Goal: Task Accomplishment & Management: Use online tool/utility

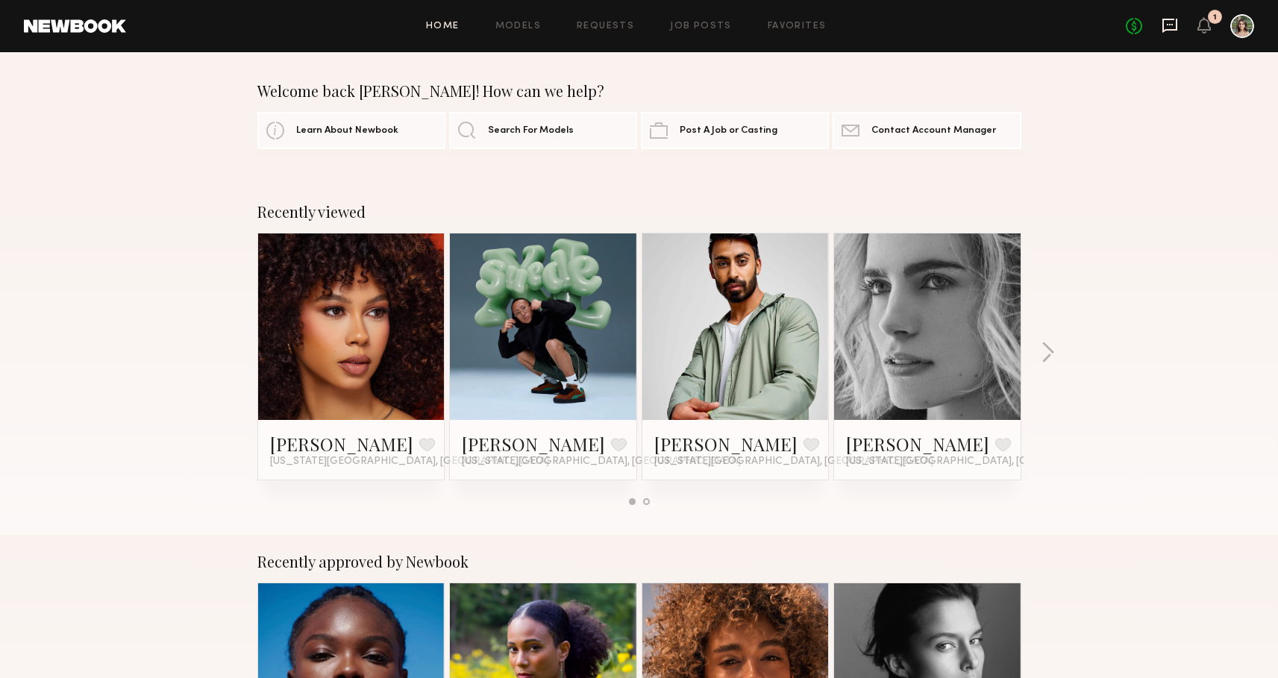
click at [1167, 22] on icon at bounding box center [1169, 25] width 16 height 16
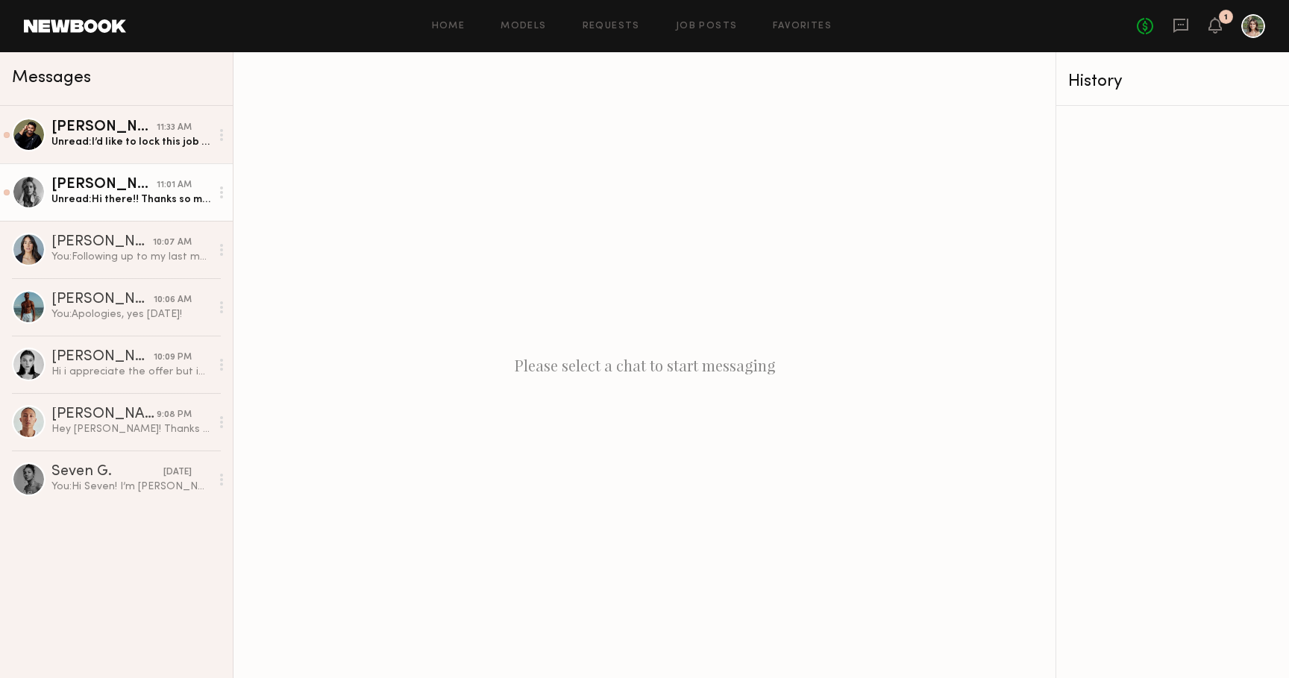
click at [109, 198] on div "Unread: Hi there!! Thanks so much for reaching out. Unfortunately I’m flying ou…" at bounding box center [130, 199] width 159 height 14
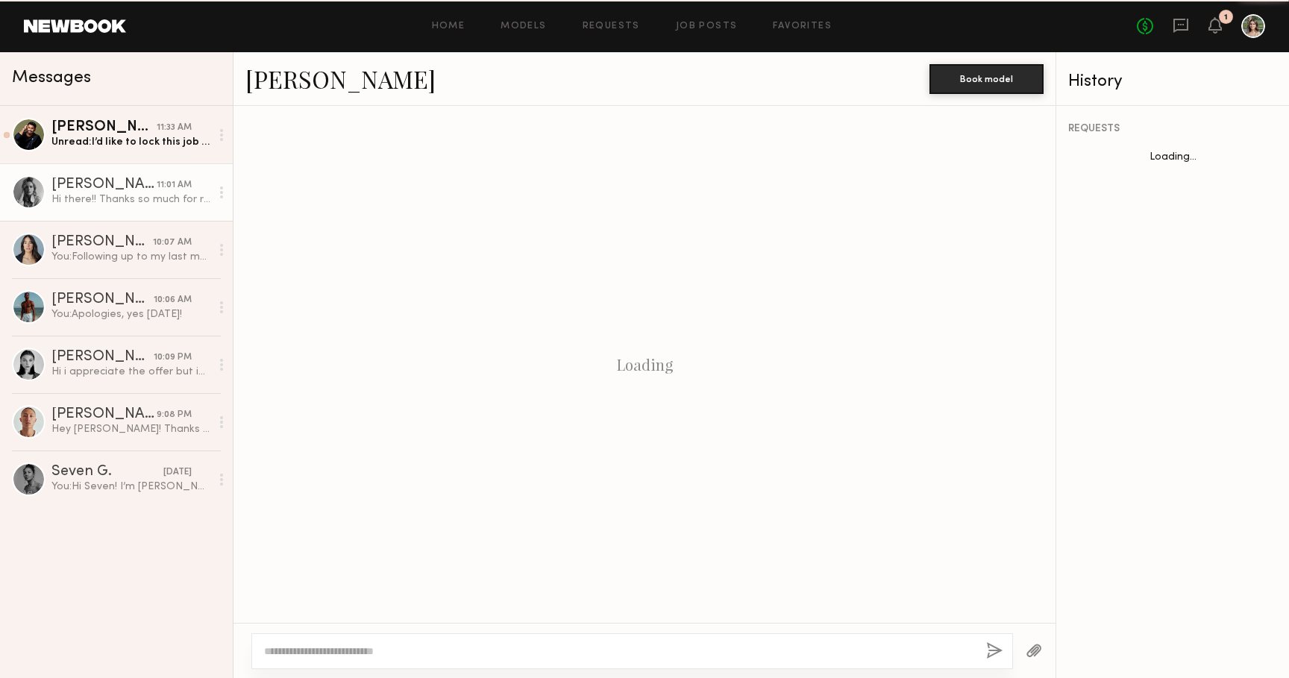
scroll to position [495, 0]
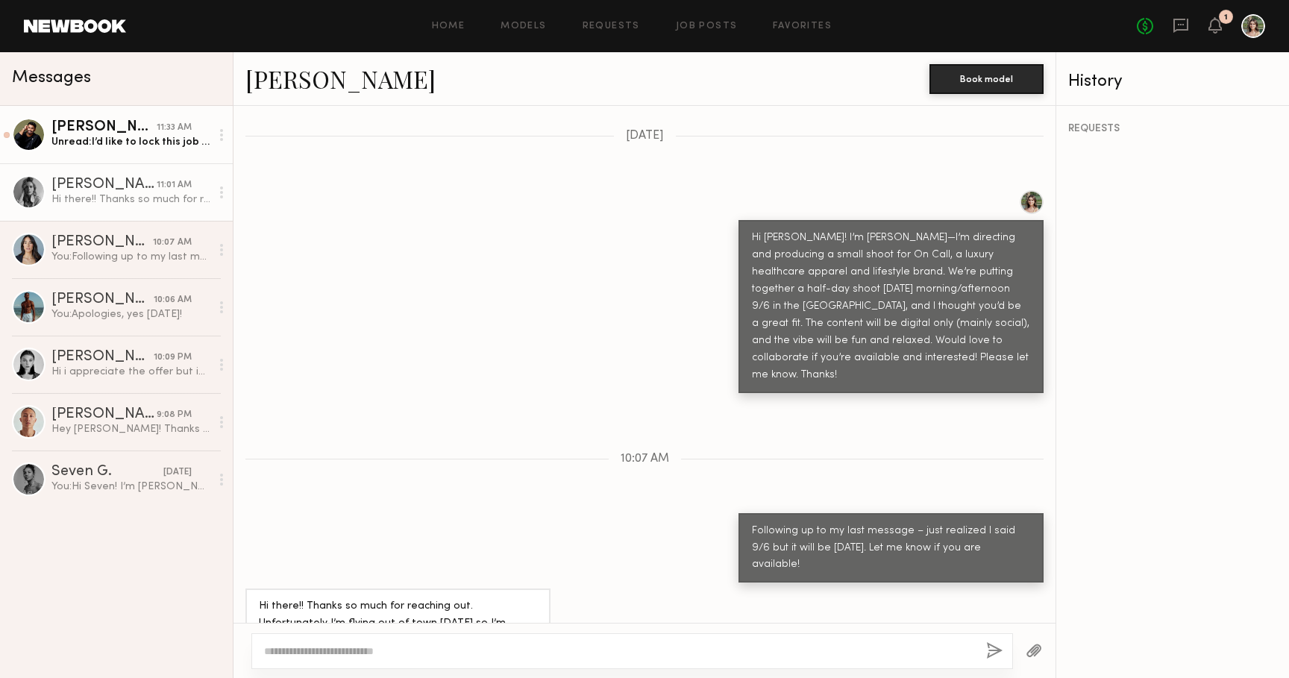
click at [113, 150] on link "Pranav P. 11:33 AM Unread: I’d like to lock this job in, thanks so much for the…" at bounding box center [116, 134] width 233 height 57
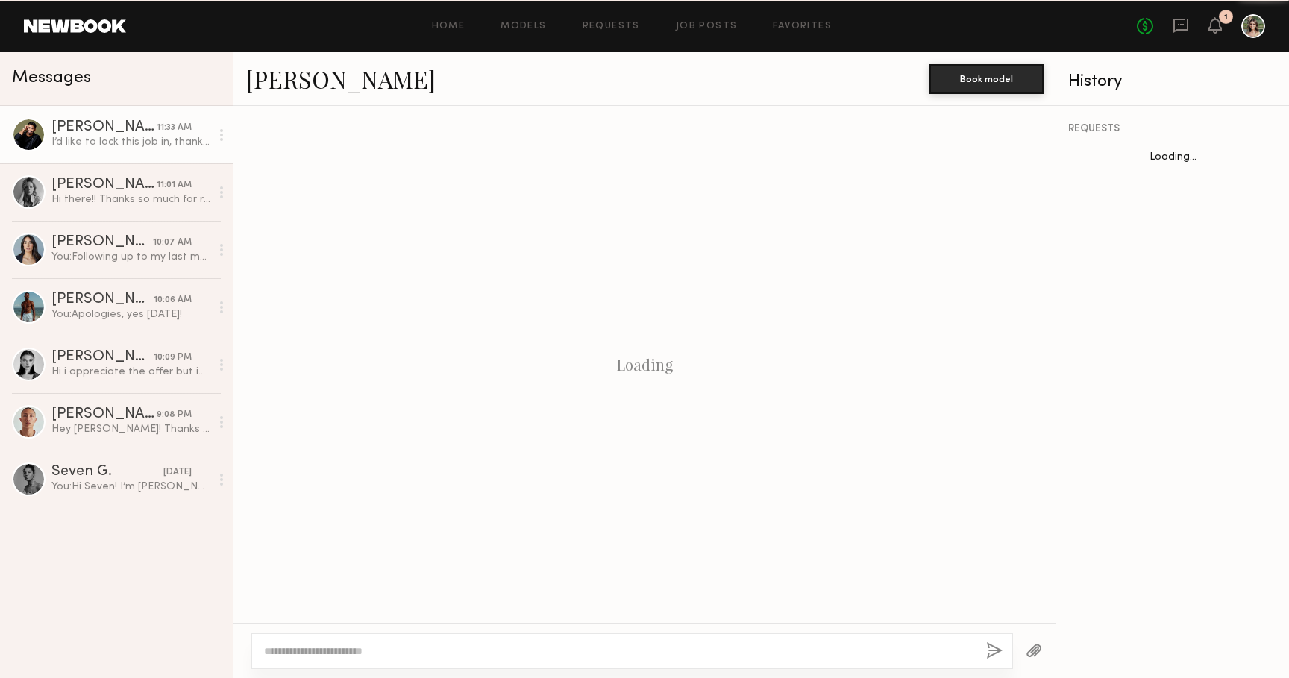
scroll to position [1006, 0]
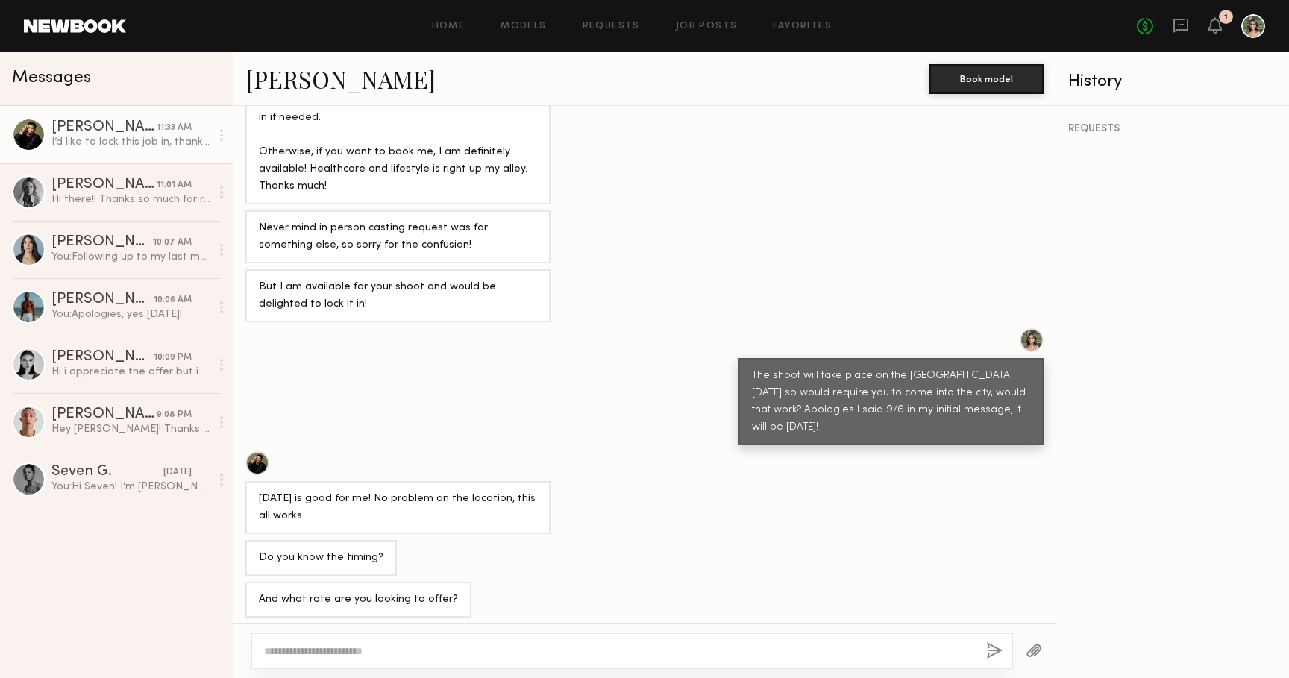
click at [653, 582] on div "And what rate are you looking to offer?" at bounding box center [644, 600] width 822 height 36
click at [650, 582] on div "And what rate are you looking to offer?" at bounding box center [644, 600] width 822 height 36
click at [1185, 34] on link at bounding box center [1181, 26] width 16 height 19
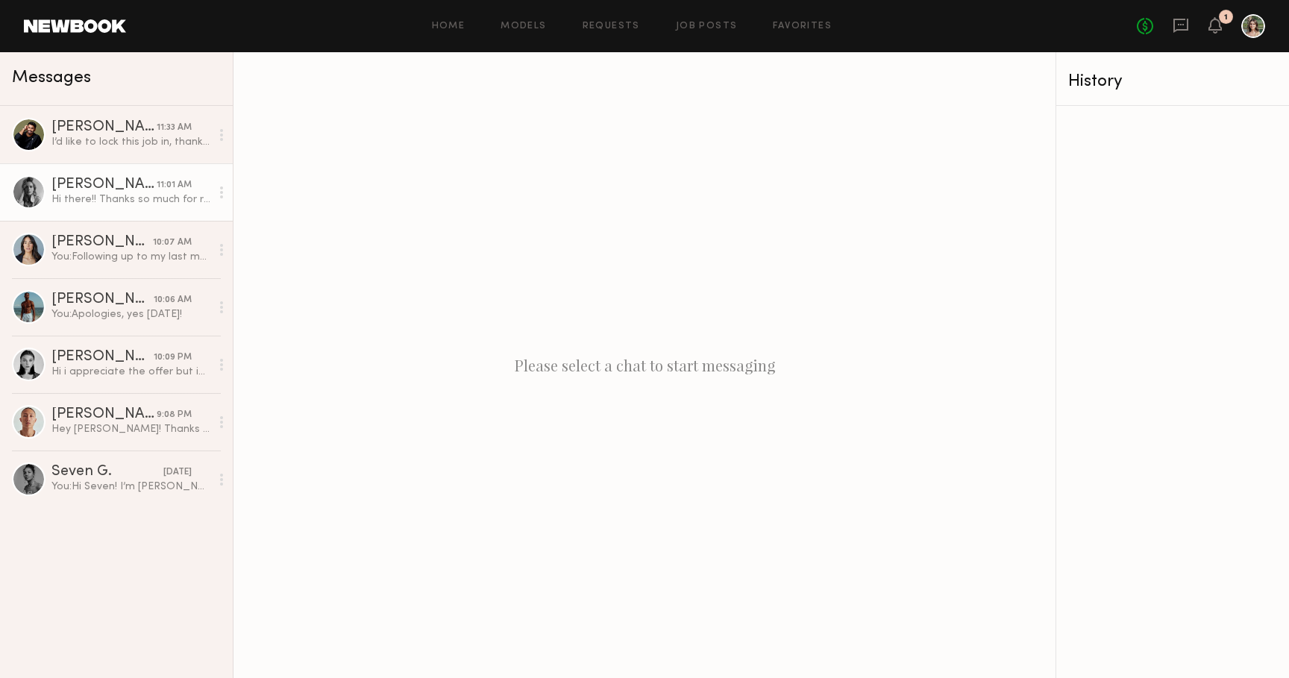
click at [97, 183] on div "[PERSON_NAME]" at bounding box center [103, 185] width 105 height 15
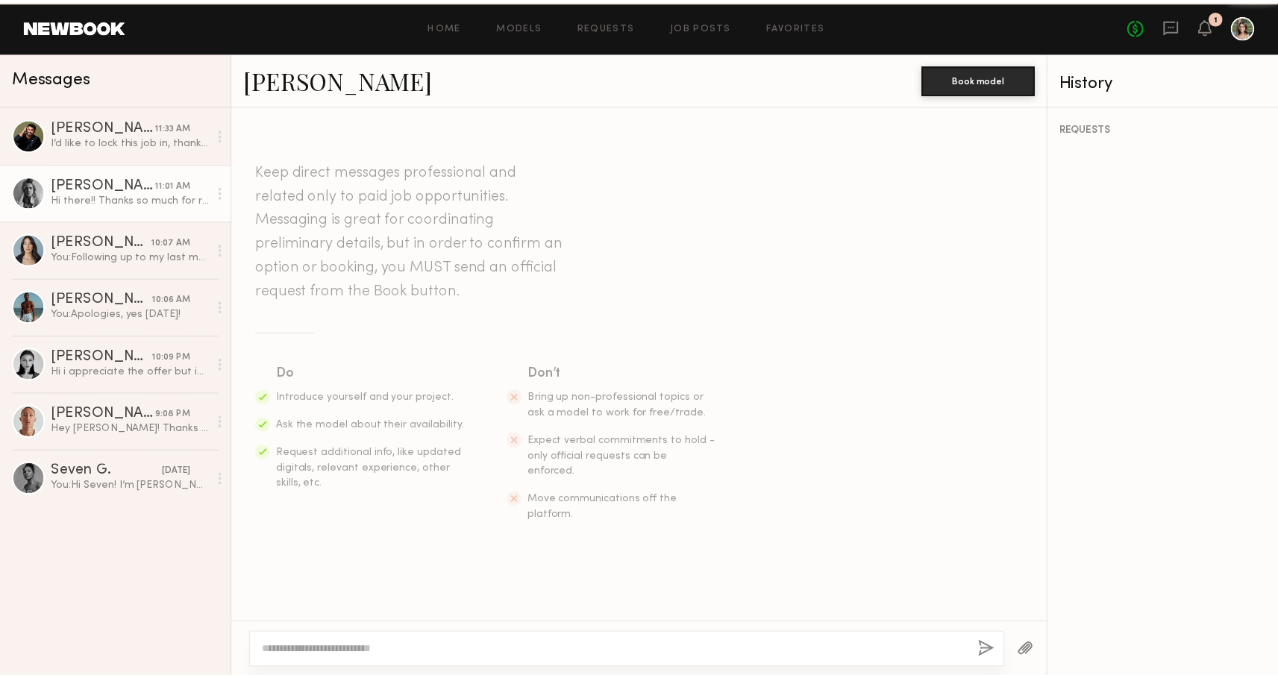
scroll to position [495, 0]
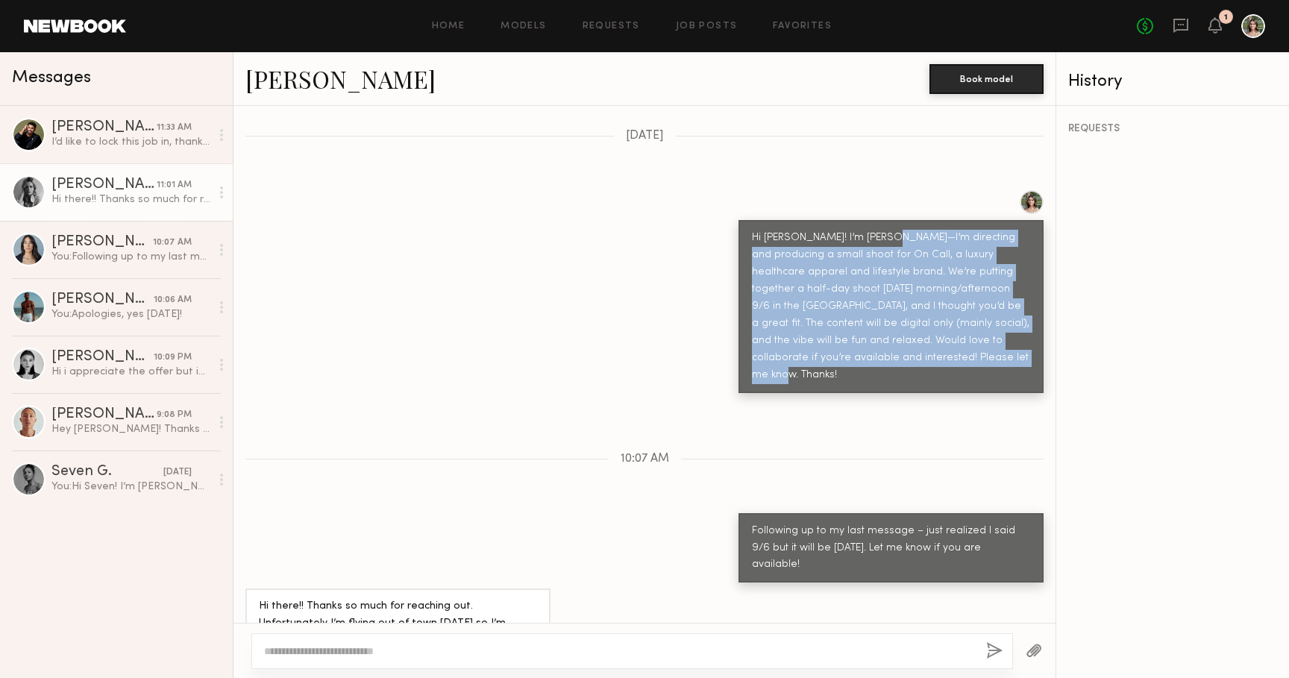
drag, startPoint x: 879, startPoint y: 205, endPoint x: 944, endPoint y: 332, distance: 142.5
click at [944, 332] on div "Hi Elizabeth! I’m Mackenzie—I’m directing and producing a small shoot for On Ca…" at bounding box center [891, 307] width 278 height 154
copy div "I’m directing and producing a small shoot for On Call, a luxury healthcare appa…"
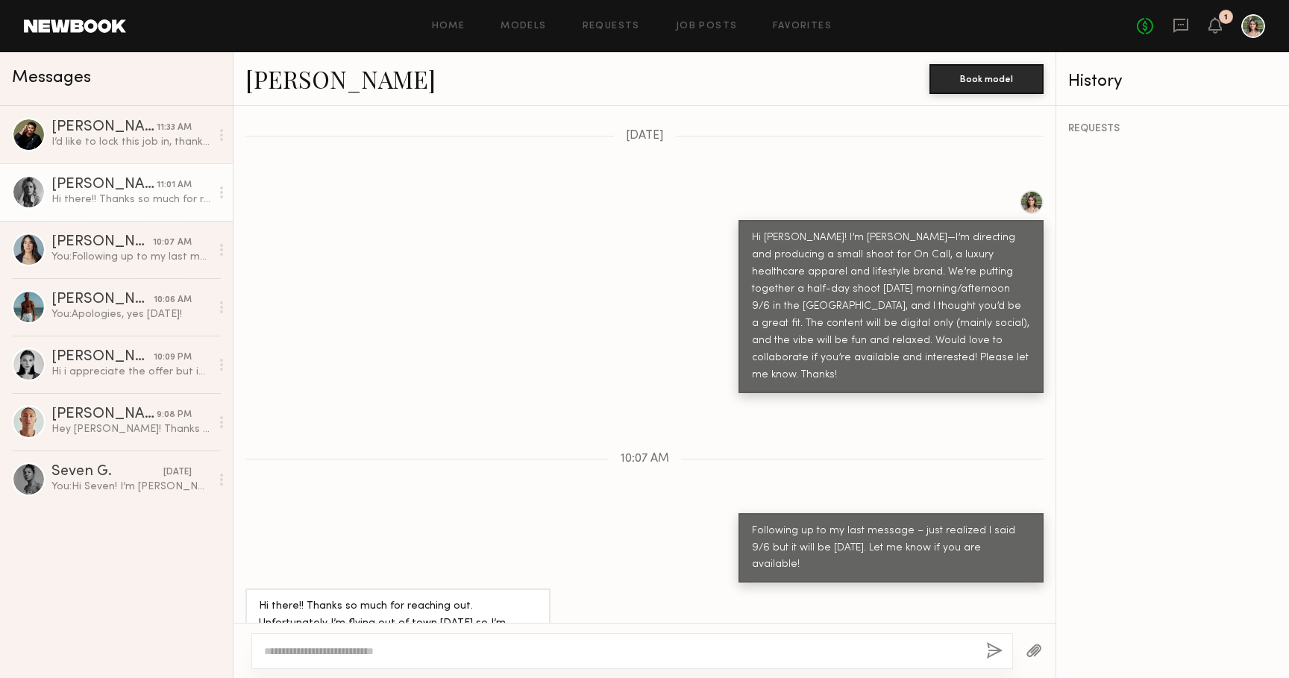
click at [892, 395] on div "Keep direct messages professional and related only to paid job opportunities. M…" at bounding box center [644, 364] width 822 height 517
click at [516, 23] on link "Models" at bounding box center [524, 27] width 46 height 10
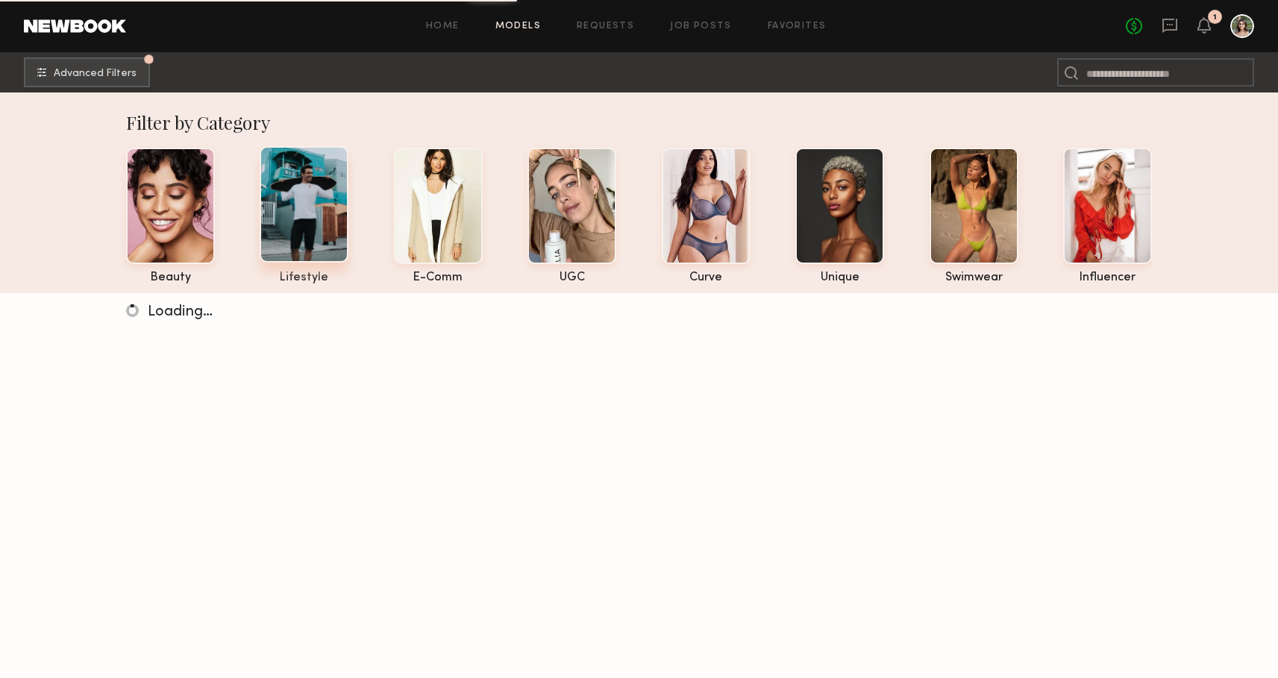
click at [304, 231] on div at bounding box center [304, 204] width 89 height 116
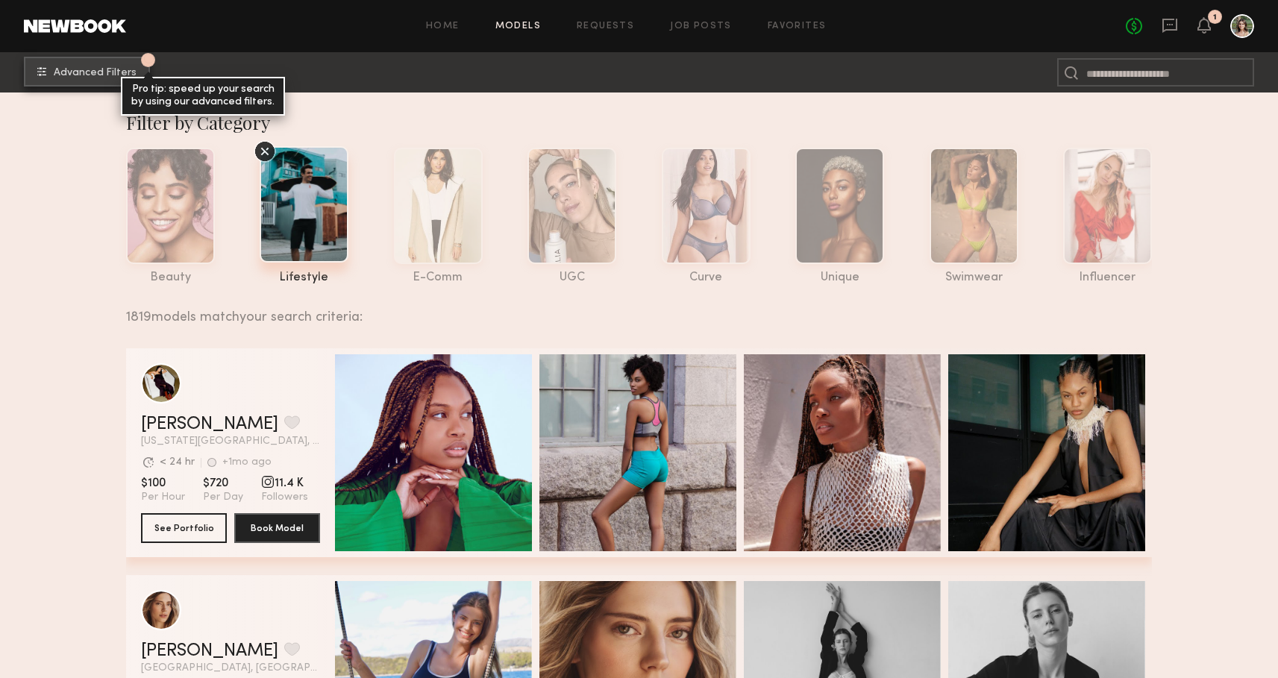
click at [81, 76] on span "Advanced Filters" at bounding box center [95, 73] width 83 height 10
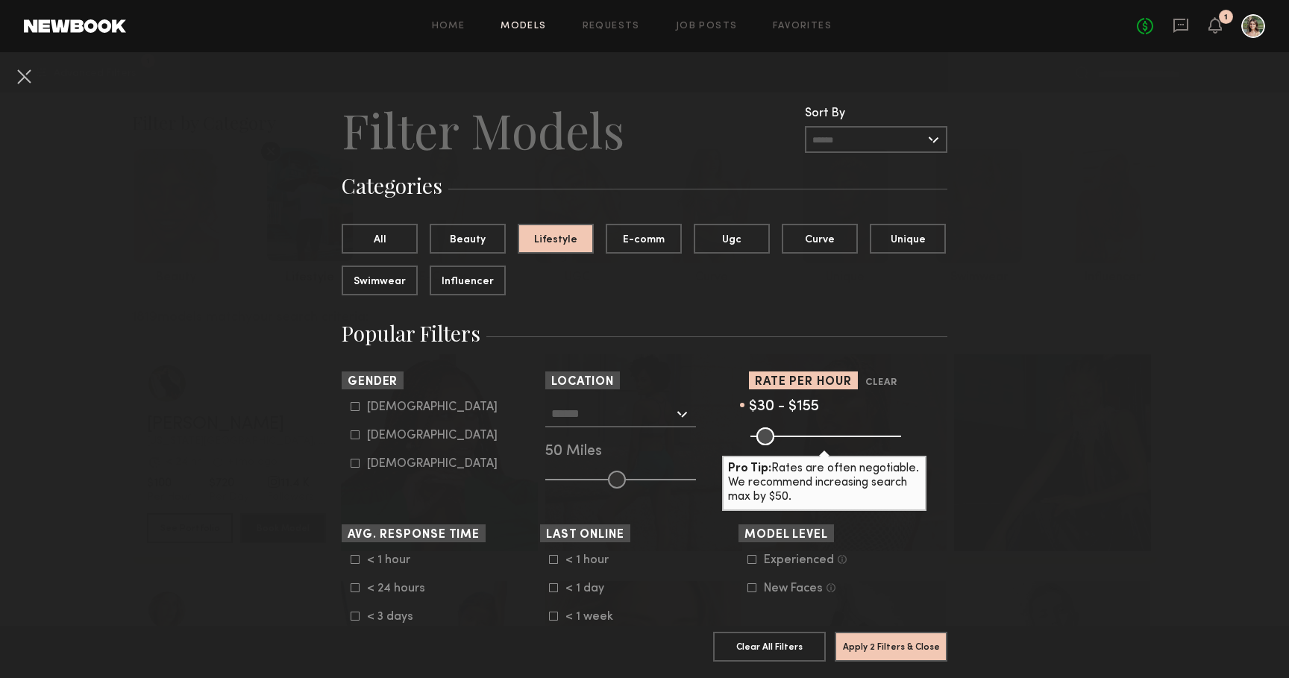
drag, startPoint x: 886, startPoint y: 431, endPoint x: 788, endPoint y: 430, distance: 97.7
type input "***"
click at [788, 430] on input "range" at bounding box center [825, 436] width 151 height 18
click at [888, 636] on button "Apply 2 Filters & Close" at bounding box center [891, 646] width 113 height 30
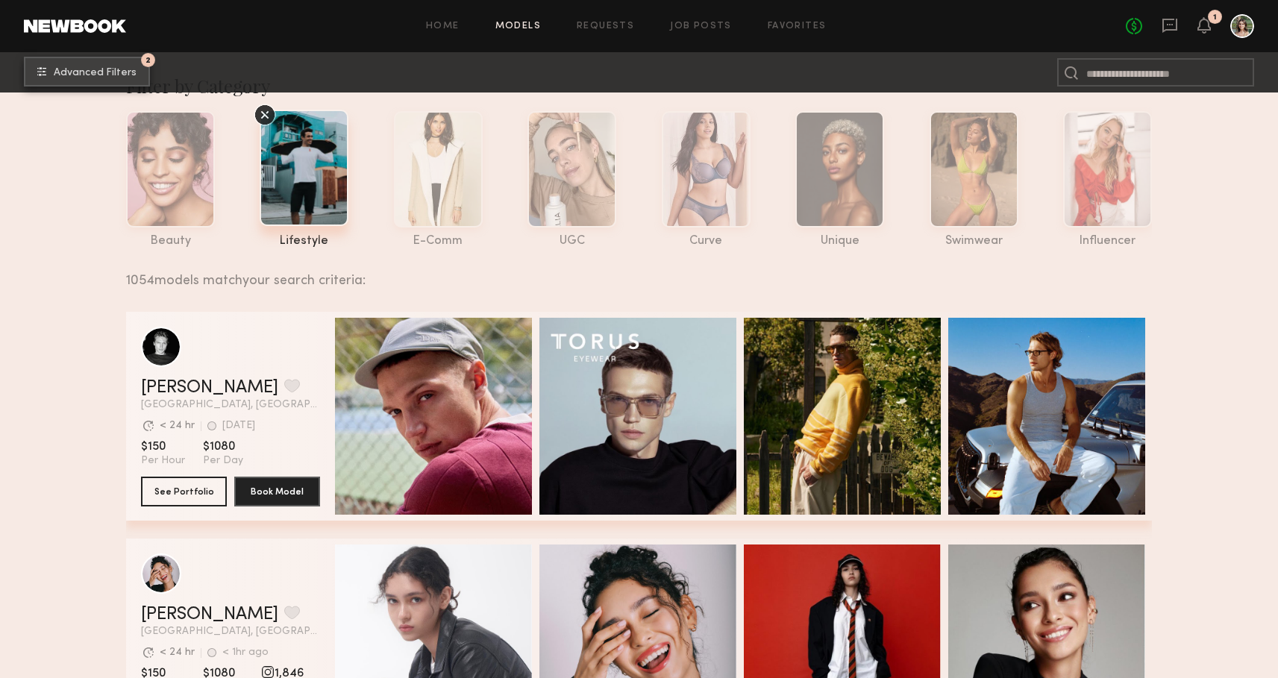
scroll to position [47, 0]
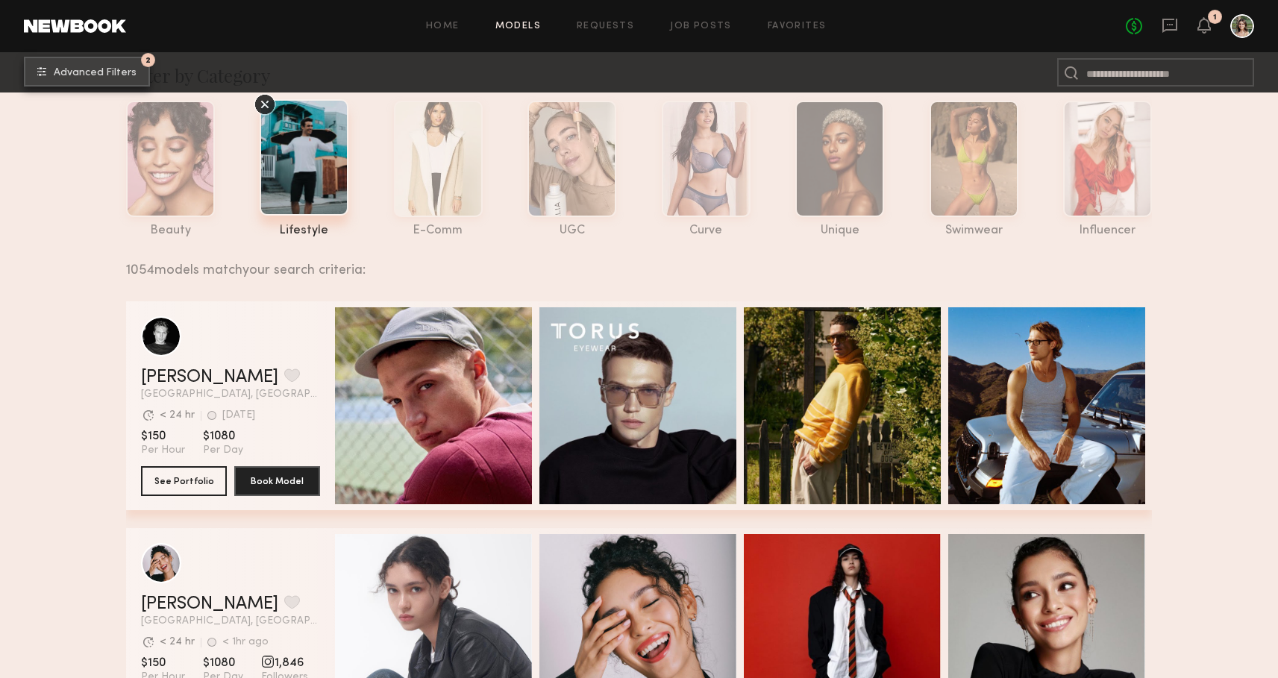
click at [95, 80] on button "2 Advanced Filters" at bounding box center [87, 72] width 126 height 30
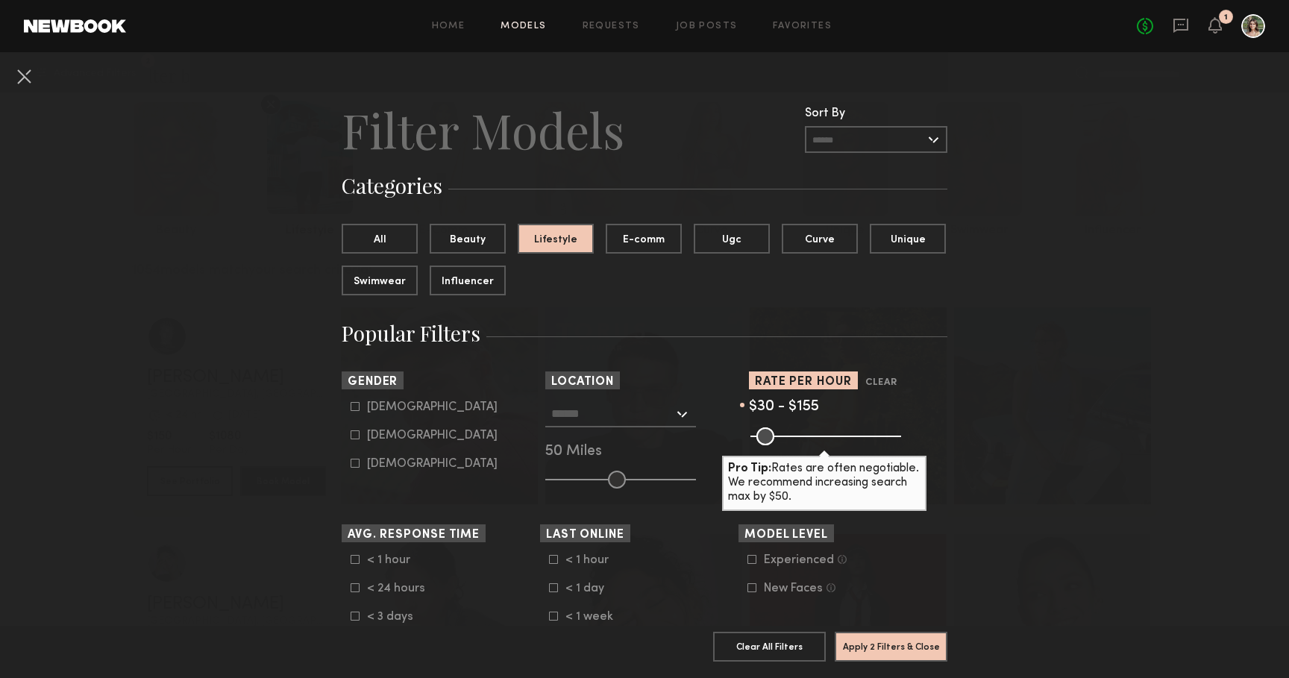
click at [372, 433] on div "Female" at bounding box center [432, 435] width 131 height 9
type input "**"
click at [909, 638] on button "Apply 3 Filters & Close" at bounding box center [891, 646] width 113 height 30
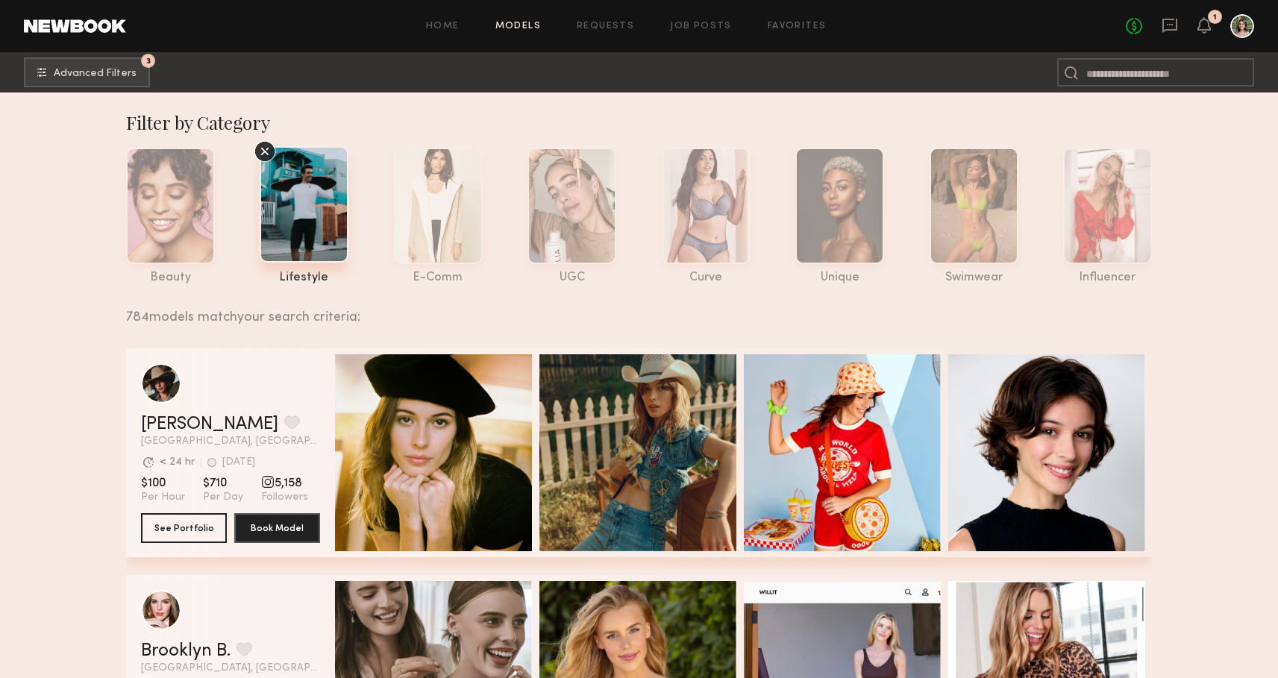
click at [316, 213] on div at bounding box center [304, 204] width 89 height 116
click at [115, 57] on nb-browse-subheader "3 Advanced Filters 3" at bounding box center [639, 72] width 1278 height 40
click at [116, 70] on span "Advanced Filters" at bounding box center [95, 73] width 83 height 10
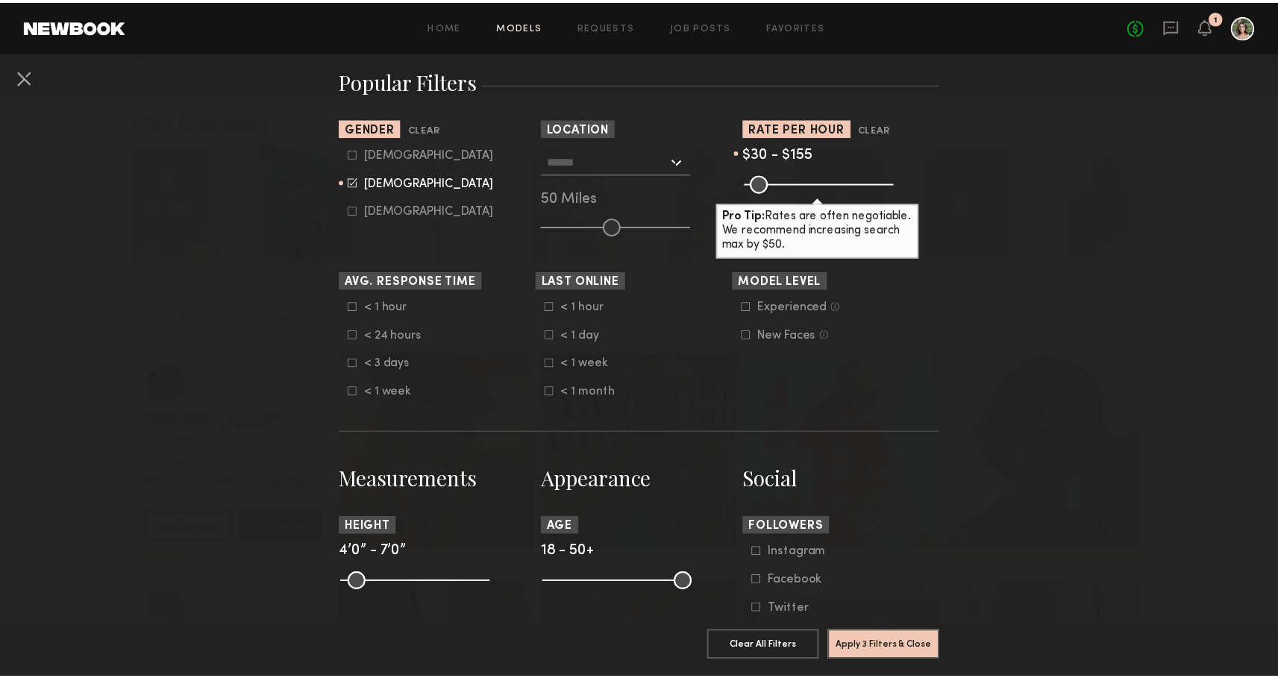
scroll to position [254, 0]
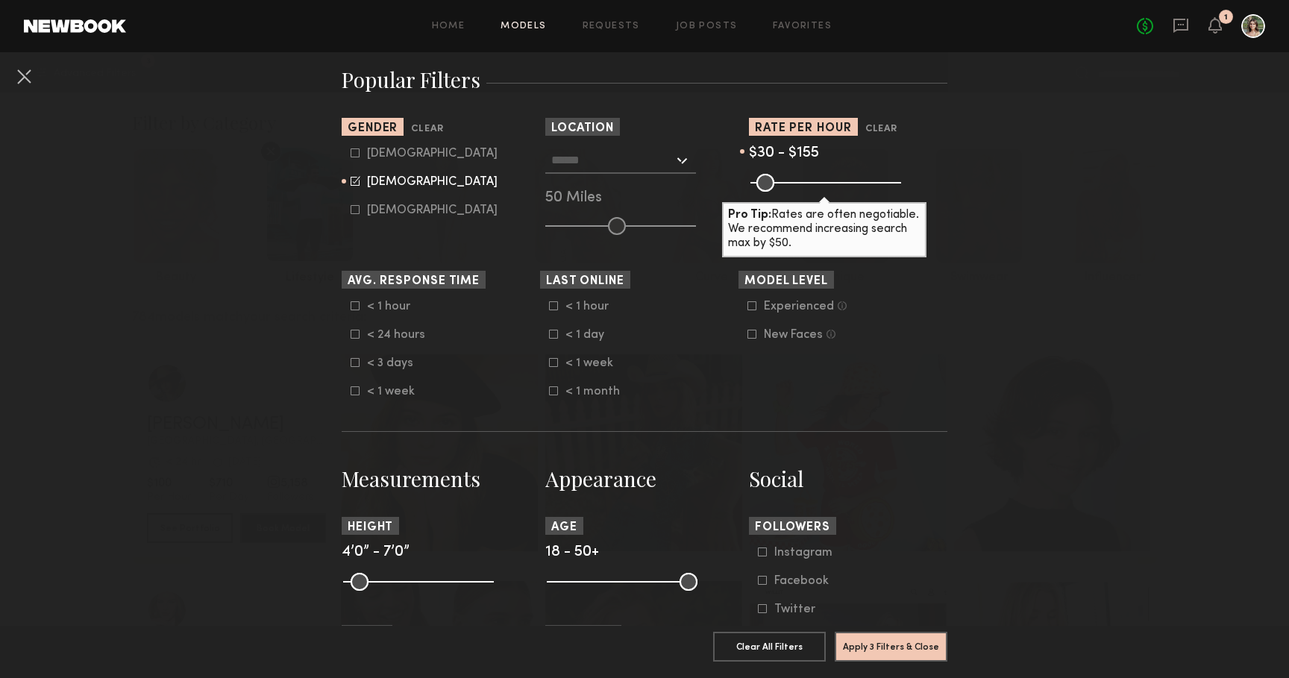
click at [647, 151] on input "text" at bounding box center [612, 159] width 122 height 25
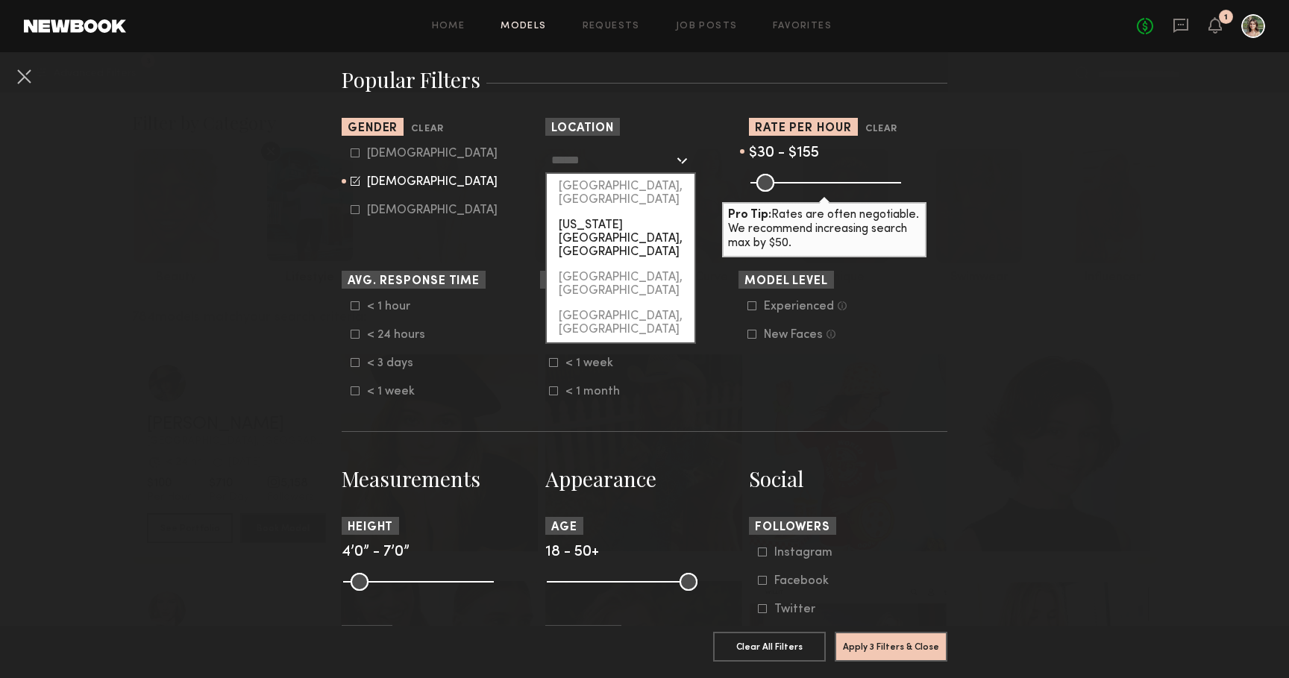
click at [631, 213] on div "[US_STATE][GEOGRAPHIC_DATA], [GEOGRAPHIC_DATA]" at bounding box center [621, 239] width 148 height 52
type input "**********"
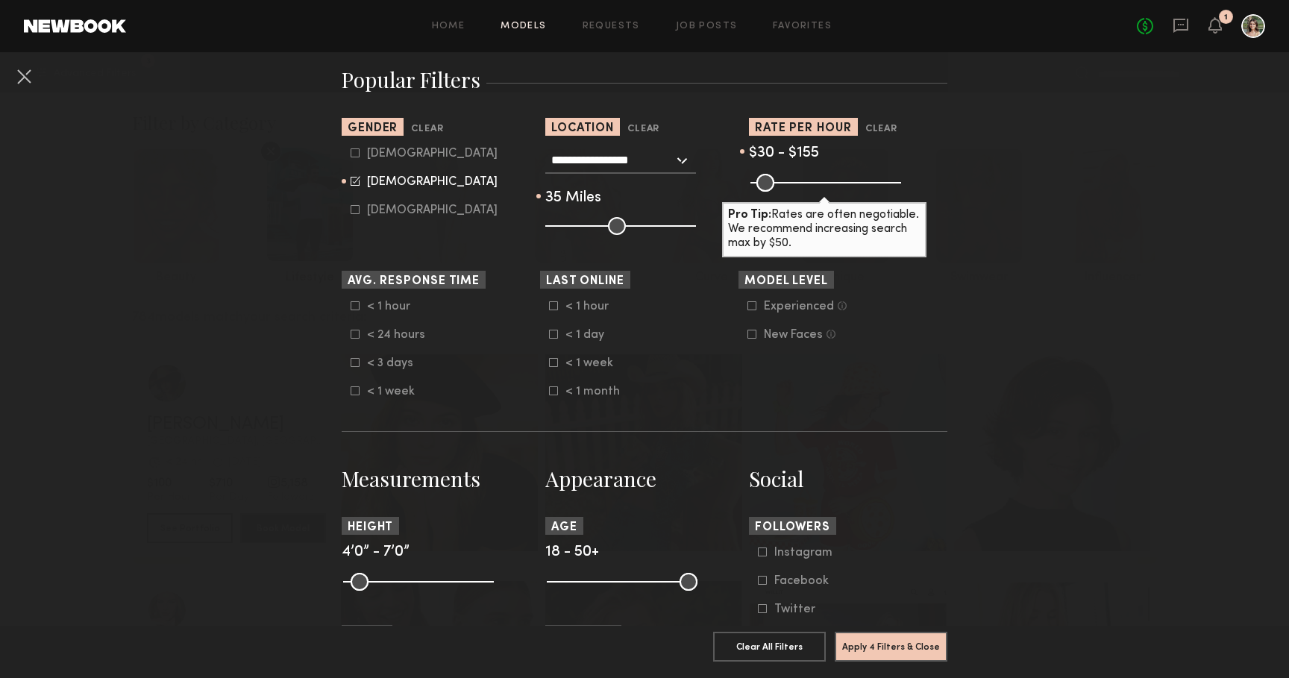
drag, startPoint x: 606, startPoint y: 228, endPoint x: 593, endPoint y: 228, distance: 12.7
type input "**"
click at [593, 228] on input "range" at bounding box center [620, 226] width 151 height 18
click at [905, 638] on button "Apply 4 Filters & Close" at bounding box center [891, 646] width 113 height 30
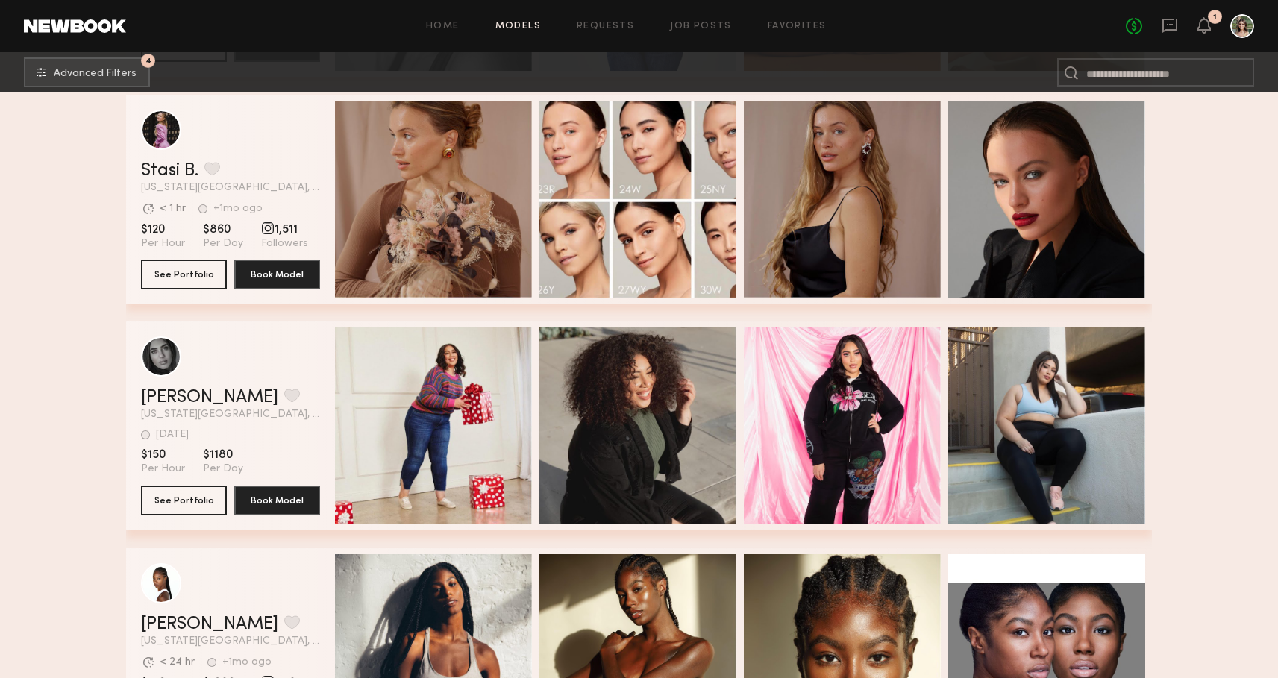
scroll to position [11130, 0]
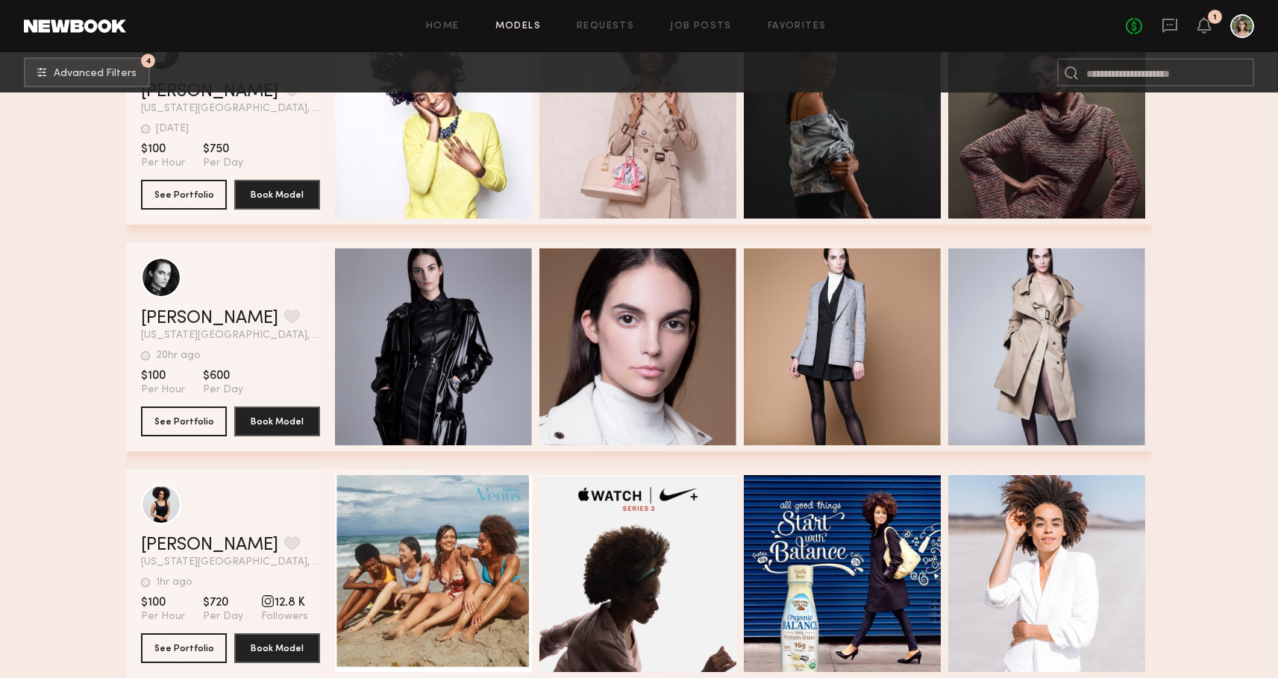
scroll to position [25419, 0]
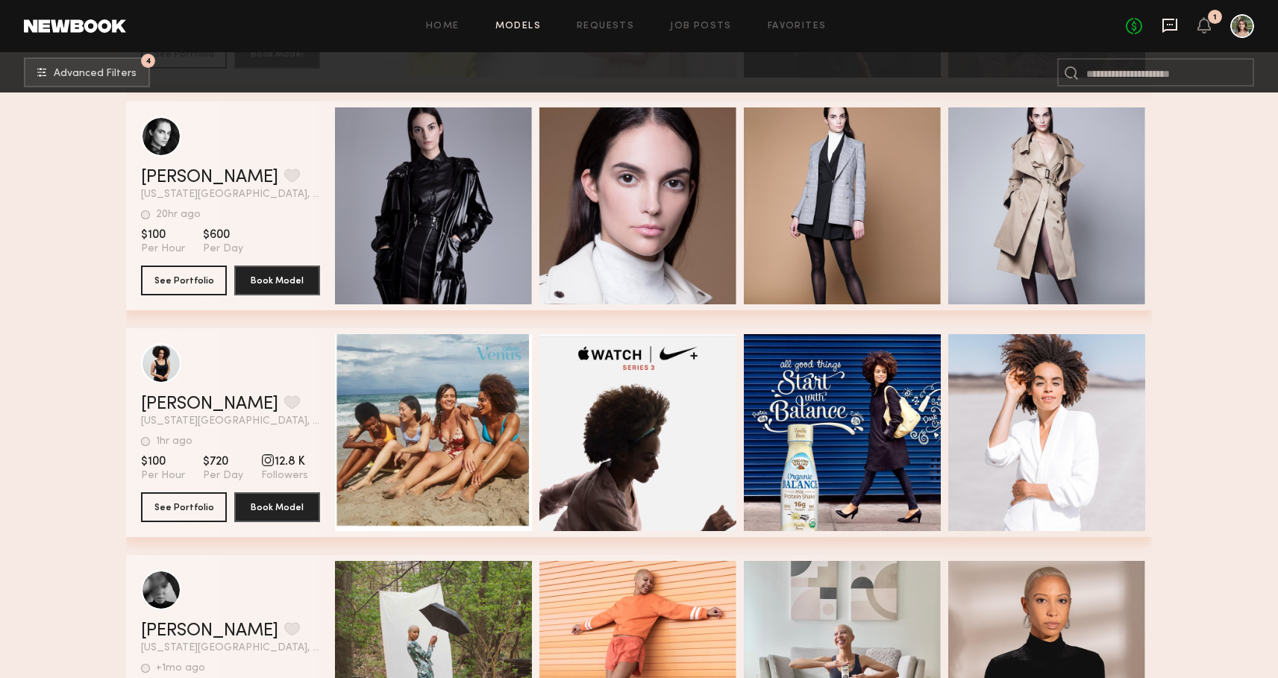
click at [1164, 28] on icon at bounding box center [1169, 25] width 16 height 16
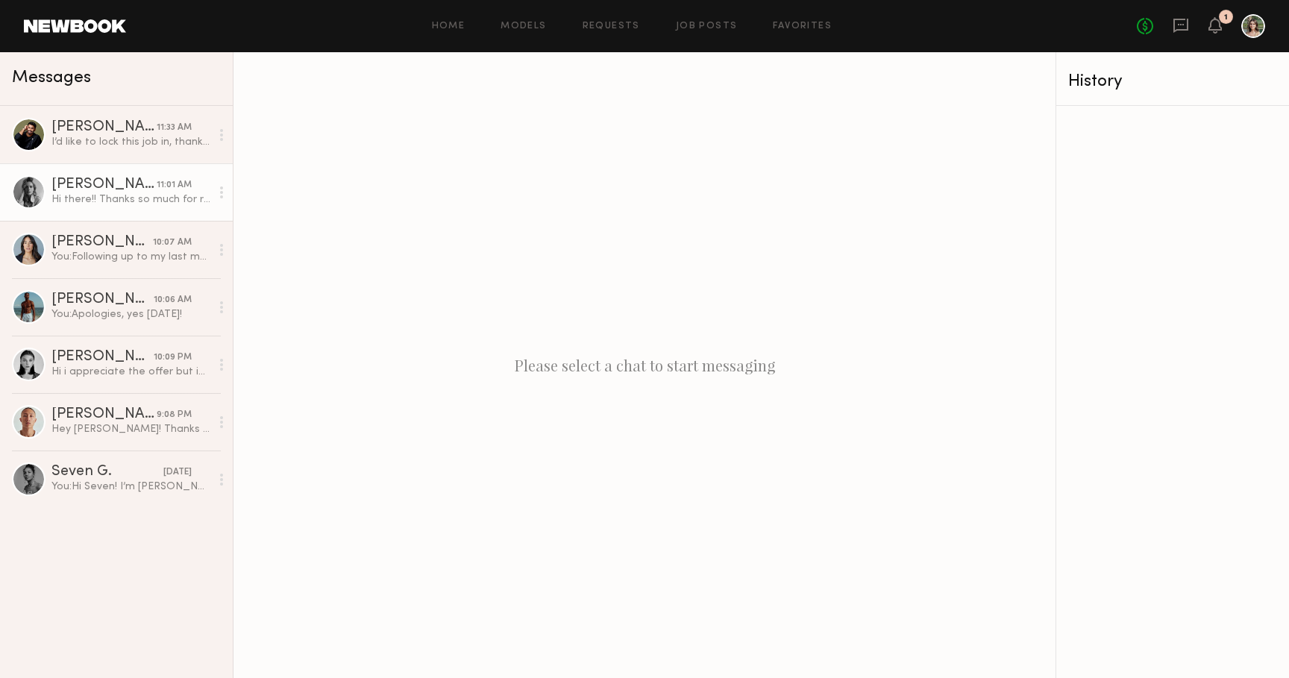
click at [101, 175] on link "Elizabeth L. 11:01 AM Hi there!! Thanks so much for reaching out. Unfortunately…" at bounding box center [116, 191] width 233 height 57
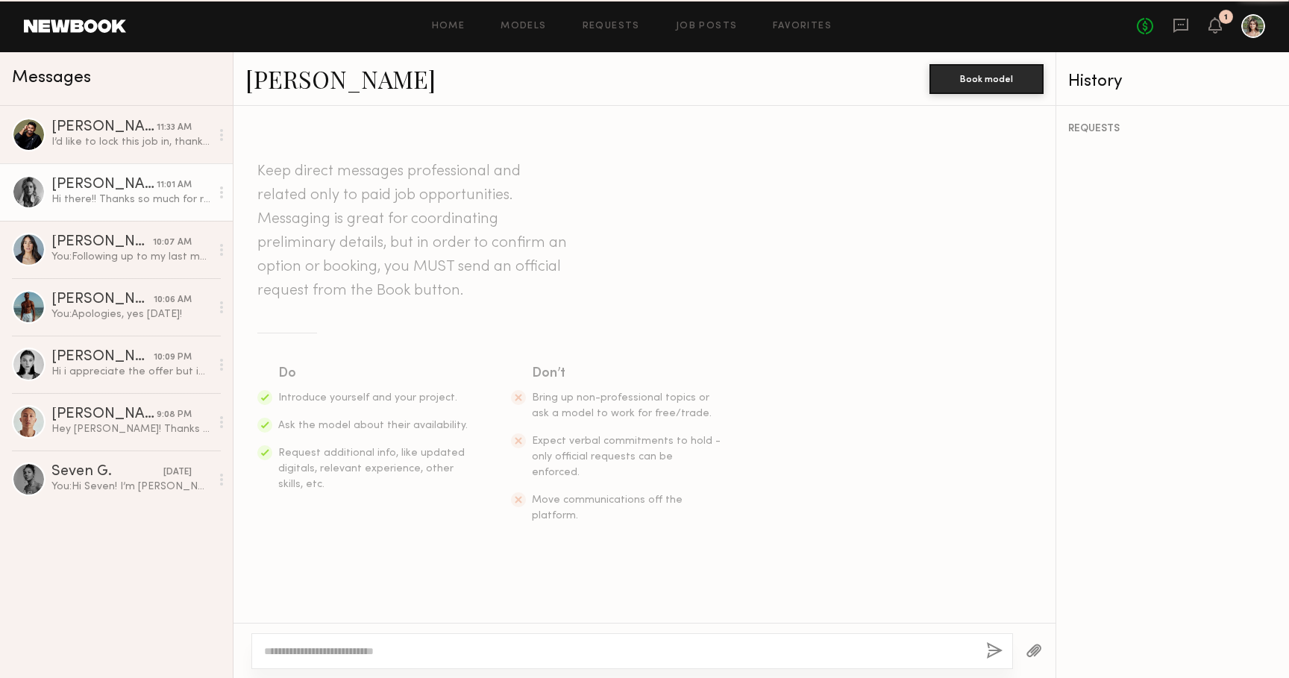
scroll to position [495, 0]
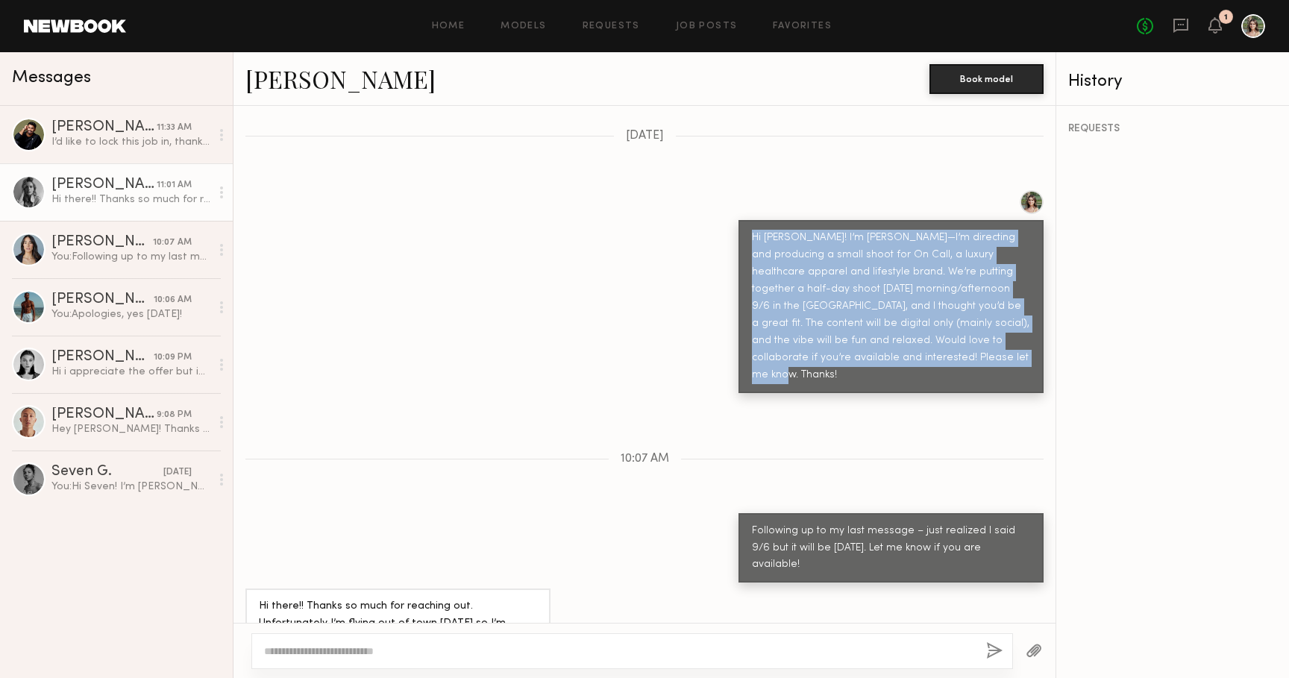
drag, startPoint x: 935, startPoint y: 327, endPoint x: 731, endPoint y: 207, distance: 236.4
click at [739, 220] on div "Hi Elizabeth! I’m Mackenzie—I’m directing and producing a small shoot for On Ca…" at bounding box center [891, 306] width 305 height 173
copy div "Hi Elizabeth! I’m Mackenzie—I’m directing and producing a small shoot for On Ca…"
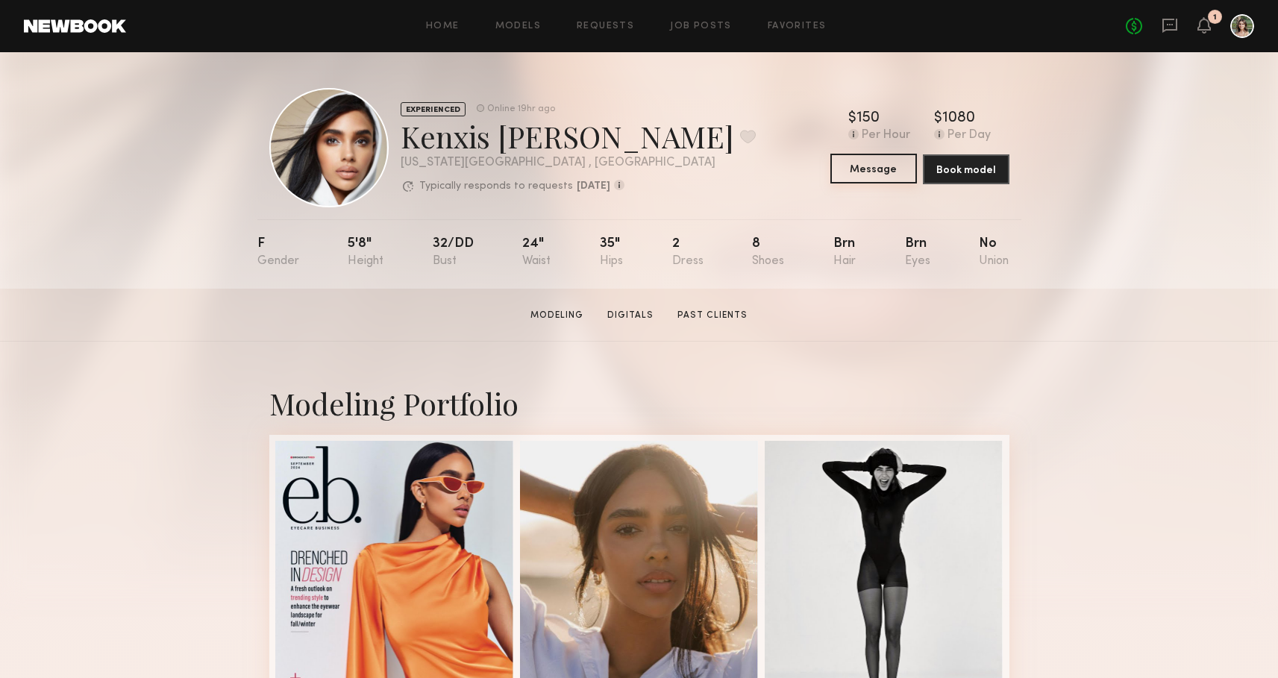
click at [868, 172] on button "Message" at bounding box center [873, 169] width 87 height 30
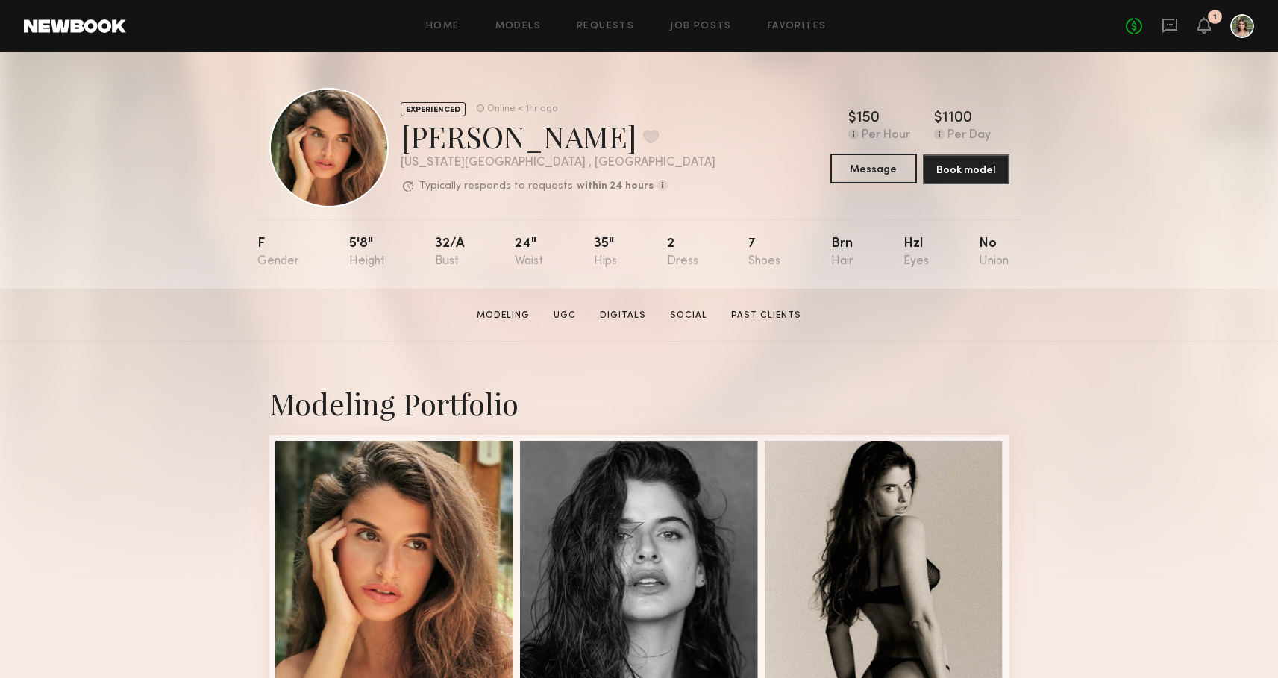
click at [880, 176] on button "Message" at bounding box center [873, 169] width 87 height 30
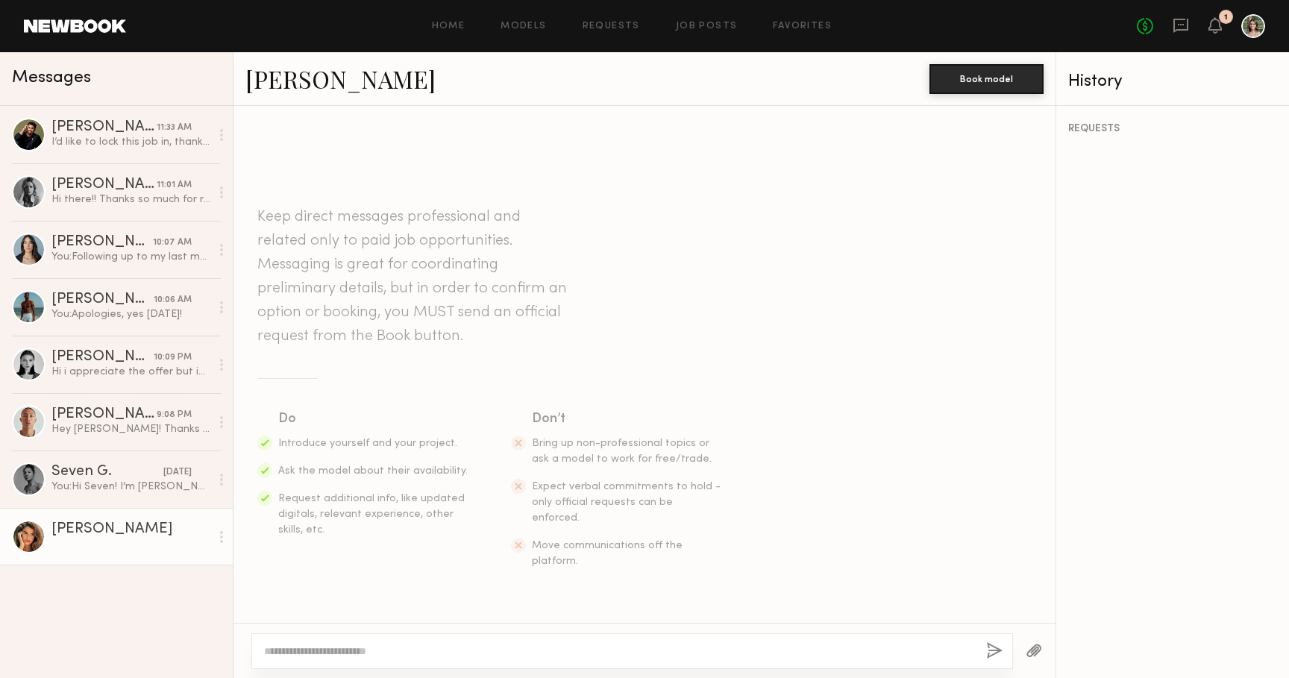
click at [506, 648] on textarea at bounding box center [619, 651] width 710 height 15
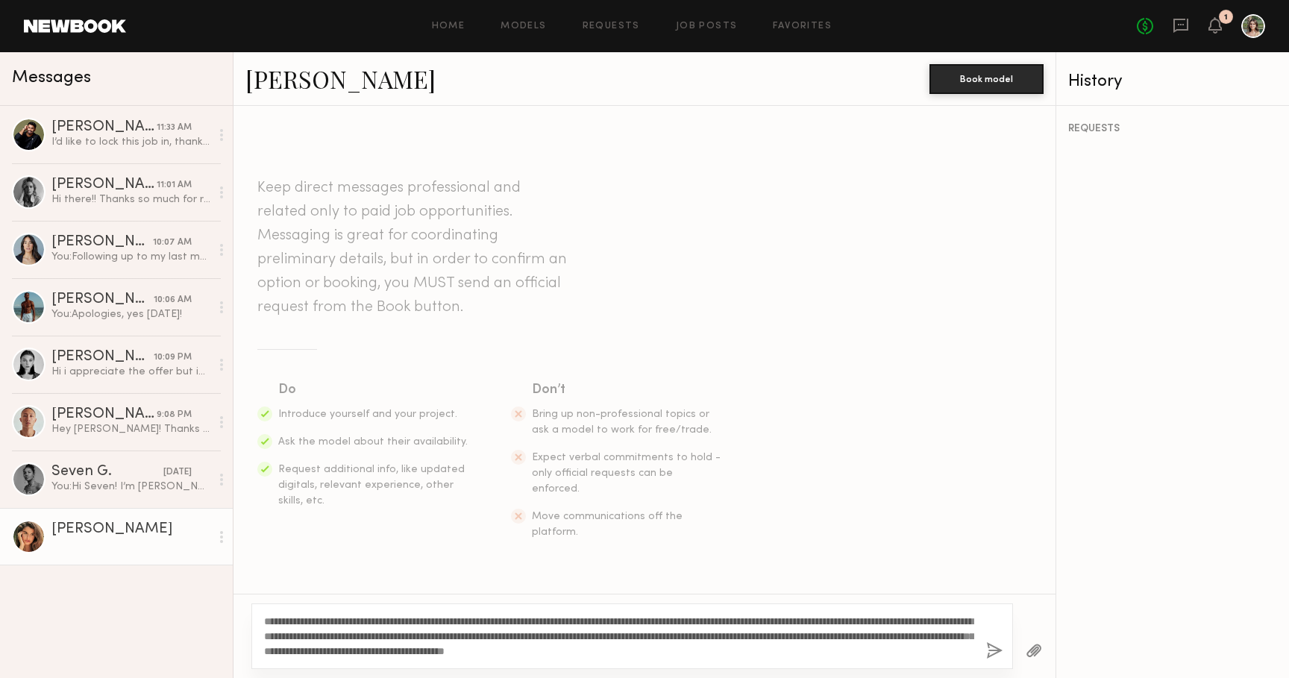
type textarea "**********"
click at [993, 648] on button "button" at bounding box center [994, 651] width 16 height 19
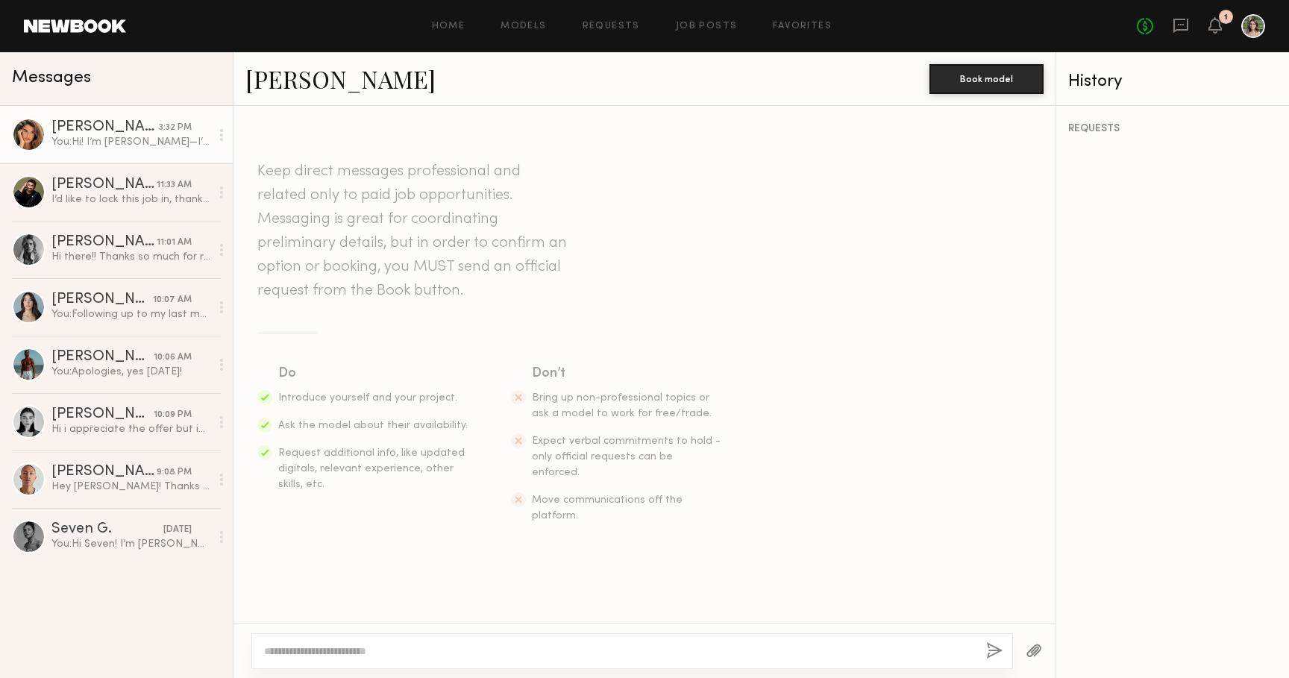
scroll to position [230, 0]
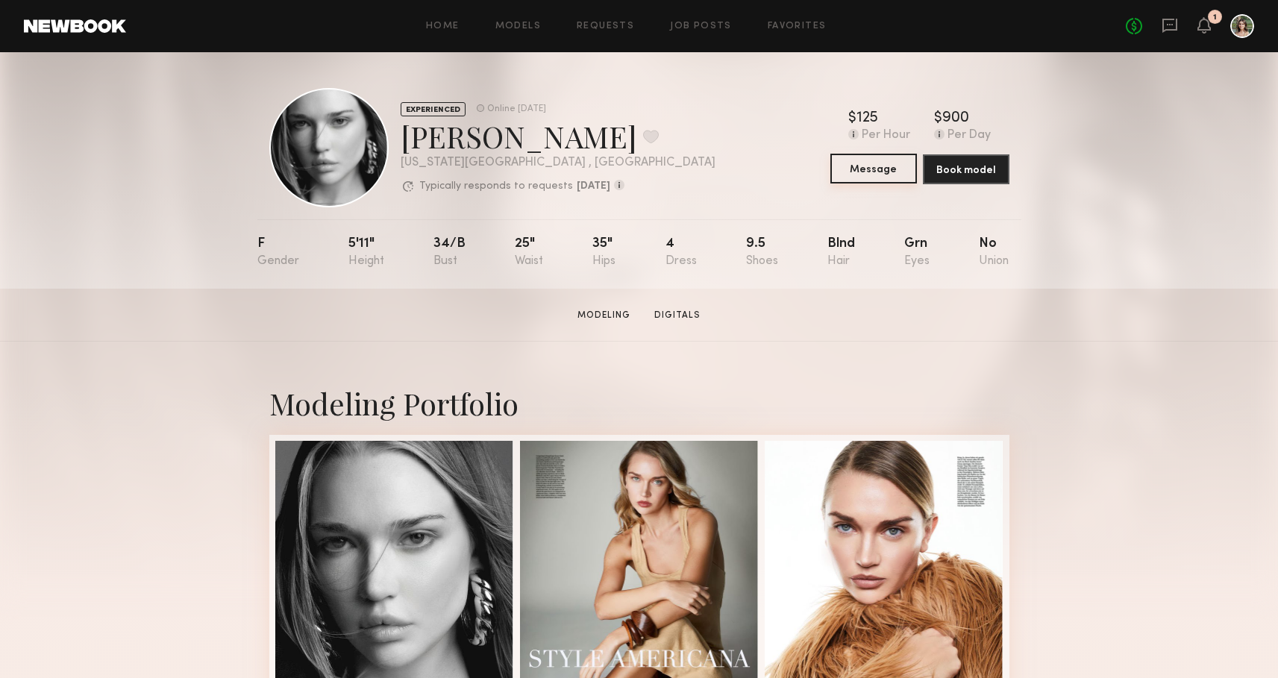
click at [869, 163] on button "Message" at bounding box center [873, 169] width 87 height 30
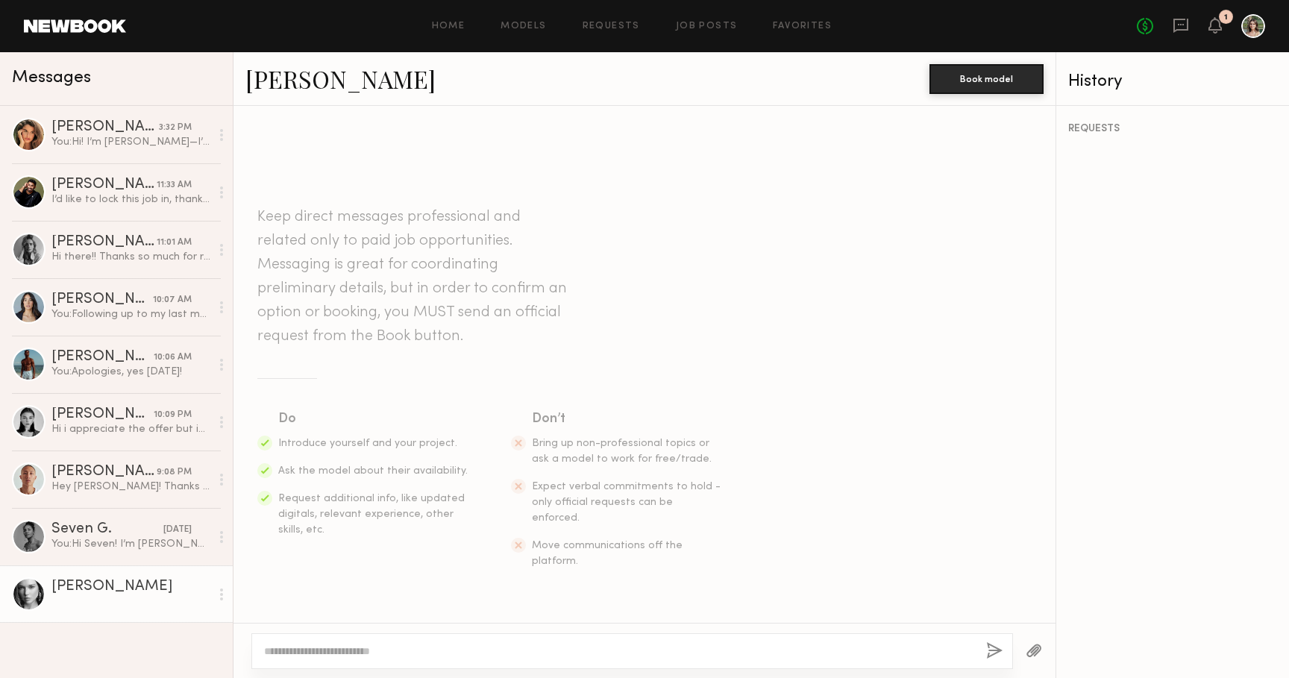
click at [565, 643] on div at bounding box center [632, 651] width 762 height 36
click at [746, 654] on textarea at bounding box center [619, 651] width 710 height 15
paste textarea "**********"
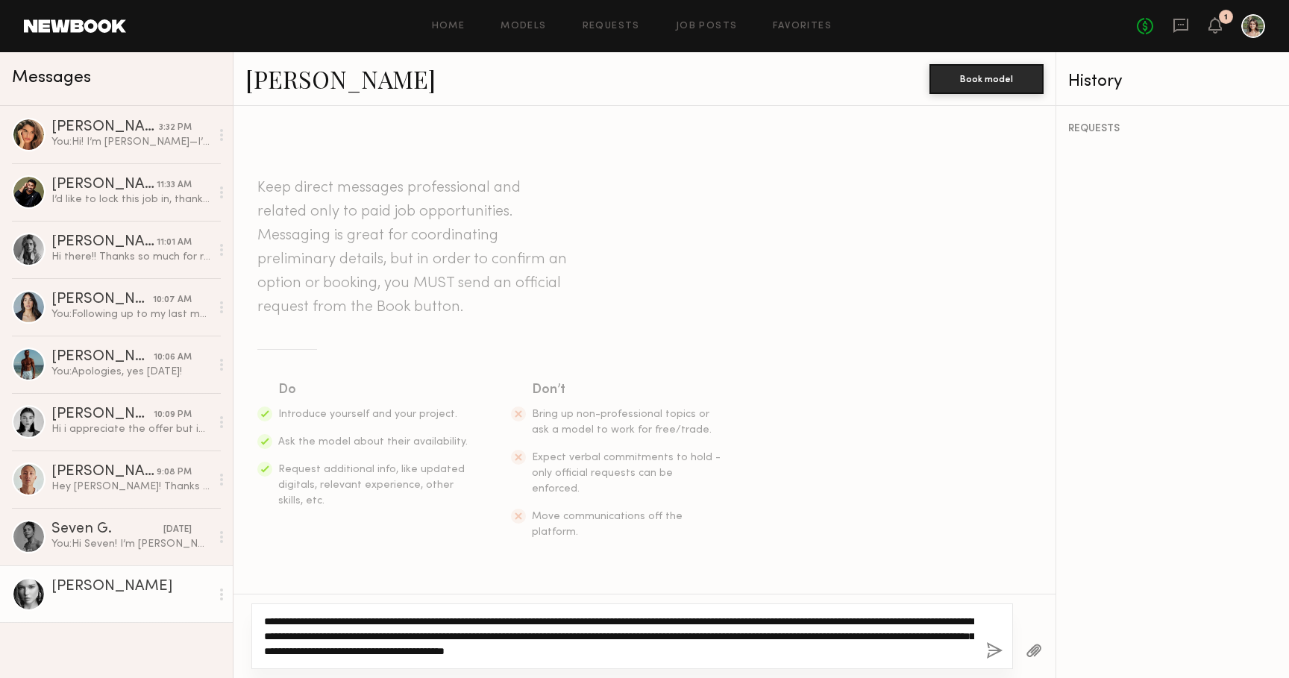
type textarea "**********"
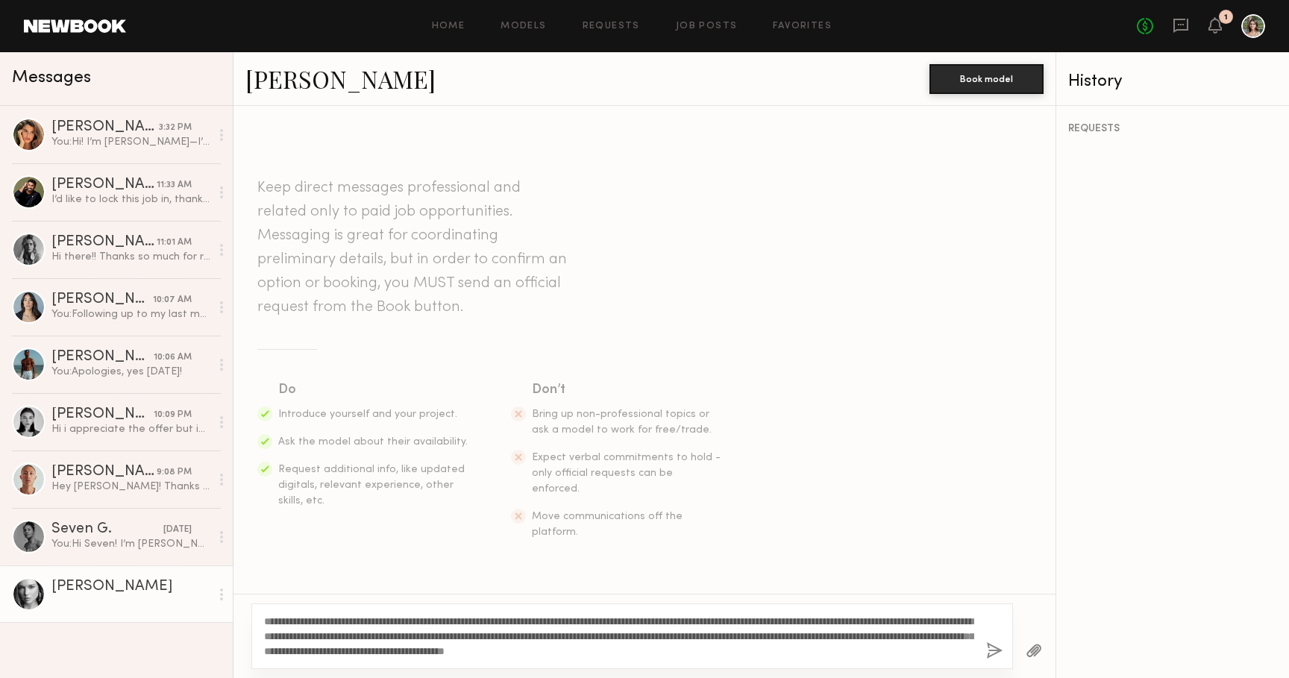
click at [994, 650] on button "button" at bounding box center [994, 651] width 16 height 19
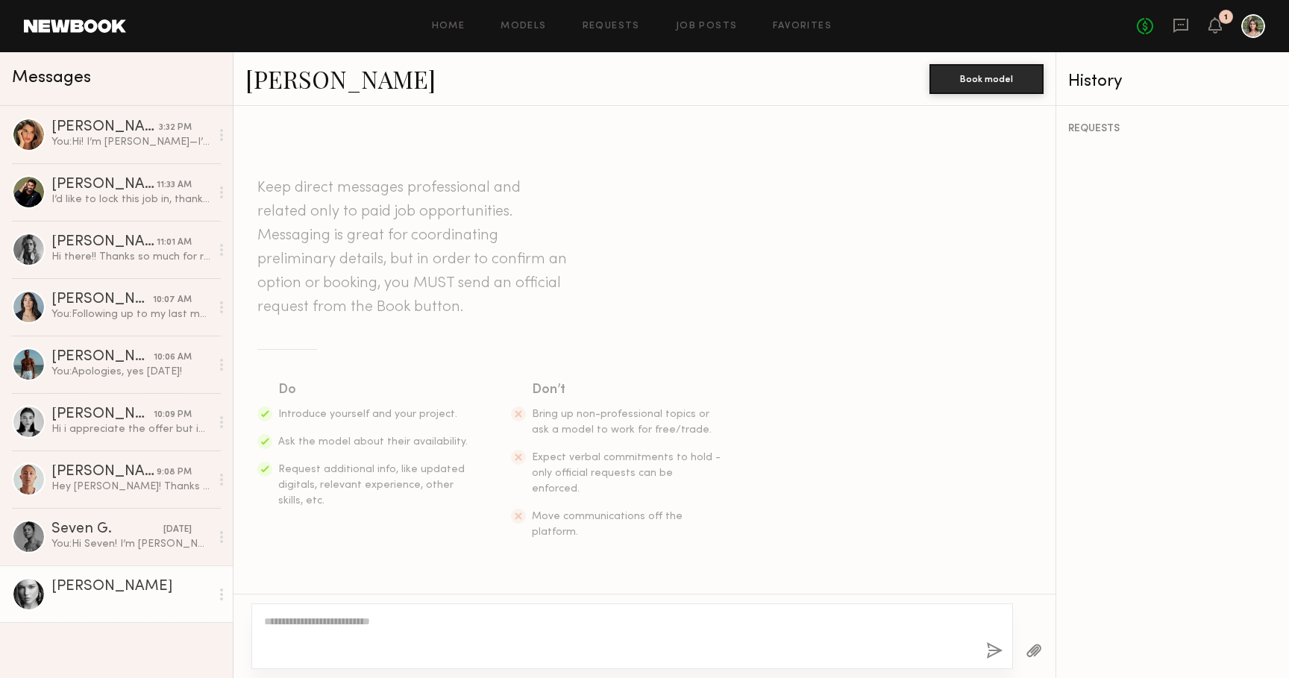
scroll to position [230, 0]
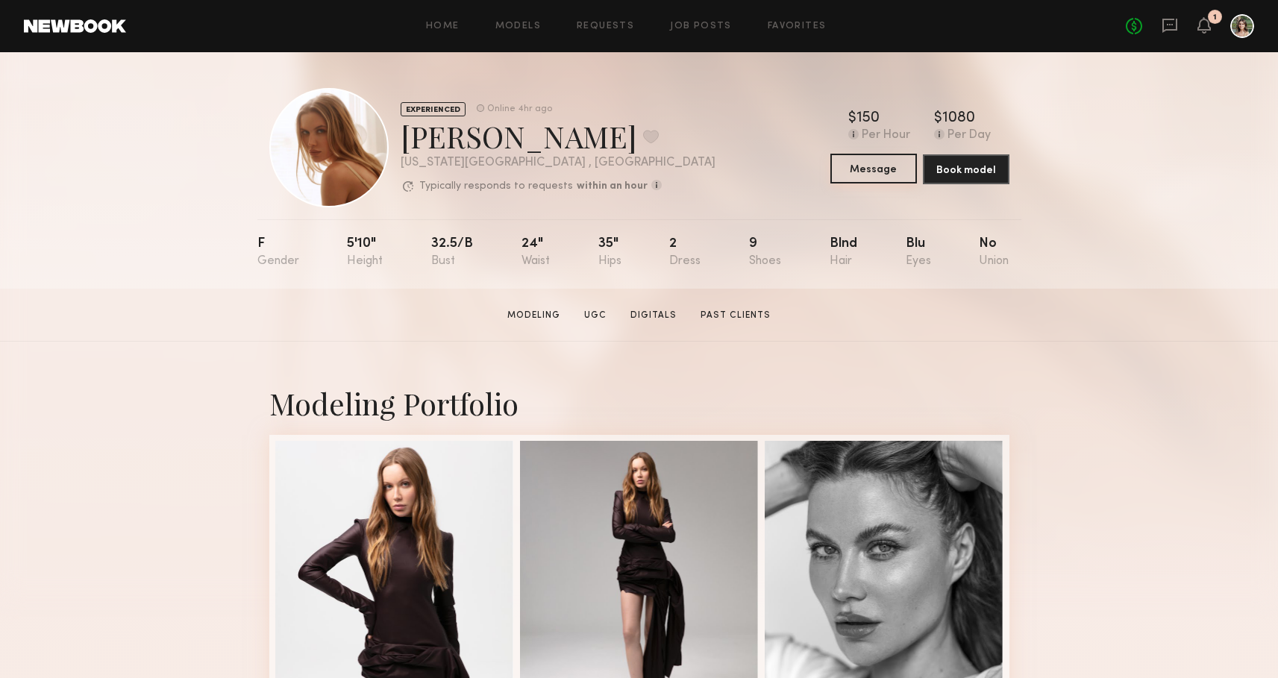
click at [867, 170] on button "Message" at bounding box center [873, 169] width 87 height 30
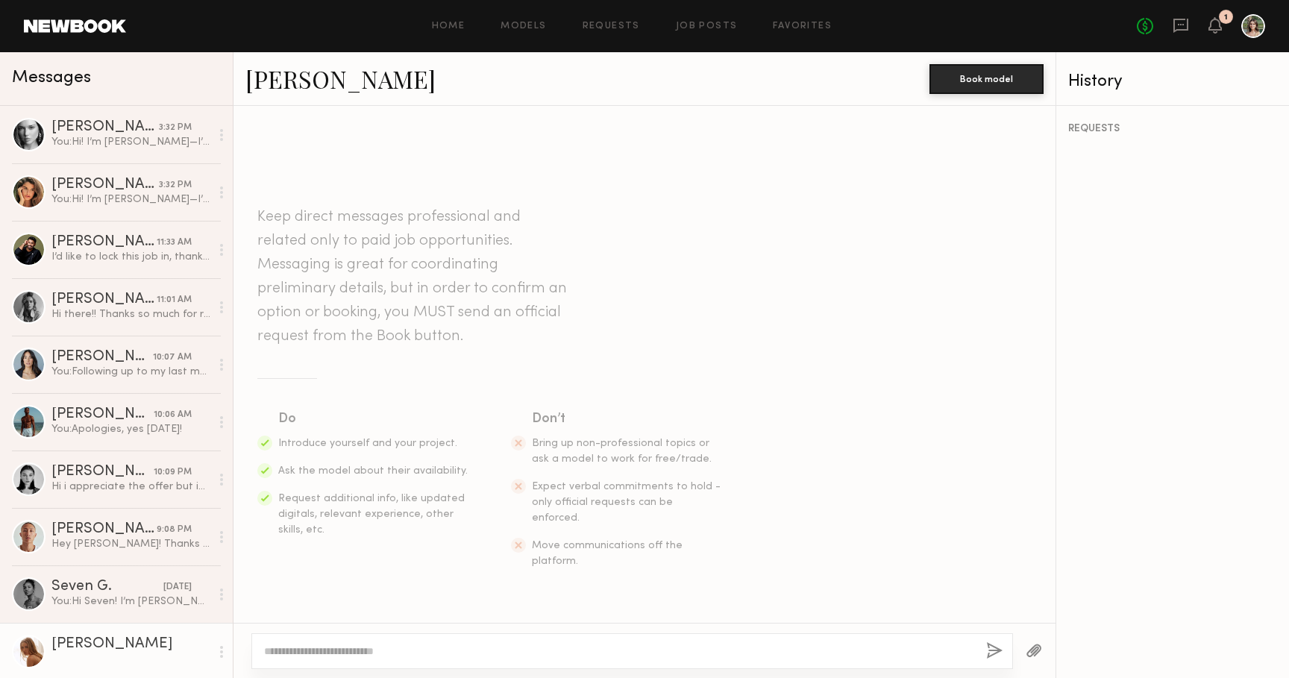
click at [548, 654] on textarea at bounding box center [619, 651] width 710 height 15
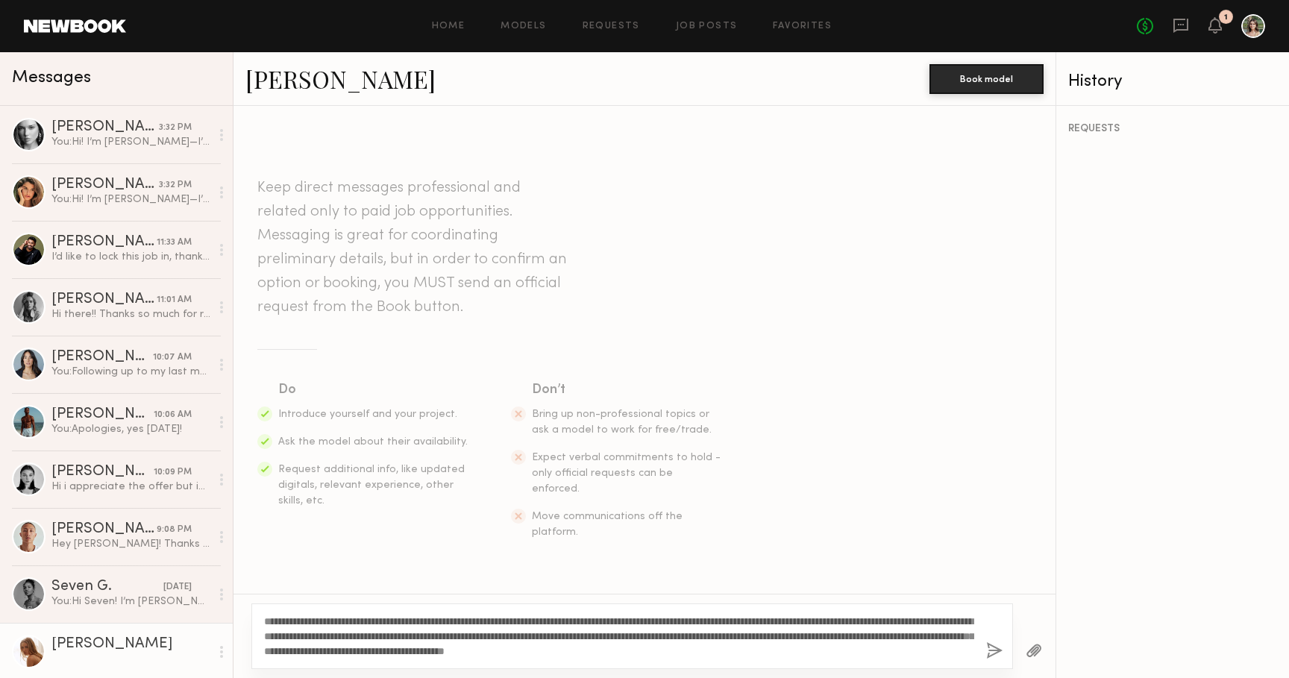
type textarea "**********"
click at [994, 649] on button "button" at bounding box center [994, 651] width 16 height 19
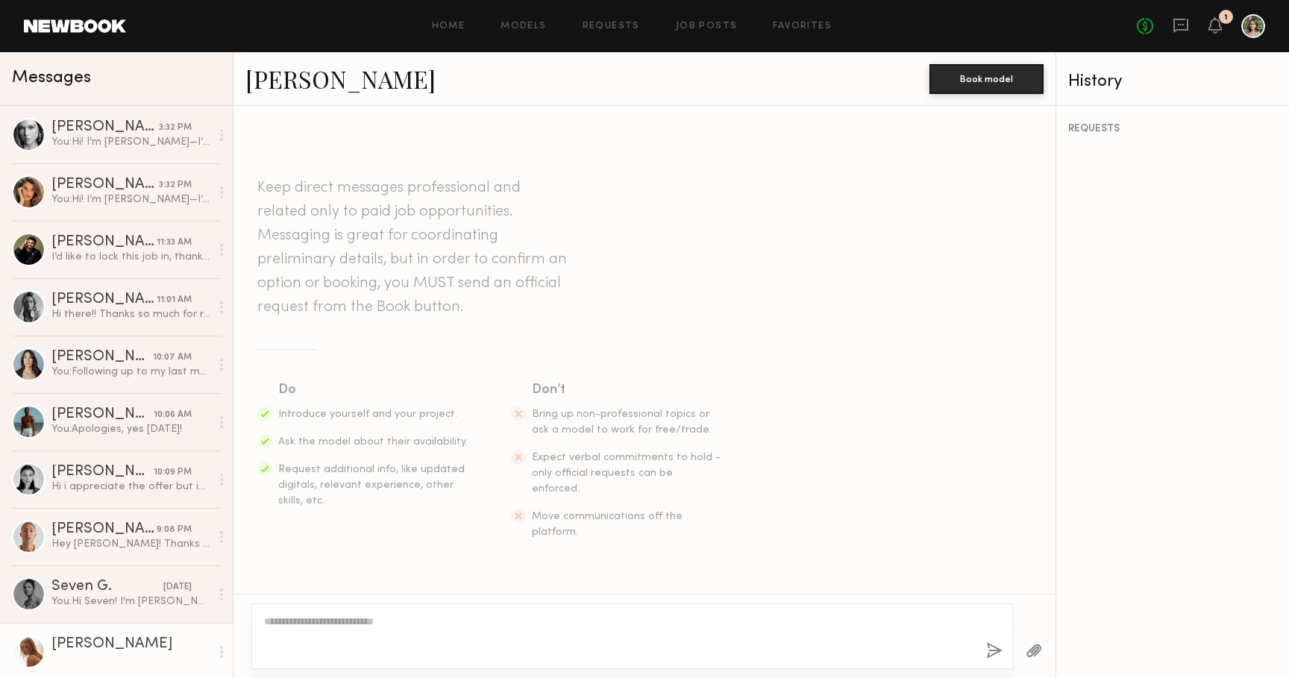
scroll to position [230, 0]
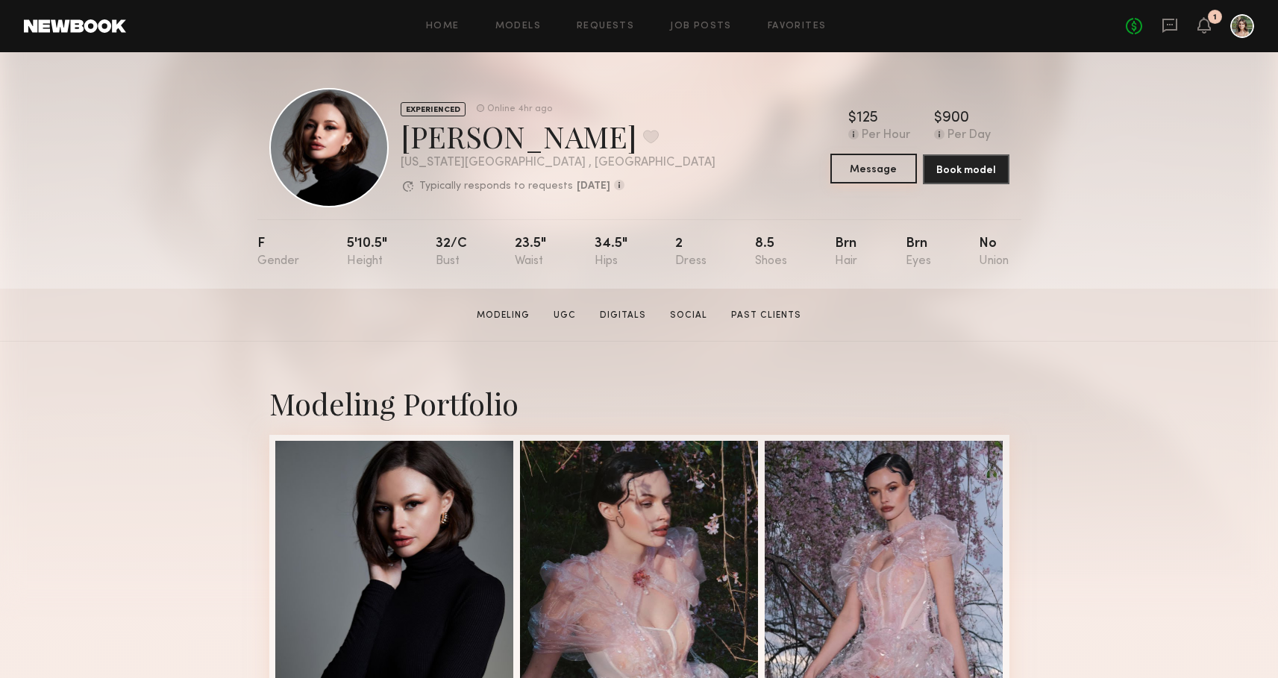
click at [868, 172] on button "Message" at bounding box center [873, 169] width 87 height 30
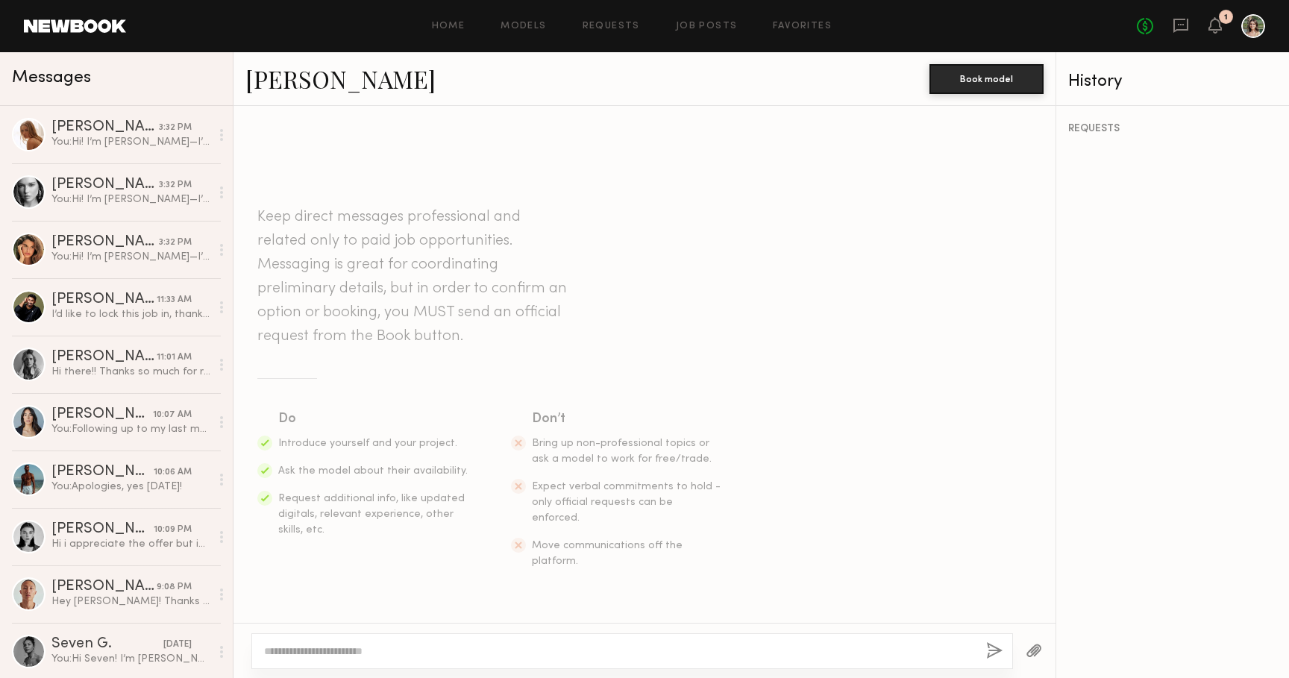
click at [475, 654] on textarea at bounding box center [619, 651] width 710 height 15
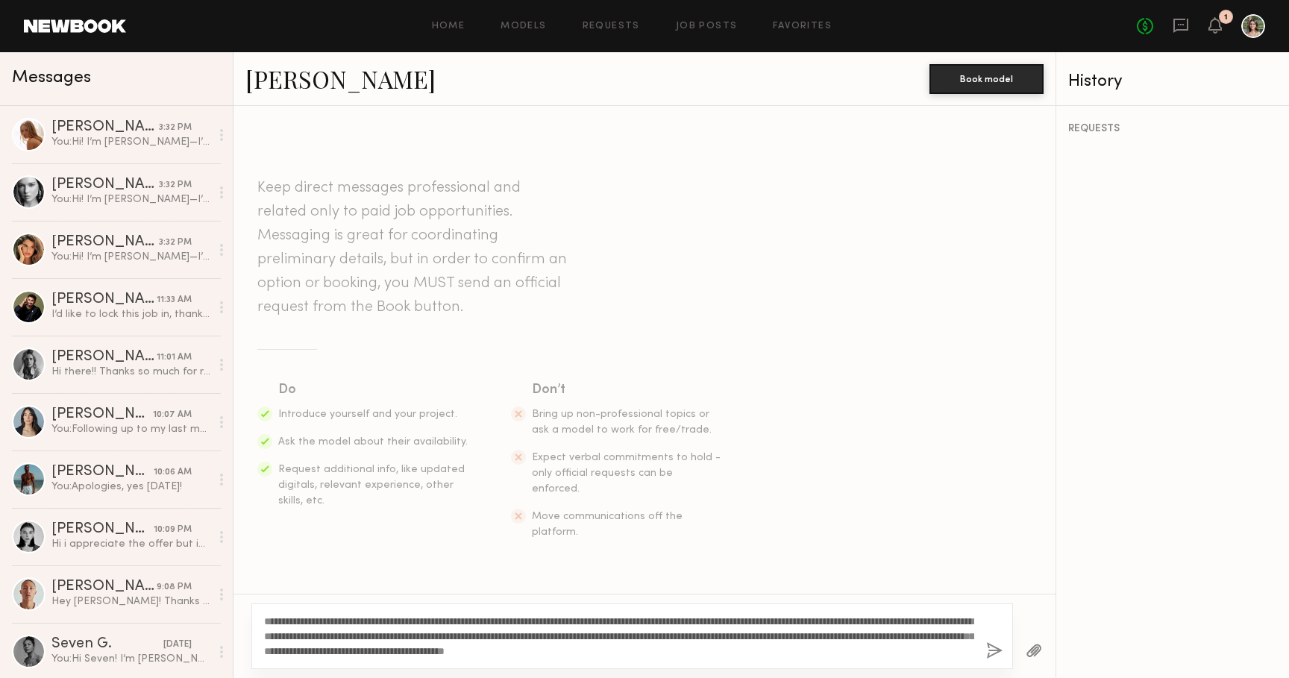
type textarea "**********"
click at [983, 649] on div "**********" at bounding box center [632, 636] width 762 height 66
click at [998, 646] on button "button" at bounding box center [994, 651] width 16 height 19
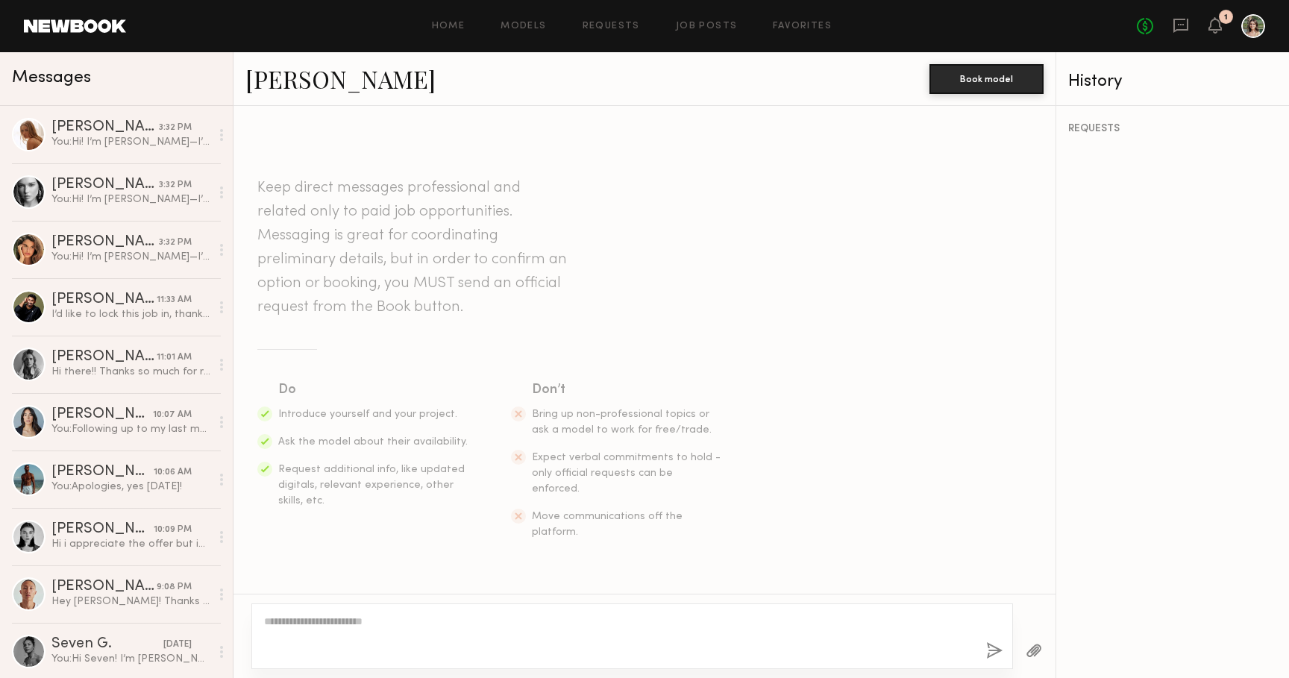
scroll to position [230, 0]
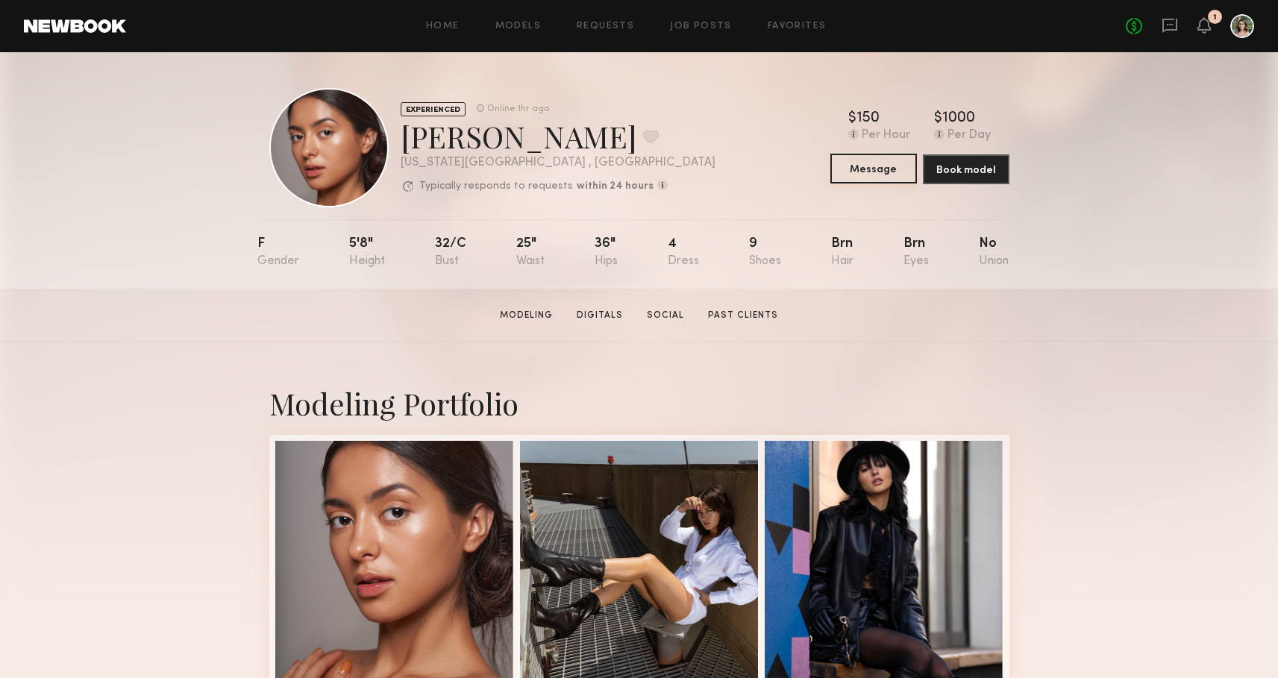
click at [865, 172] on button "Message" at bounding box center [873, 169] width 87 height 30
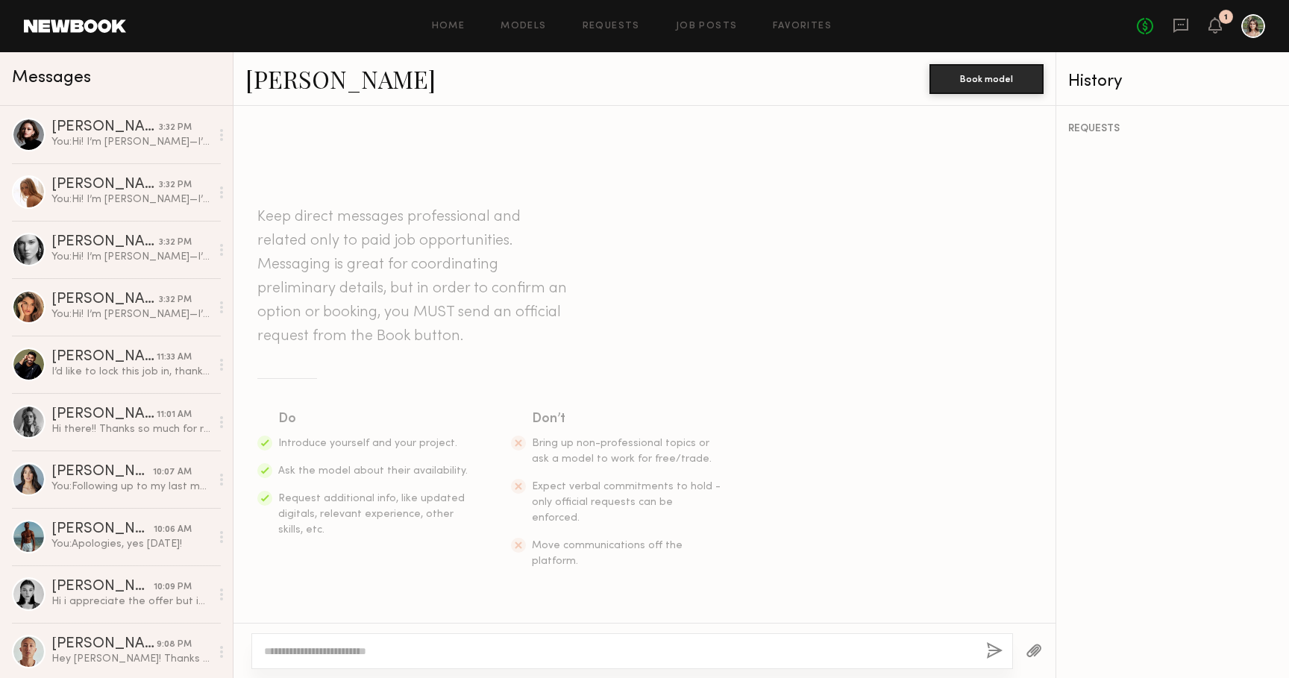
click at [577, 656] on textarea at bounding box center [619, 651] width 710 height 15
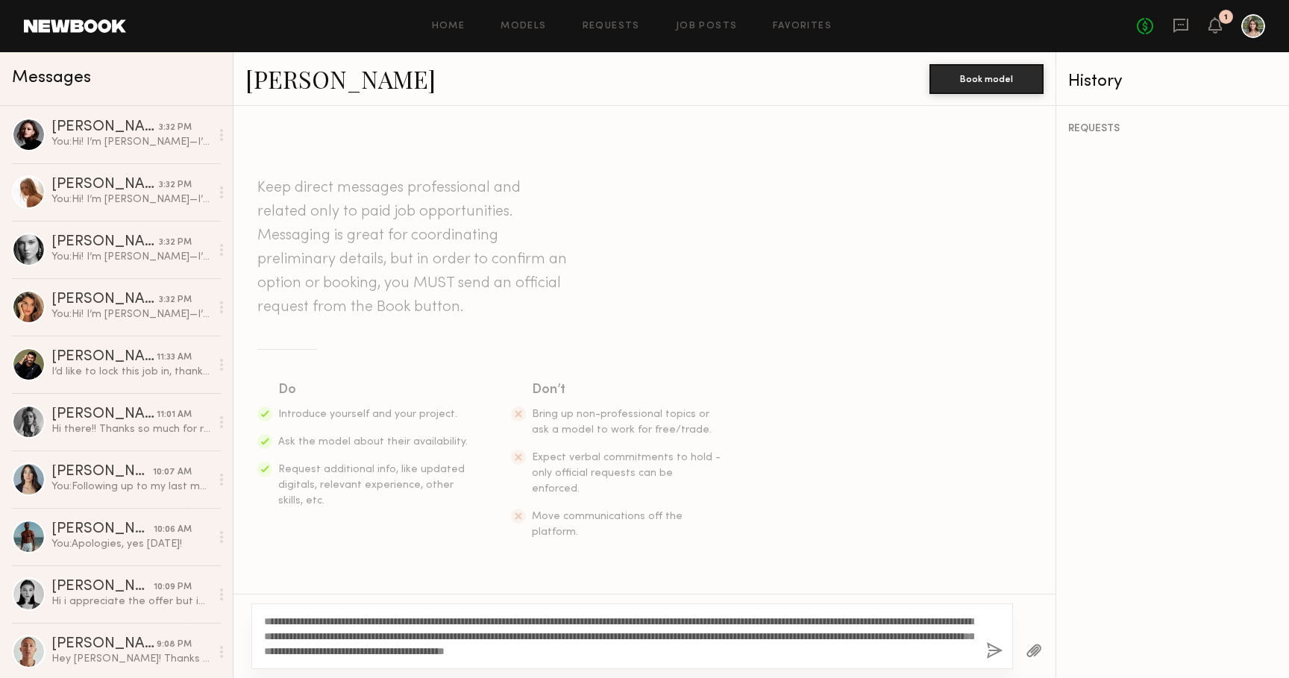
type textarea "**********"
click at [994, 646] on button "button" at bounding box center [994, 651] width 16 height 19
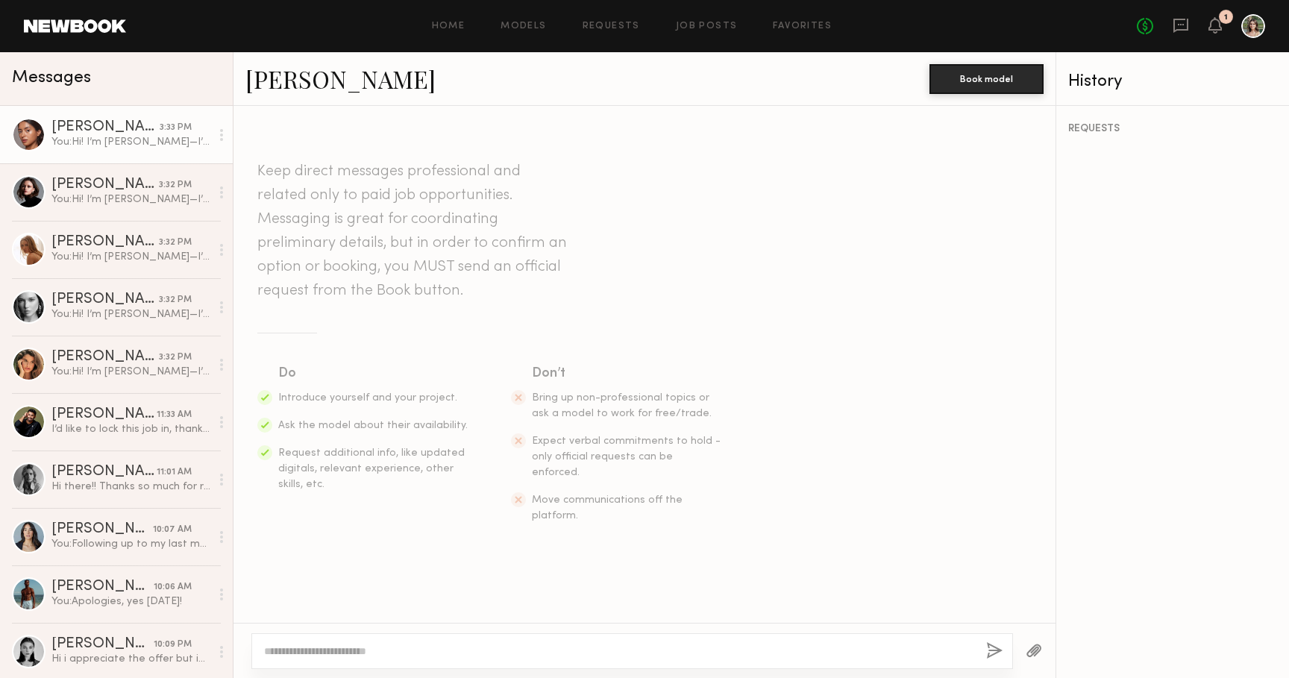
scroll to position [230, 0]
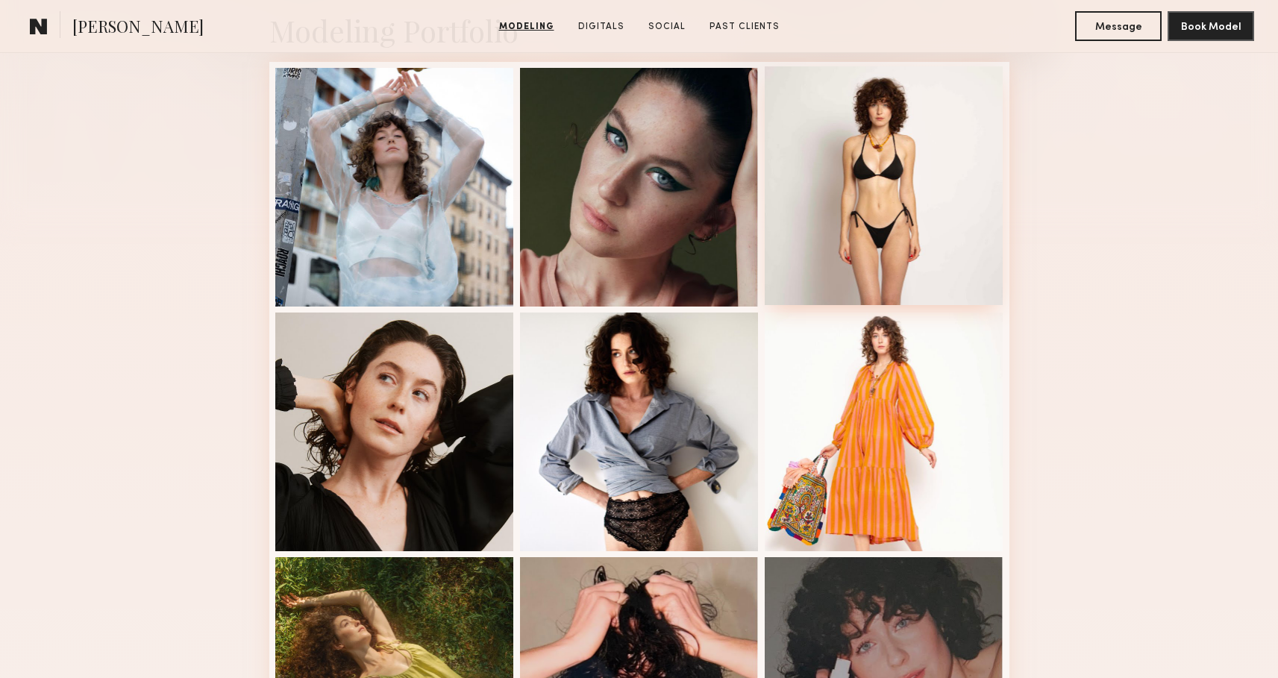
scroll to position [375, 0]
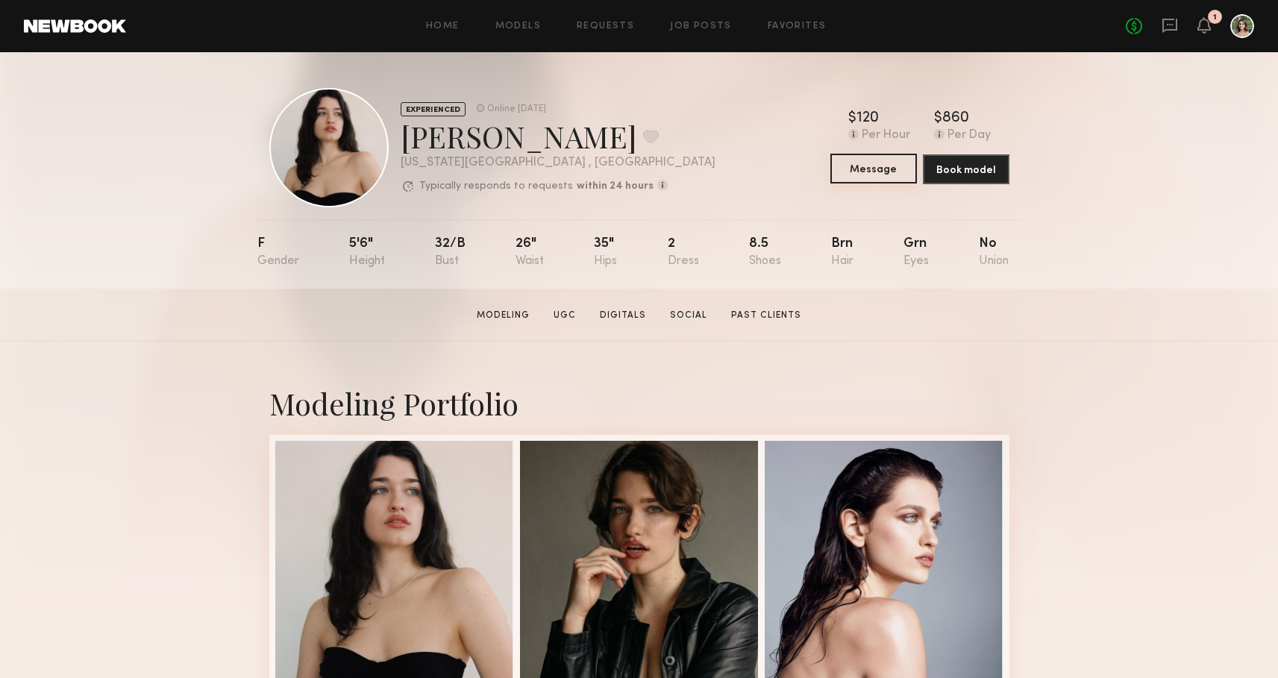
click at [877, 168] on button "Message" at bounding box center [873, 169] width 87 height 30
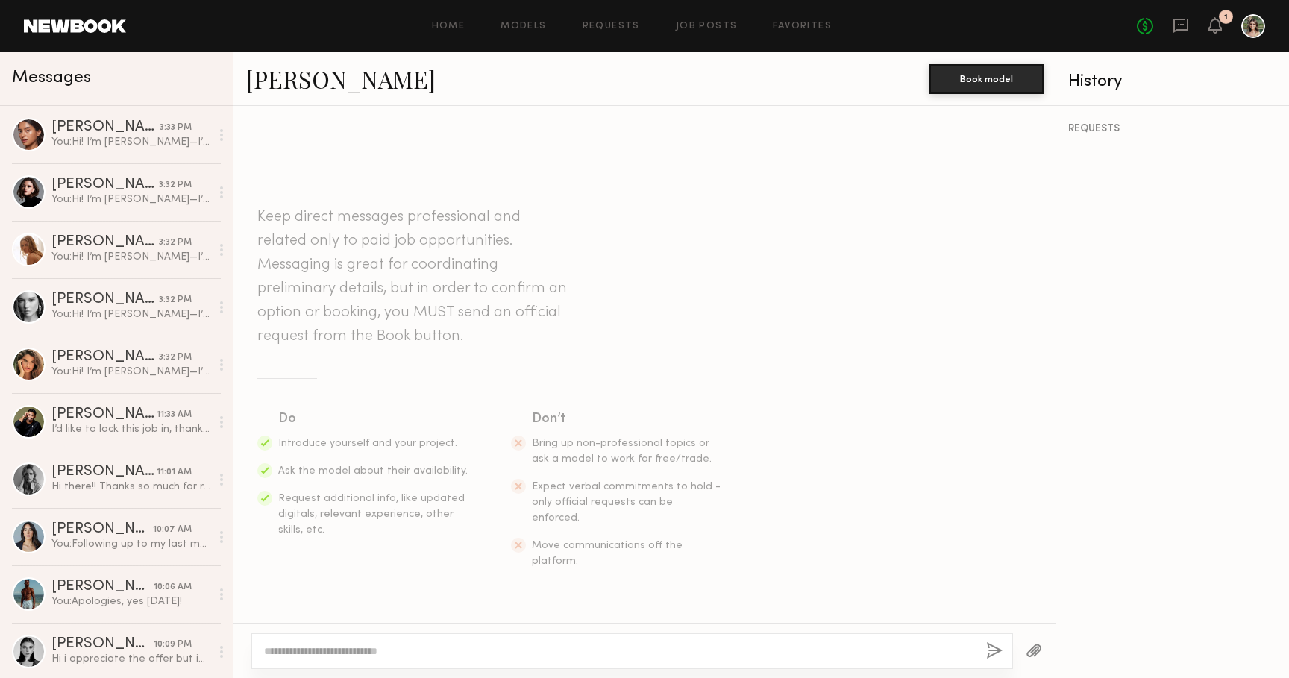
click at [475, 650] on textarea at bounding box center [619, 651] width 710 height 15
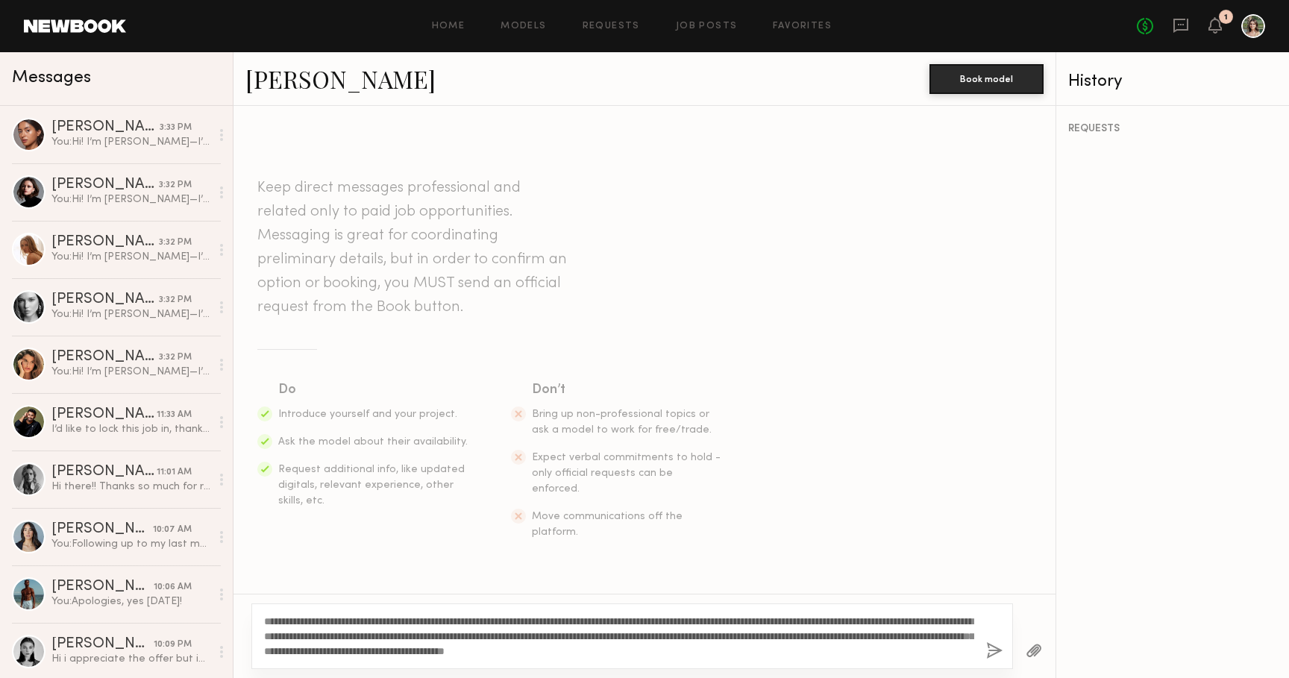
type textarea "**********"
click at [991, 648] on button "button" at bounding box center [994, 651] width 16 height 19
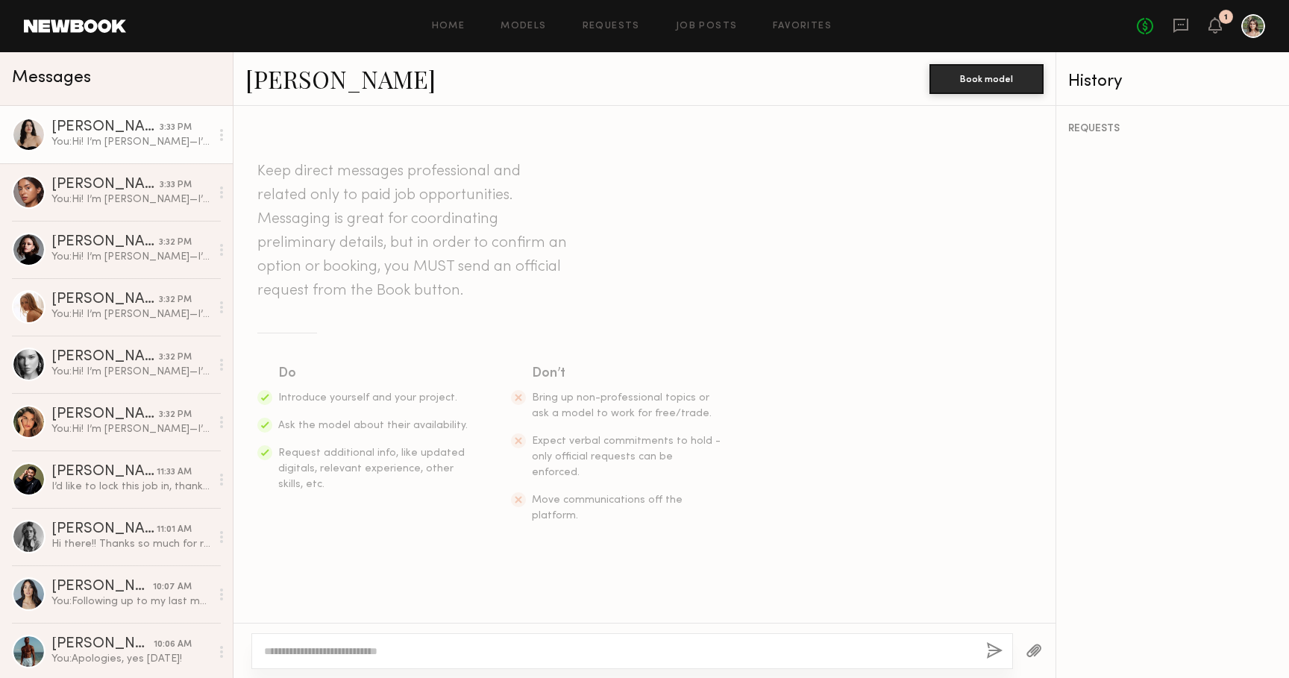
scroll to position [230, 0]
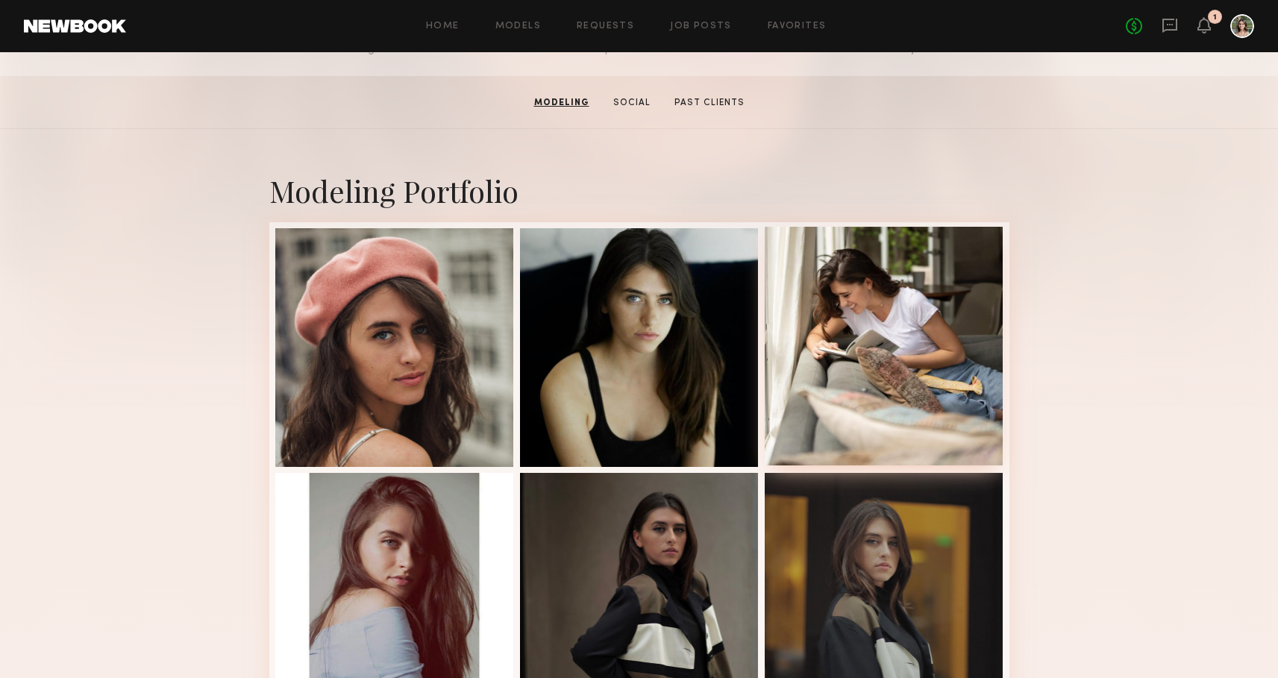
scroll to position [186, 0]
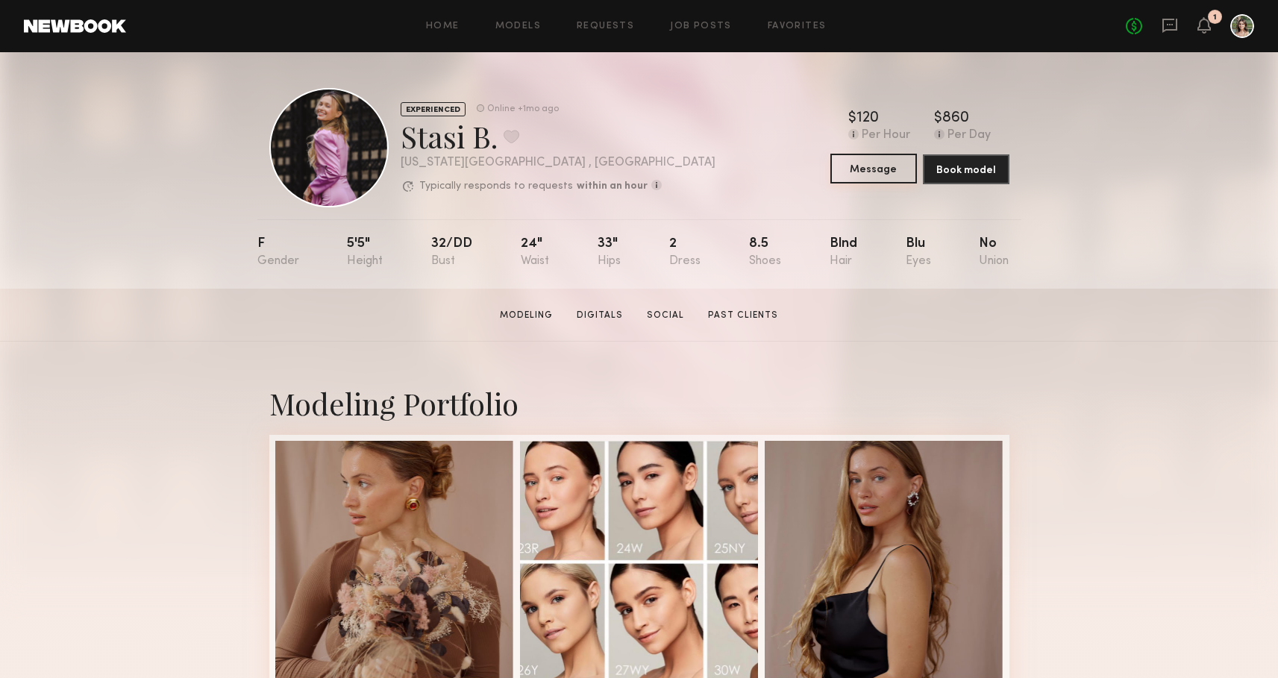
click at [862, 173] on button "Message" at bounding box center [873, 169] width 87 height 30
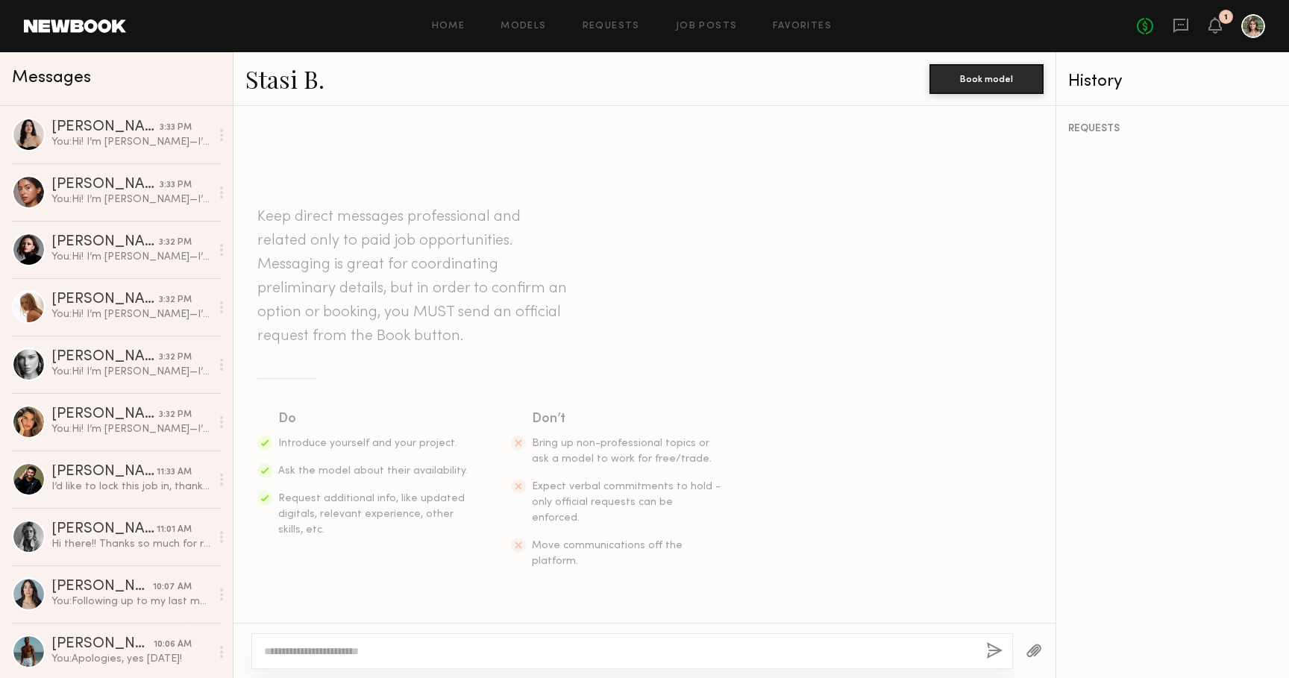
click at [719, 656] on textarea at bounding box center [619, 651] width 710 height 15
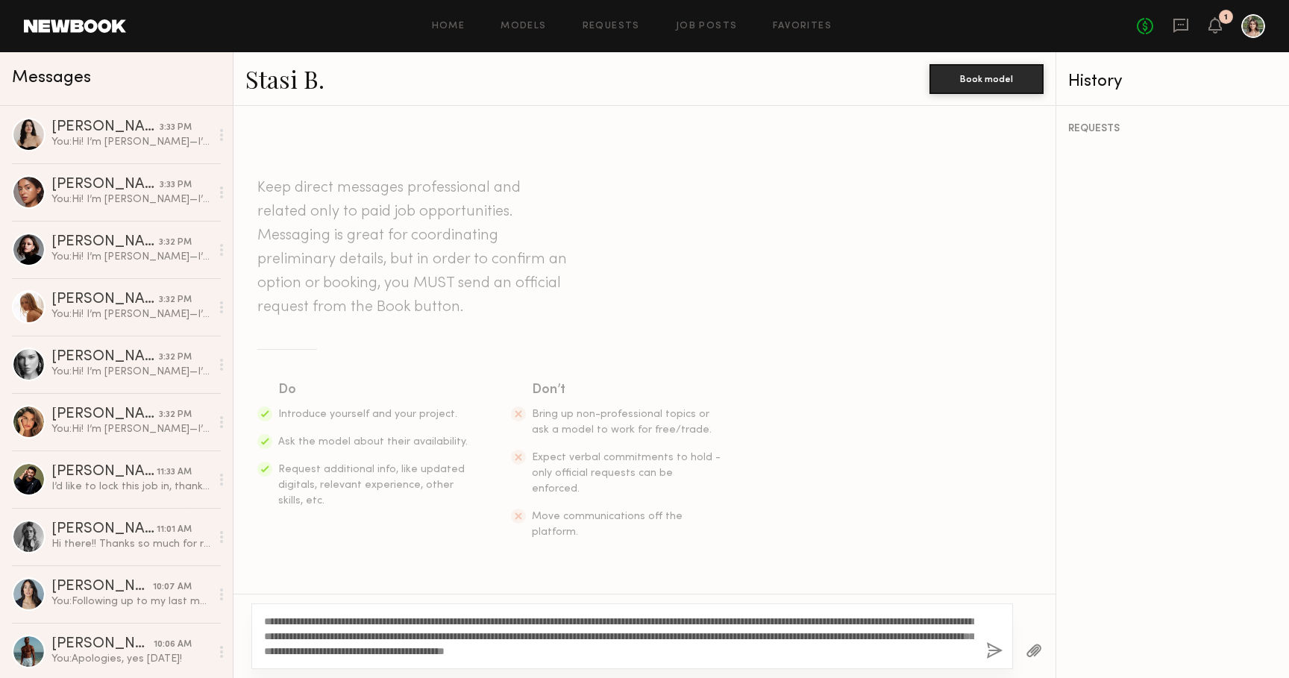
type textarea "**********"
click at [994, 650] on button "button" at bounding box center [994, 651] width 16 height 19
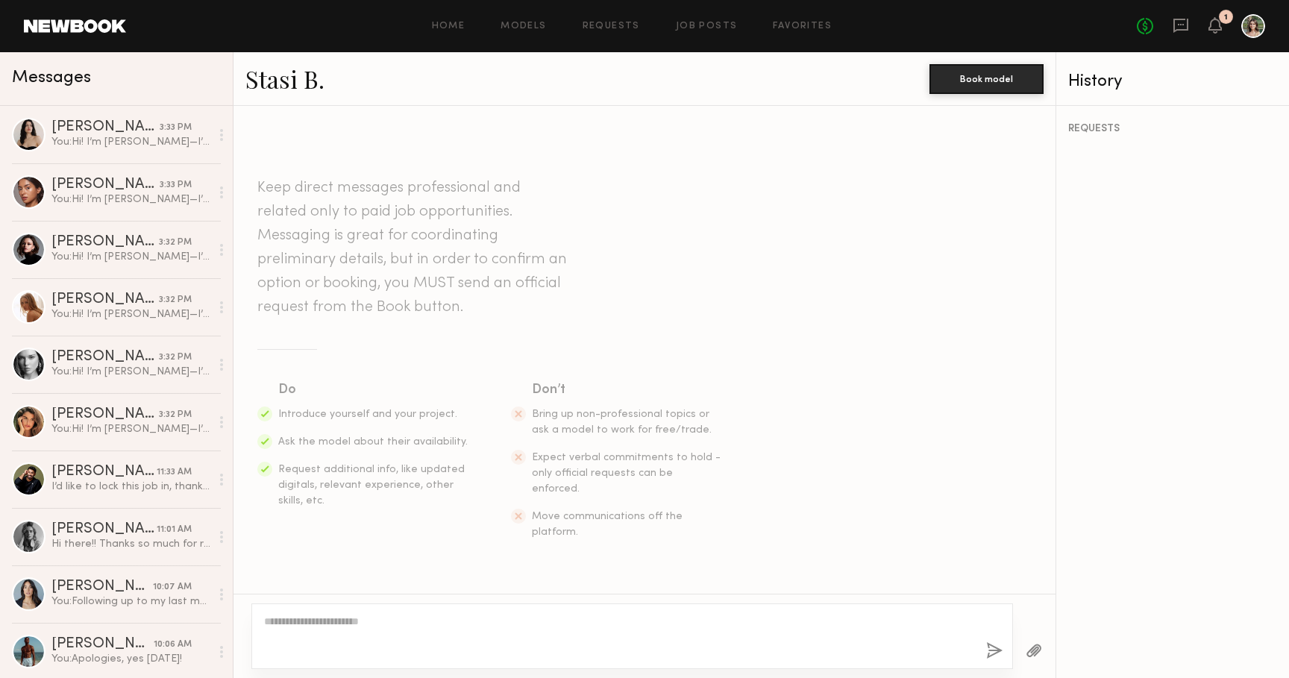
scroll to position [230, 0]
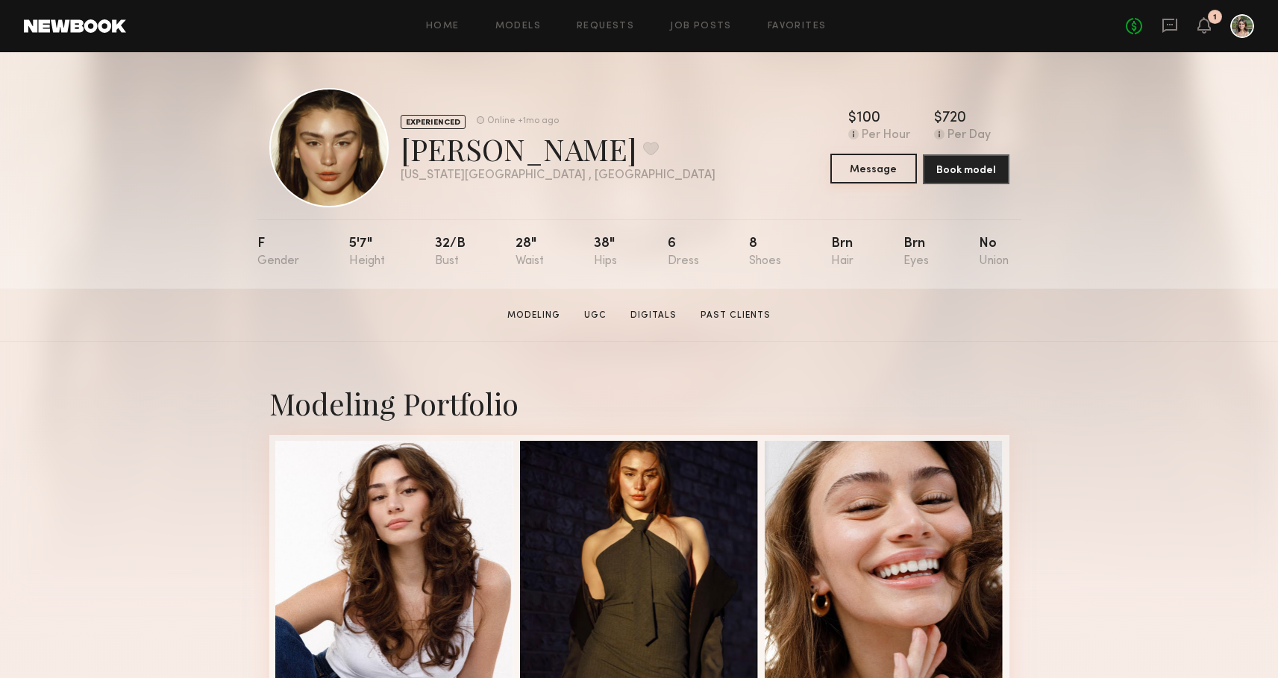
click at [871, 171] on button "Message" at bounding box center [873, 169] width 87 height 30
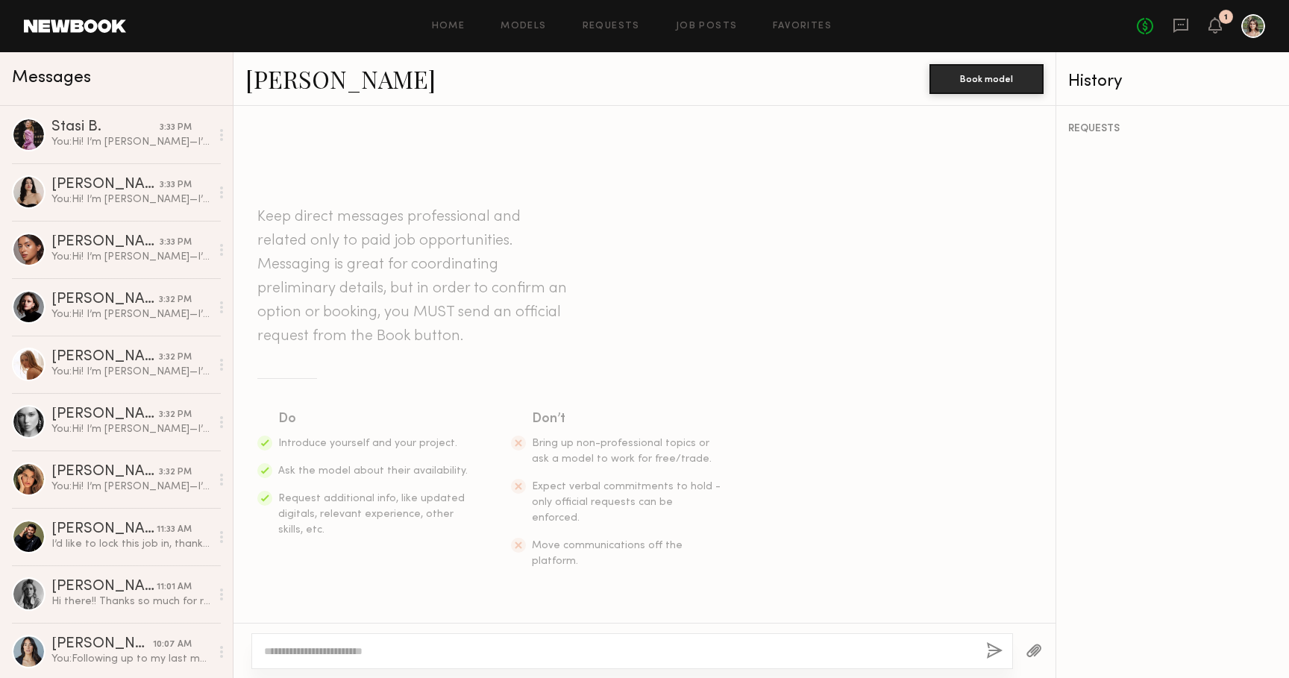
click at [509, 645] on textarea at bounding box center [619, 651] width 710 height 15
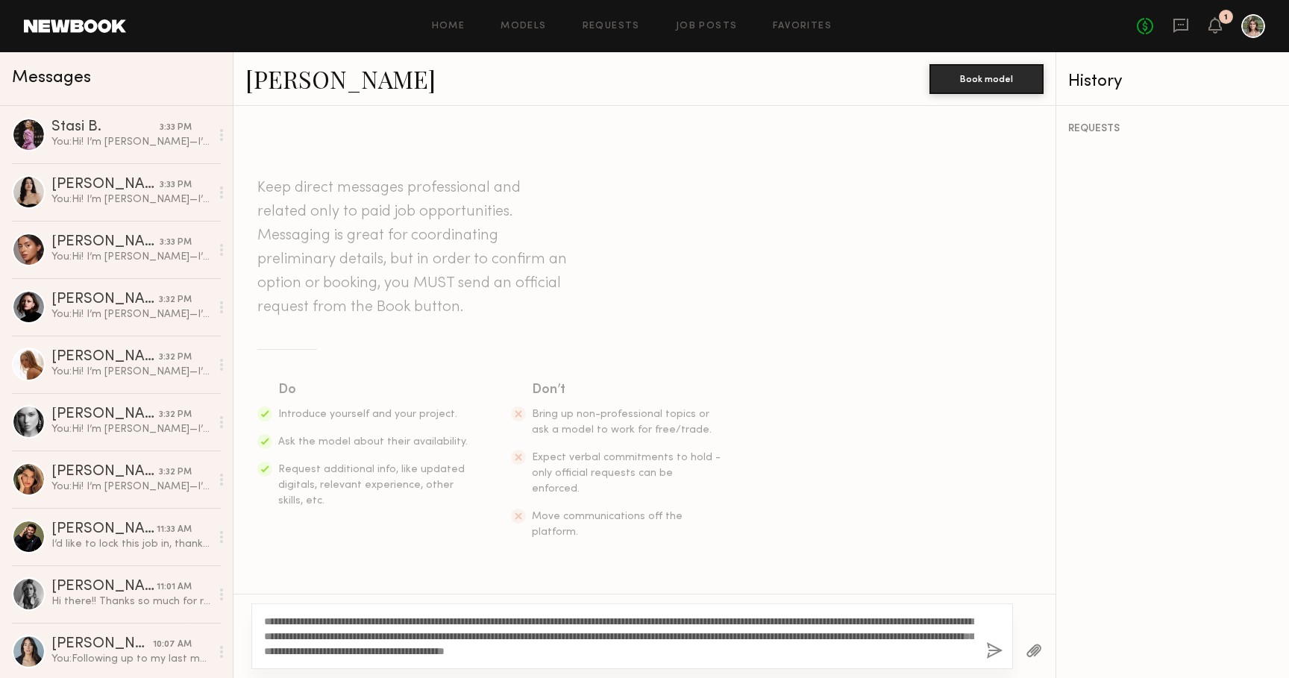
type textarea "**********"
click at [990, 652] on button "button" at bounding box center [994, 651] width 16 height 19
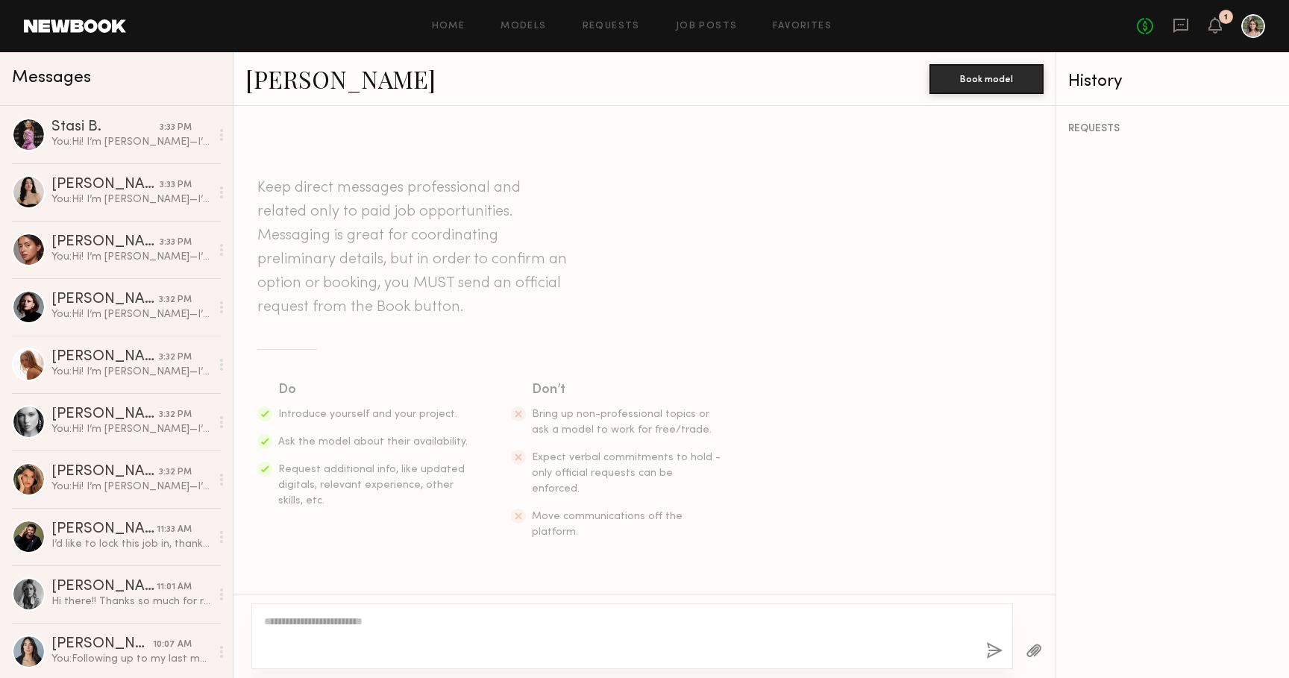
scroll to position [230, 0]
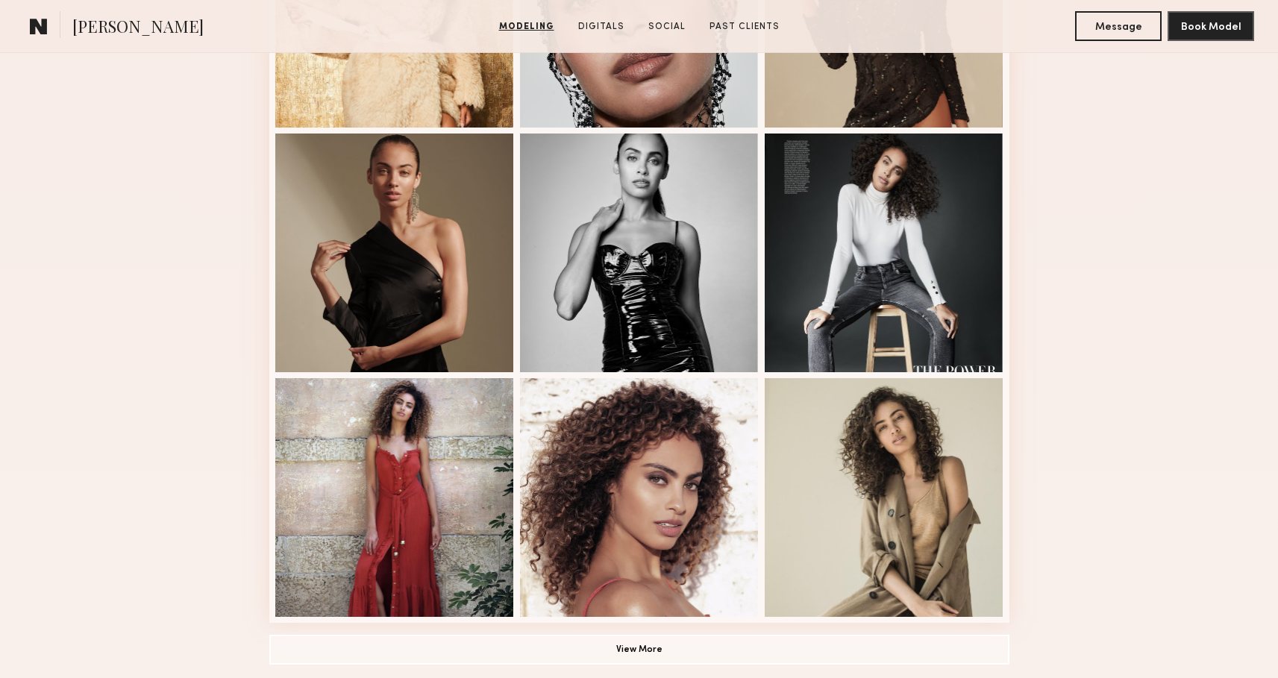
scroll to position [794, 0]
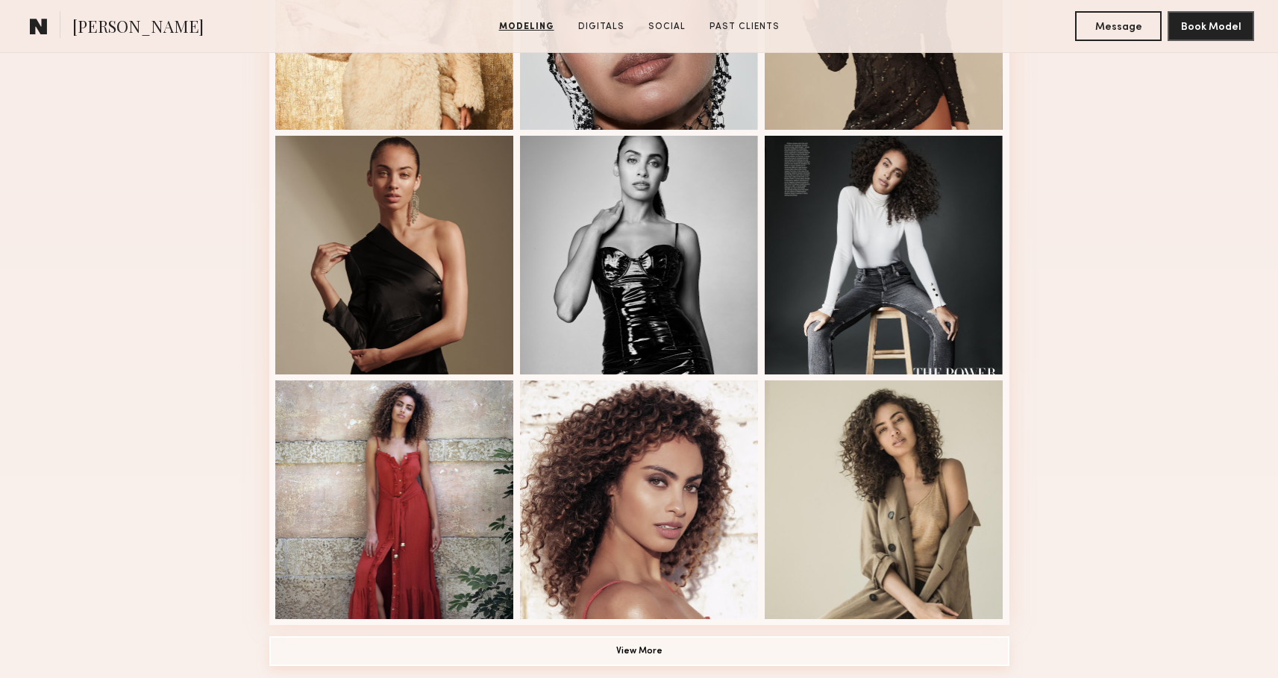
click at [659, 650] on button "View More" at bounding box center [639, 651] width 740 height 30
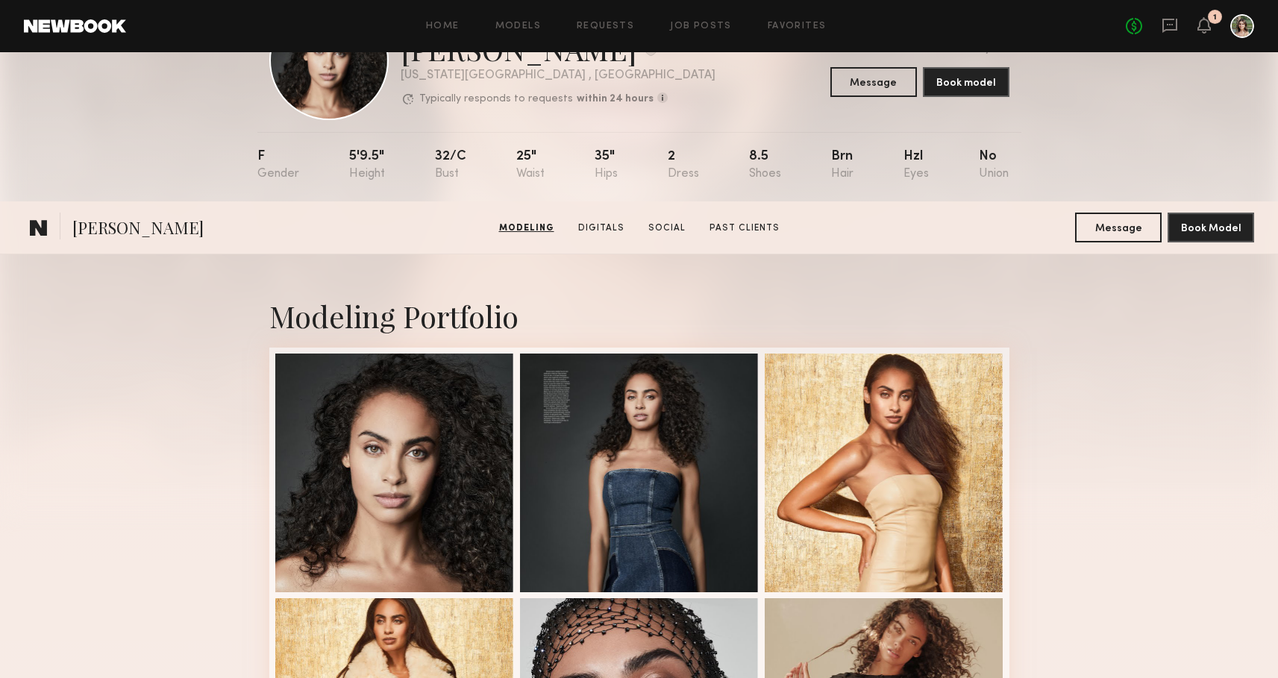
scroll to position [0, 0]
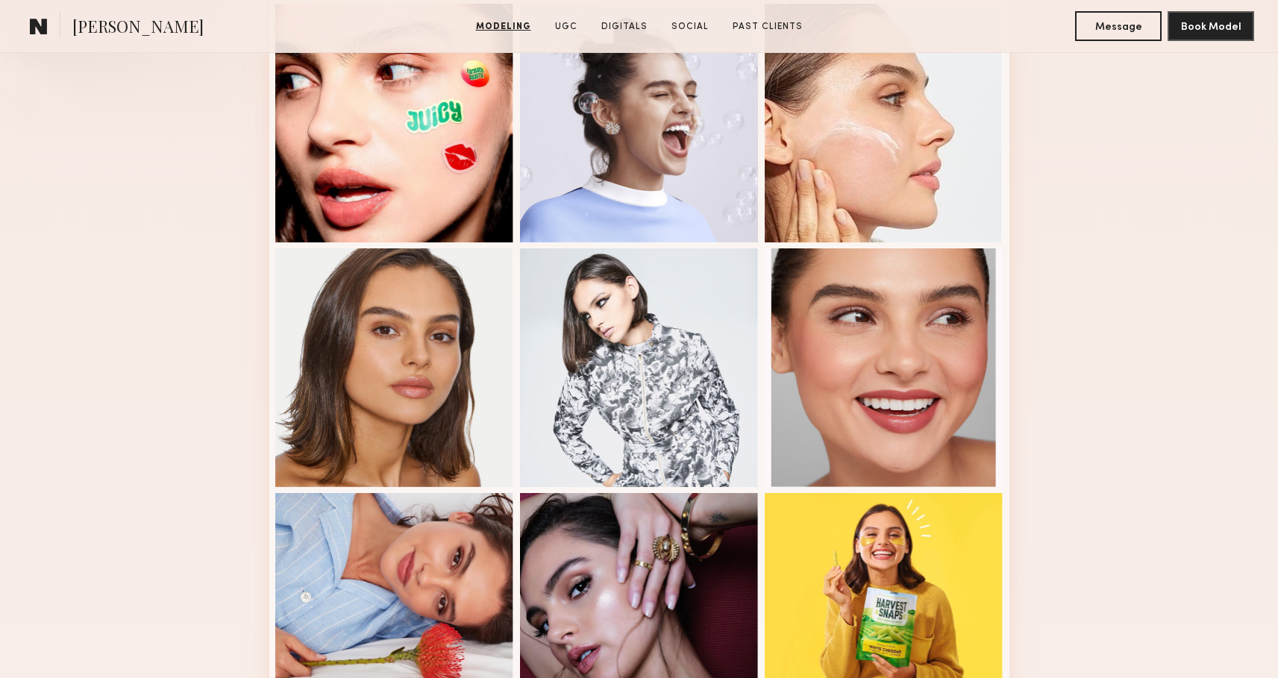
scroll to position [85, 0]
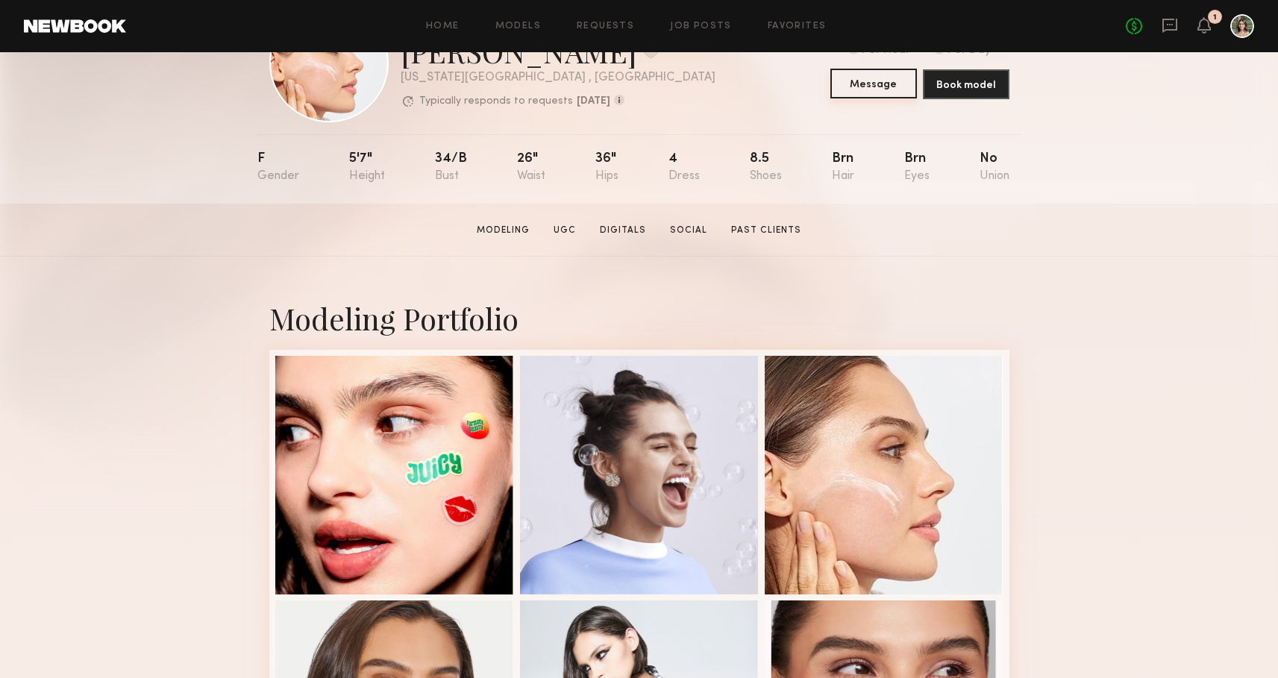
click at [869, 85] on button "Message" at bounding box center [873, 84] width 87 height 30
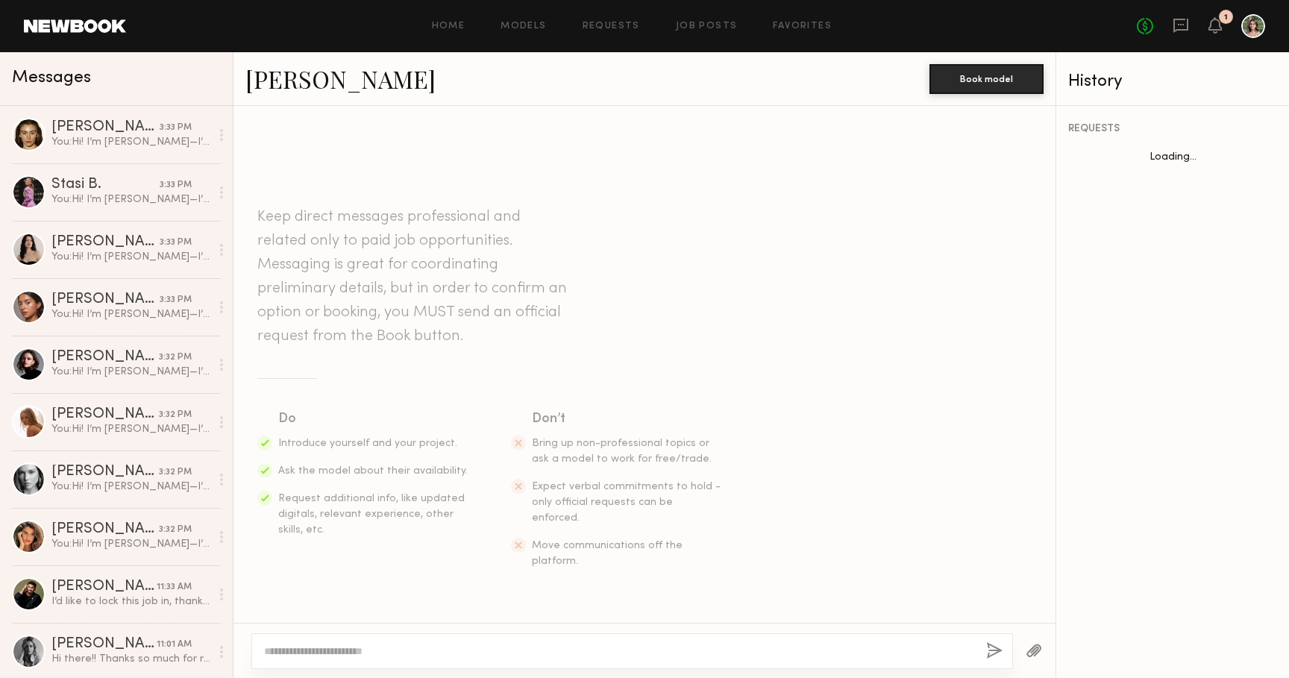
click at [680, 651] on textarea at bounding box center [619, 651] width 710 height 15
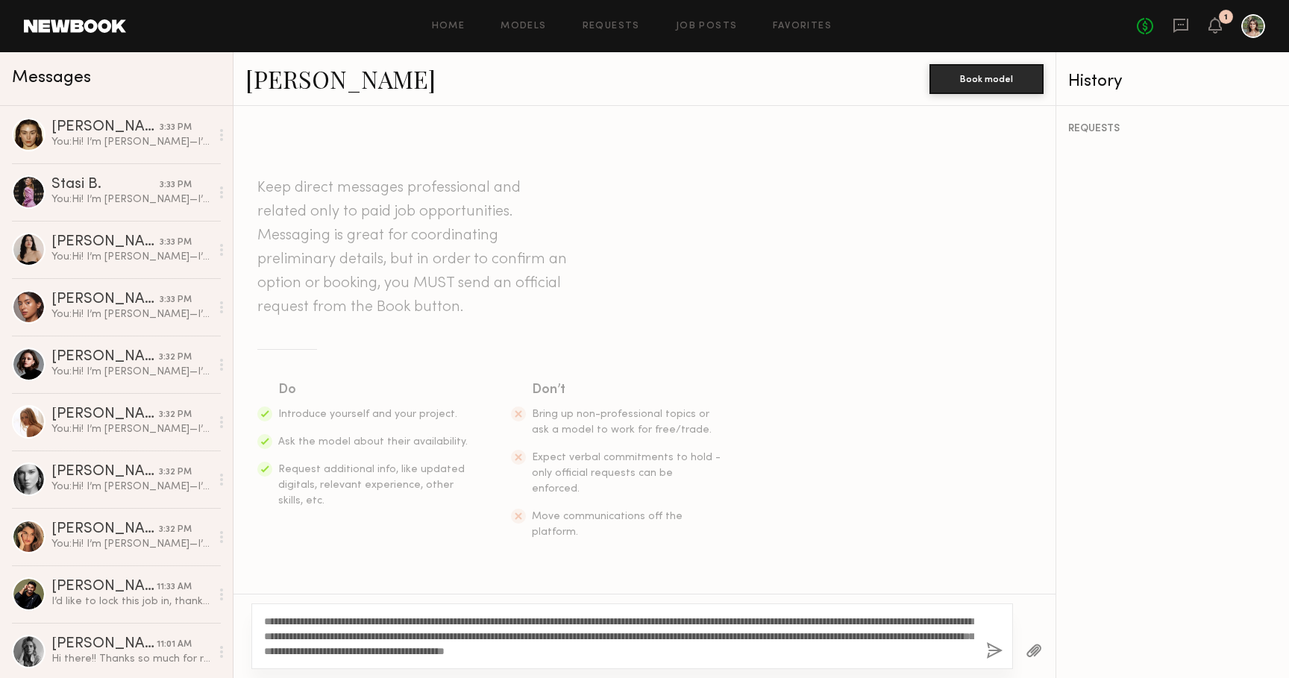
type textarea "**********"
click at [988, 649] on button "button" at bounding box center [994, 651] width 16 height 19
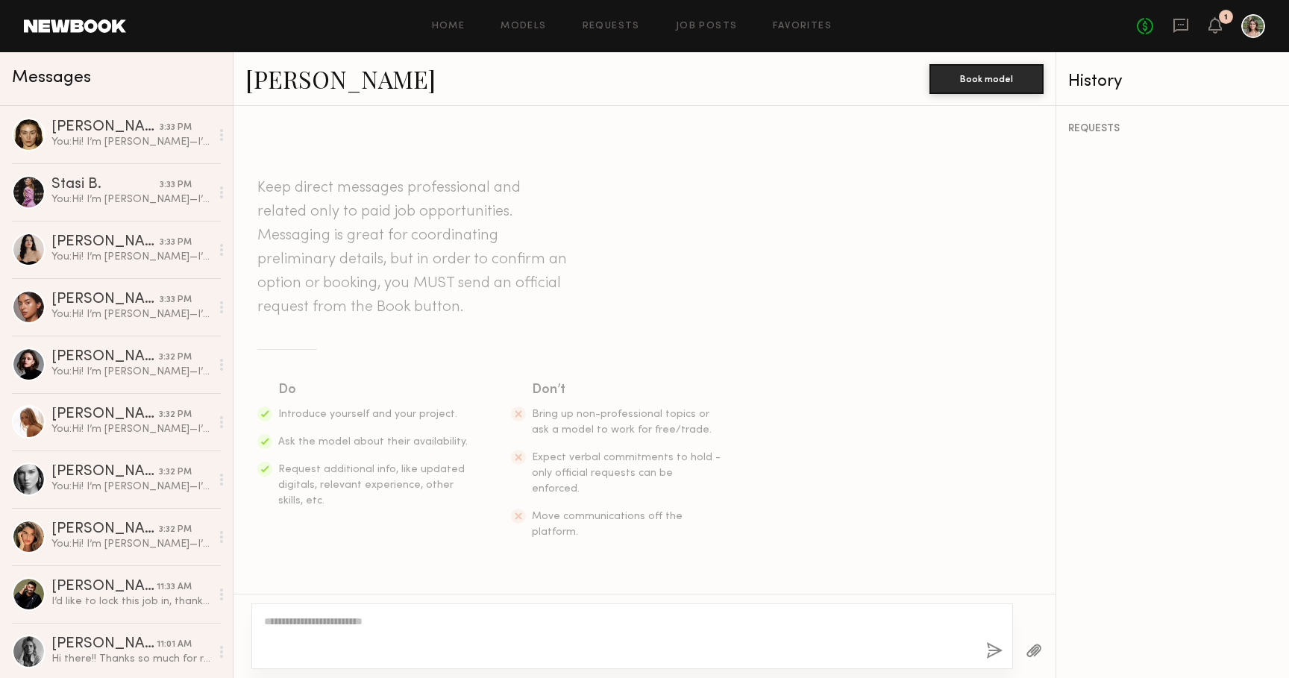
scroll to position [230, 0]
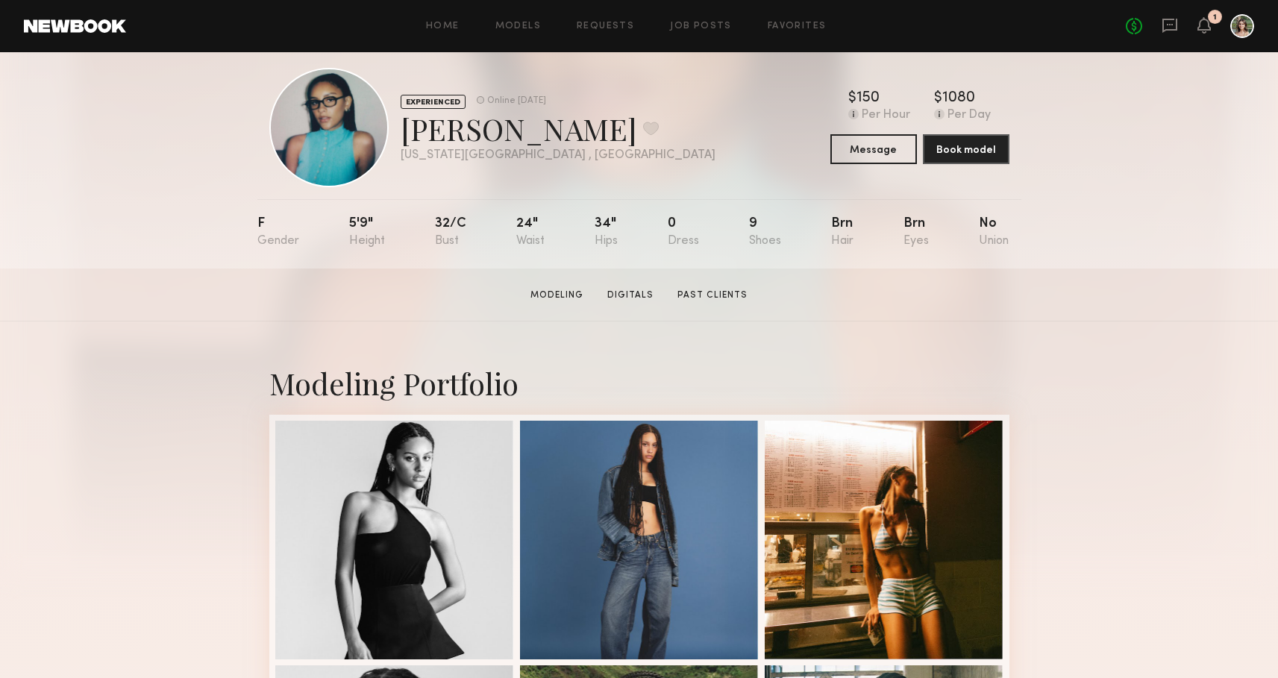
scroll to position [22, 0]
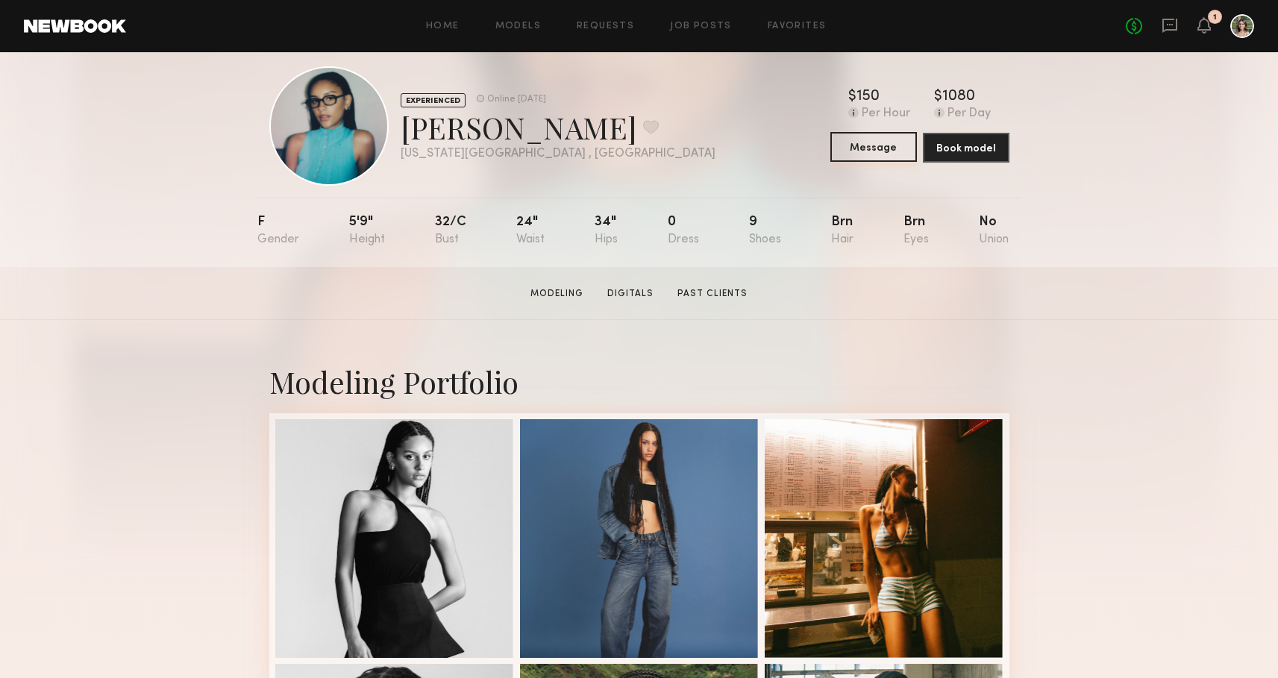
click at [880, 143] on button "Message" at bounding box center [873, 147] width 87 height 30
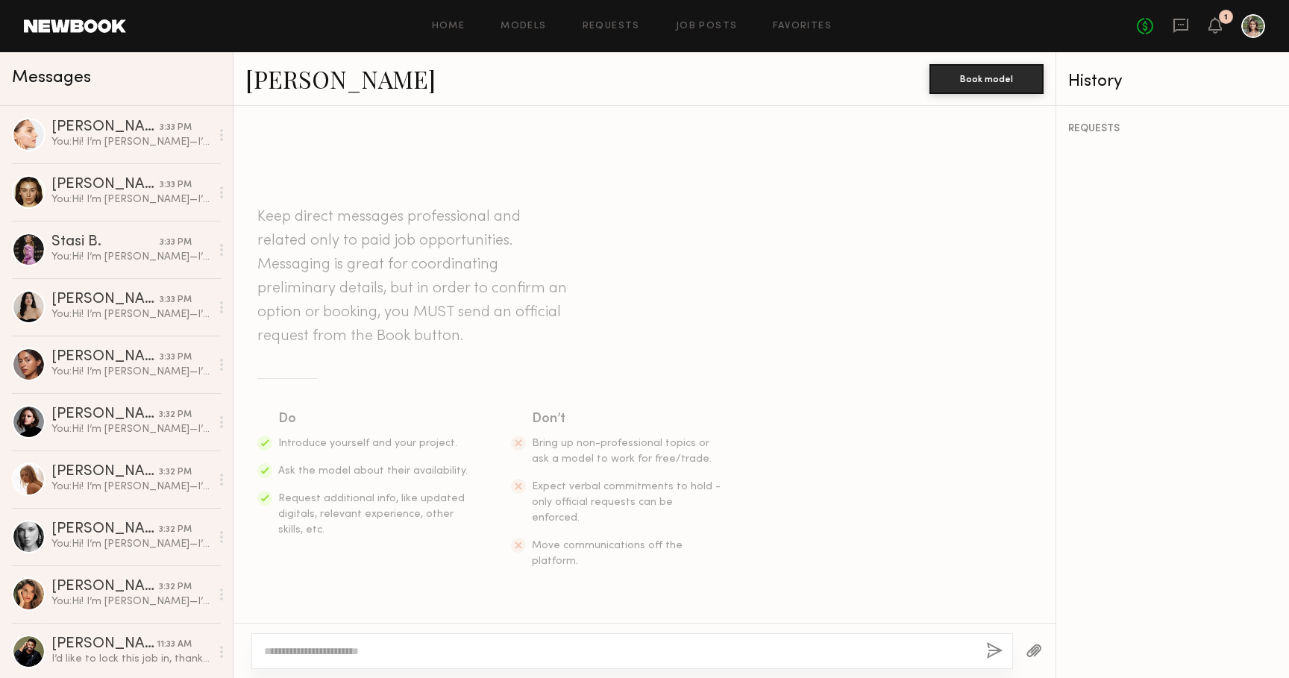
click at [653, 643] on div at bounding box center [632, 651] width 762 height 36
click at [769, 647] on textarea at bounding box center [619, 651] width 710 height 15
type textarea "*"
paste textarea "**********"
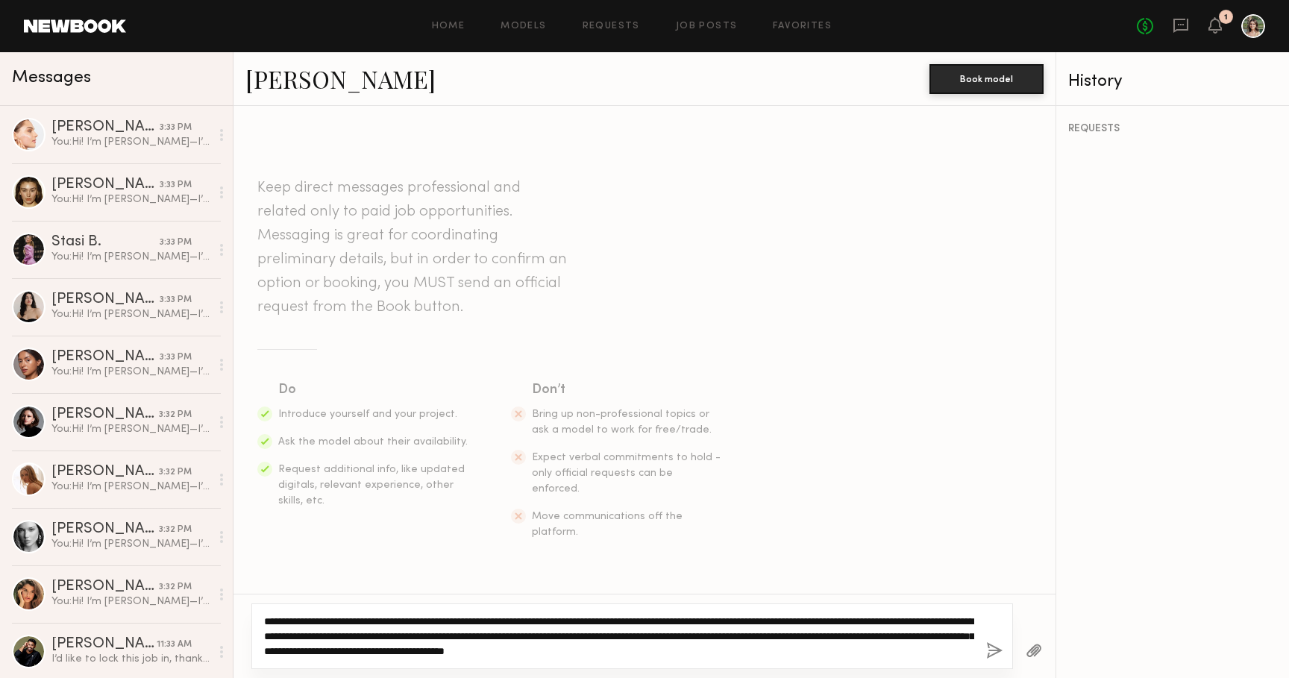
type textarea "**********"
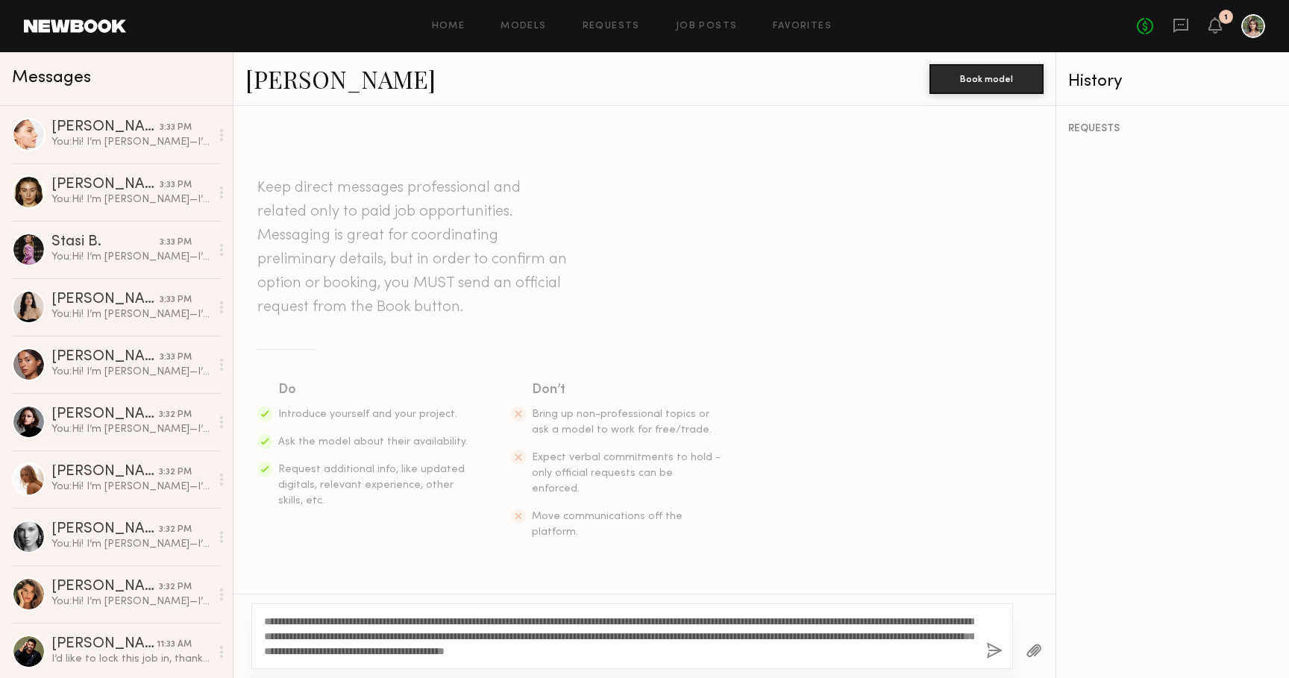
click at [991, 653] on button "button" at bounding box center [994, 651] width 16 height 19
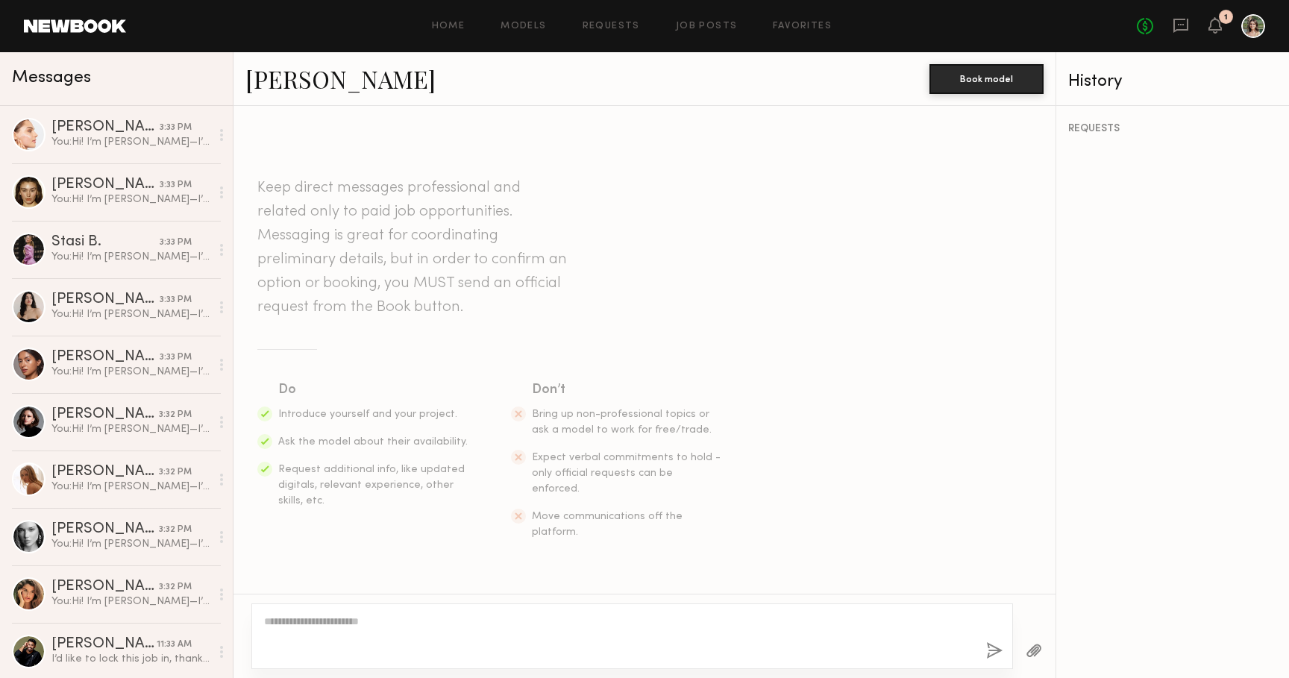
scroll to position [230, 0]
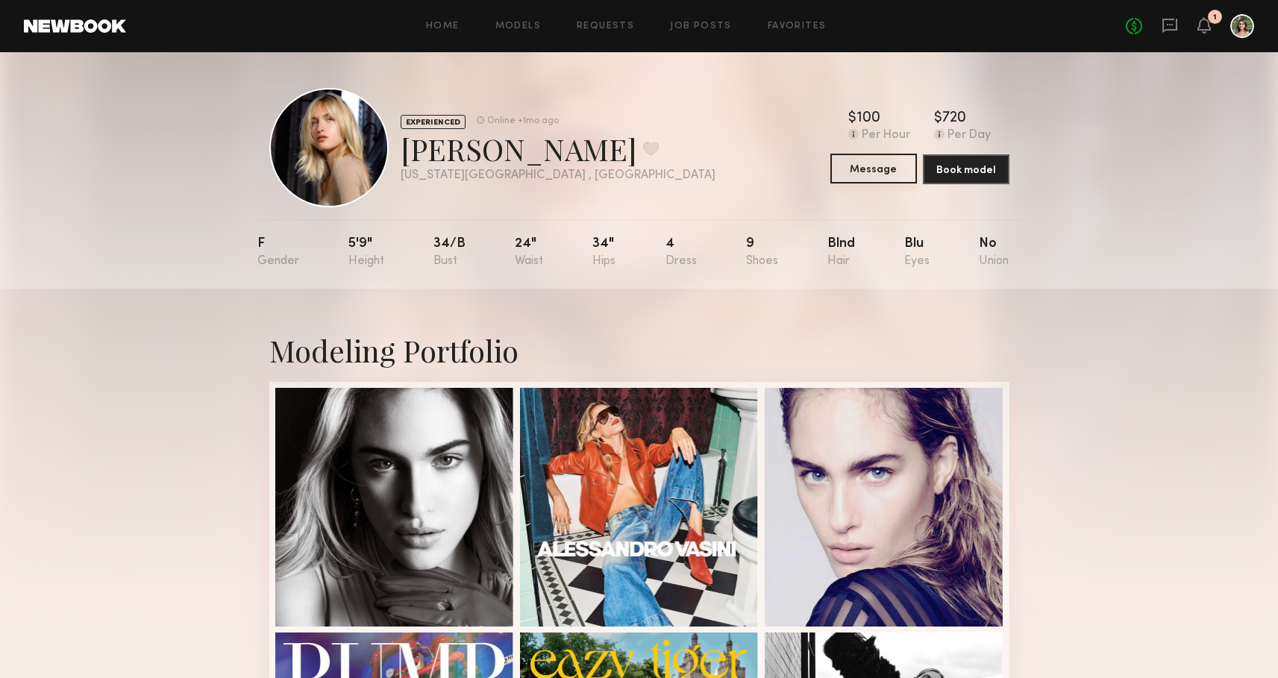
click at [885, 167] on button "Message" at bounding box center [873, 169] width 87 height 30
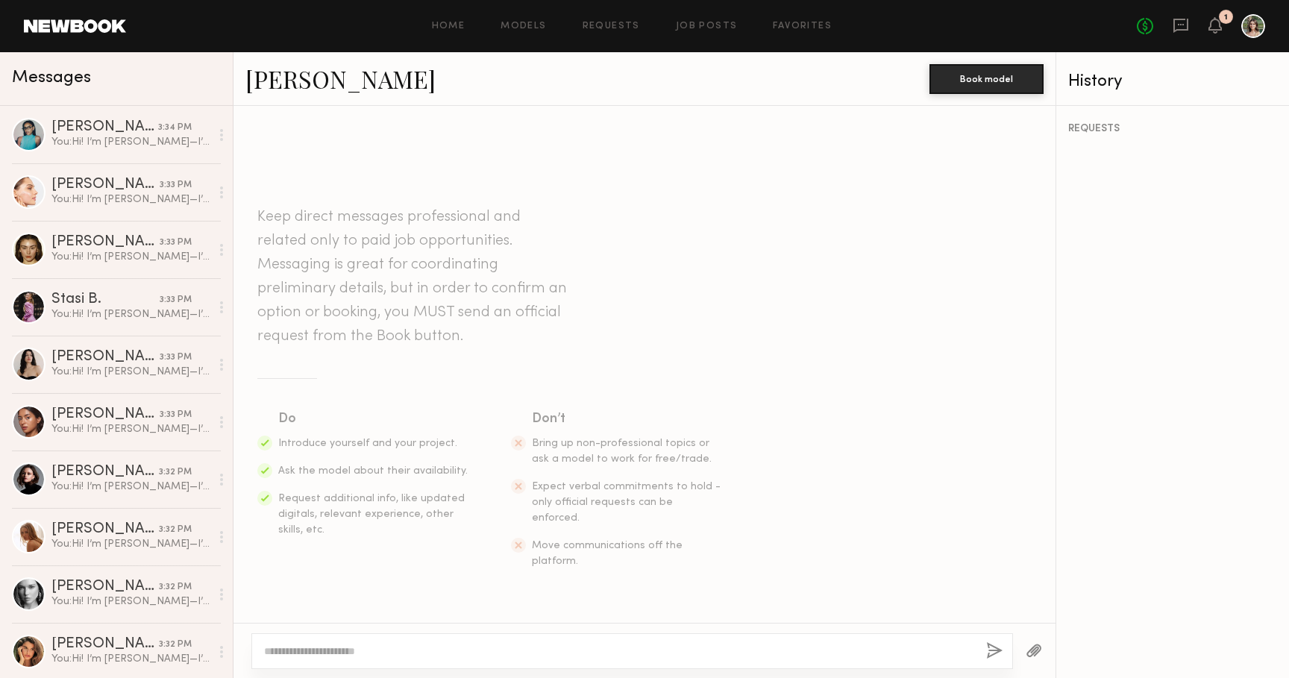
click at [594, 650] on textarea at bounding box center [619, 651] width 710 height 15
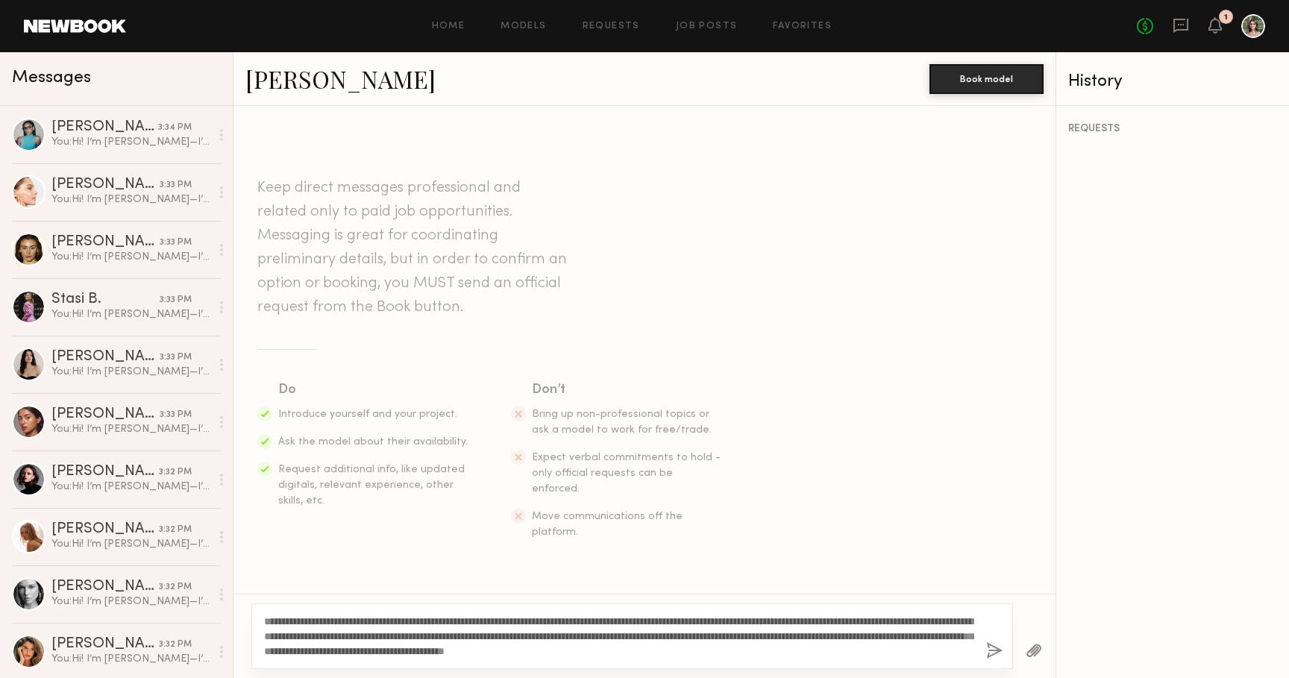
type textarea "**********"
click at [993, 645] on button "button" at bounding box center [994, 651] width 16 height 19
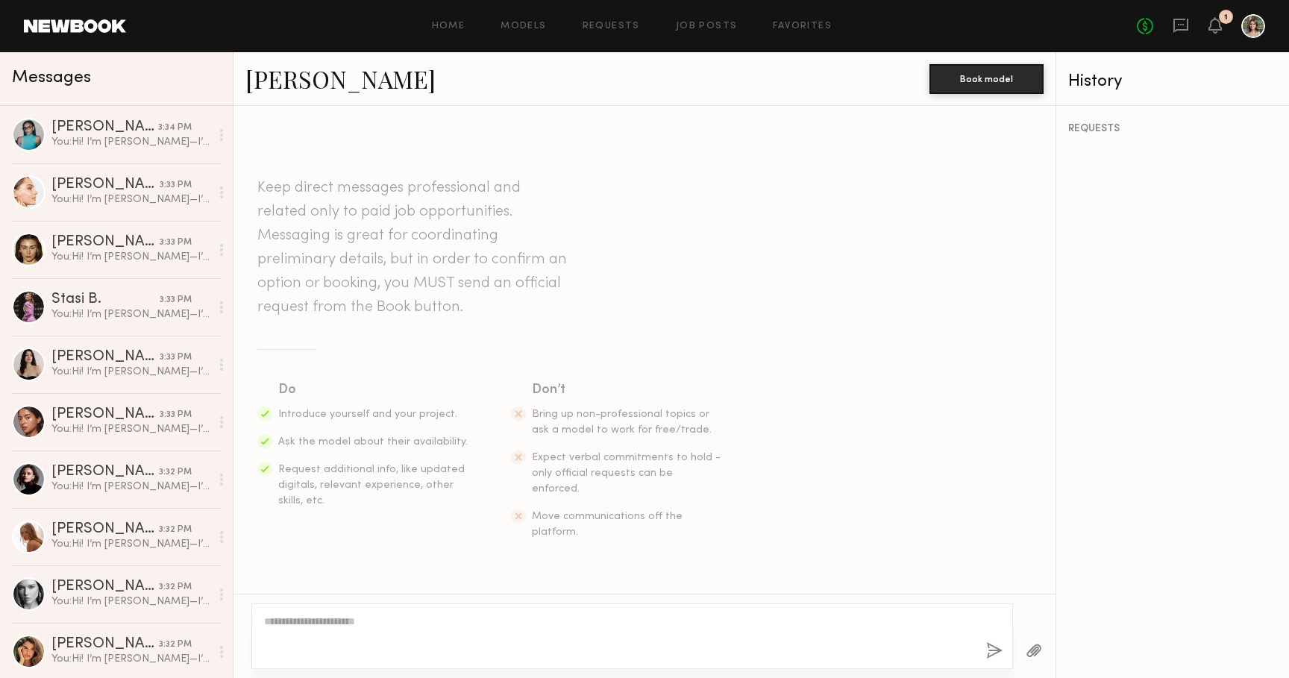
scroll to position [230, 0]
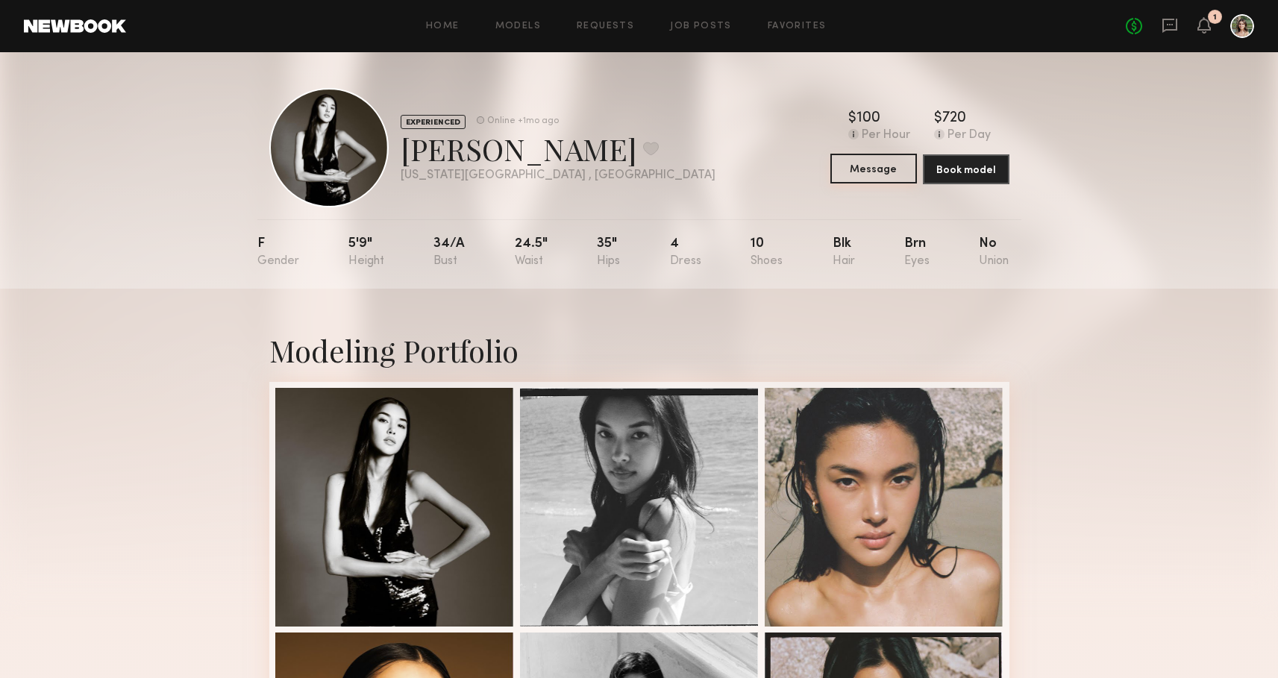
click at [872, 169] on button "Message" at bounding box center [873, 169] width 87 height 30
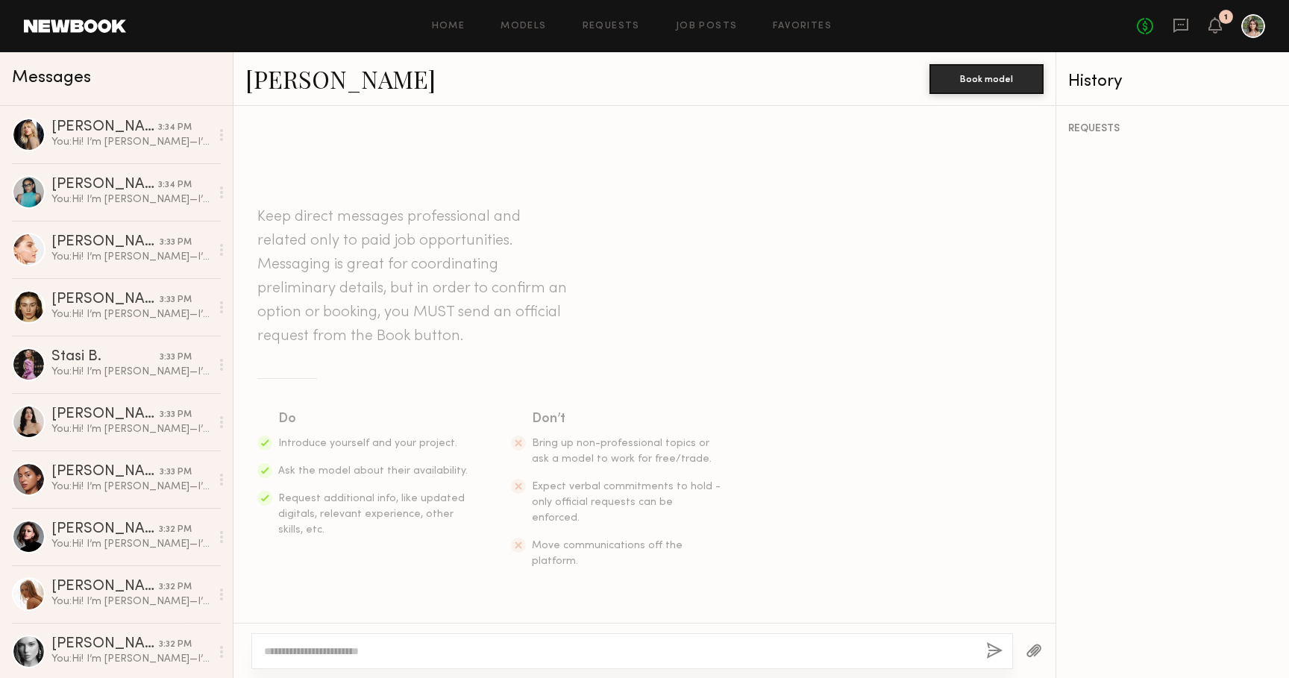
click at [715, 647] on textarea at bounding box center [619, 651] width 710 height 15
click at [713, 647] on textarea at bounding box center [619, 651] width 710 height 15
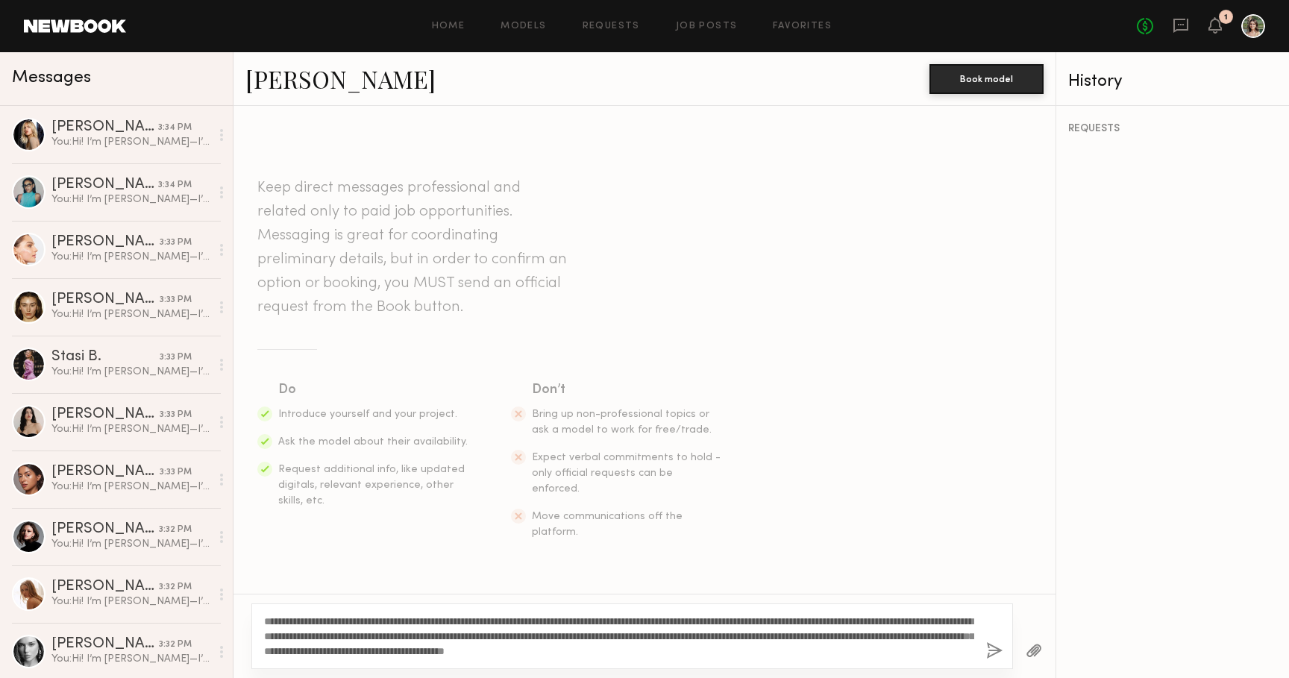
type textarea "**********"
click at [994, 648] on button "button" at bounding box center [994, 651] width 16 height 19
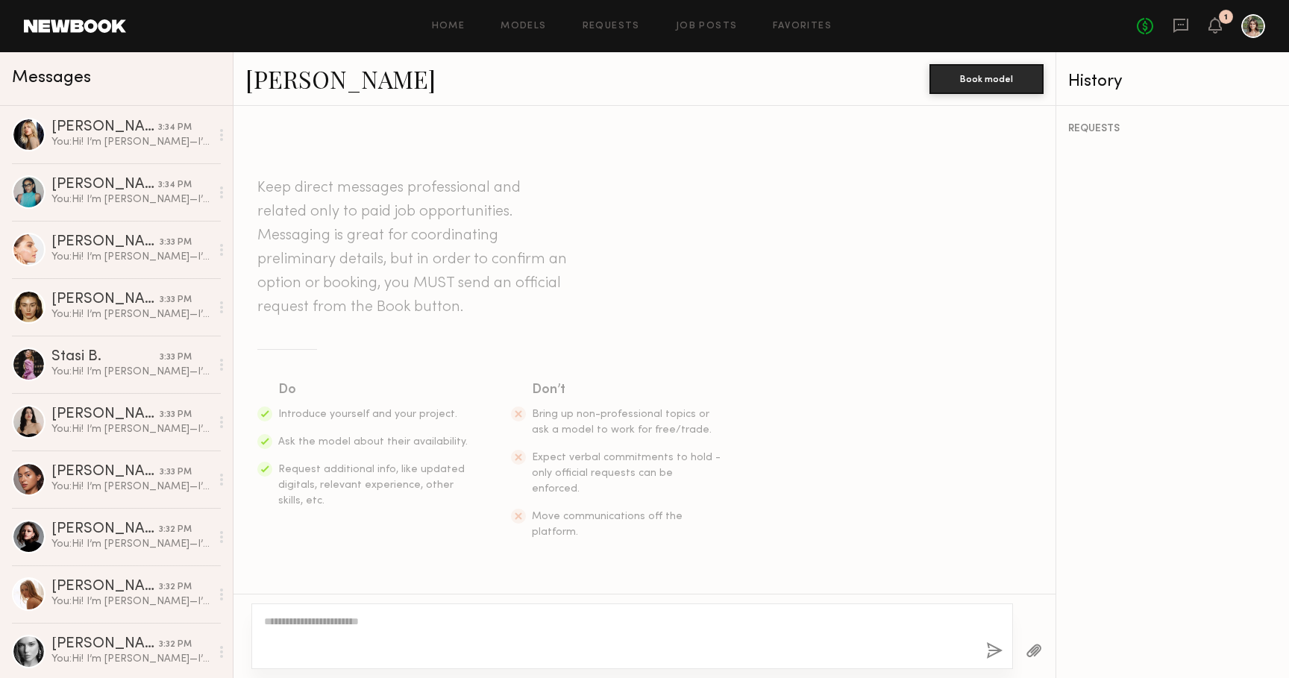
scroll to position [230, 0]
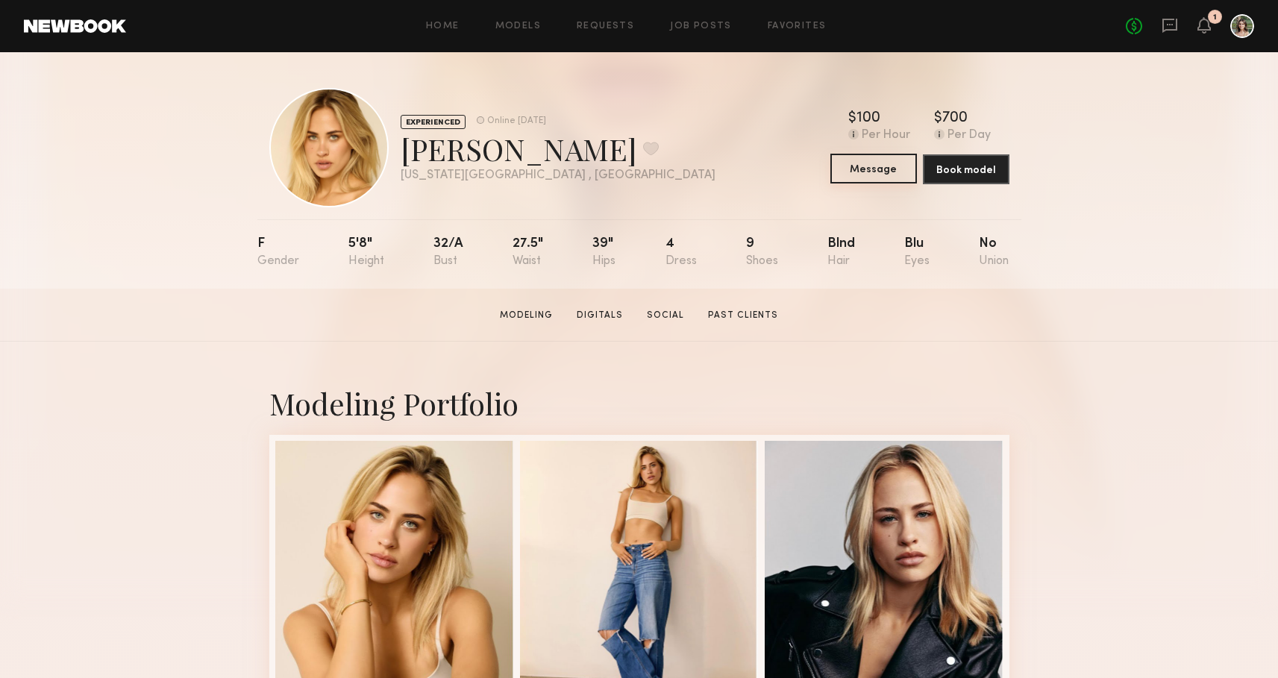
click at [883, 169] on button "Message" at bounding box center [873, 169] width 87 height 30
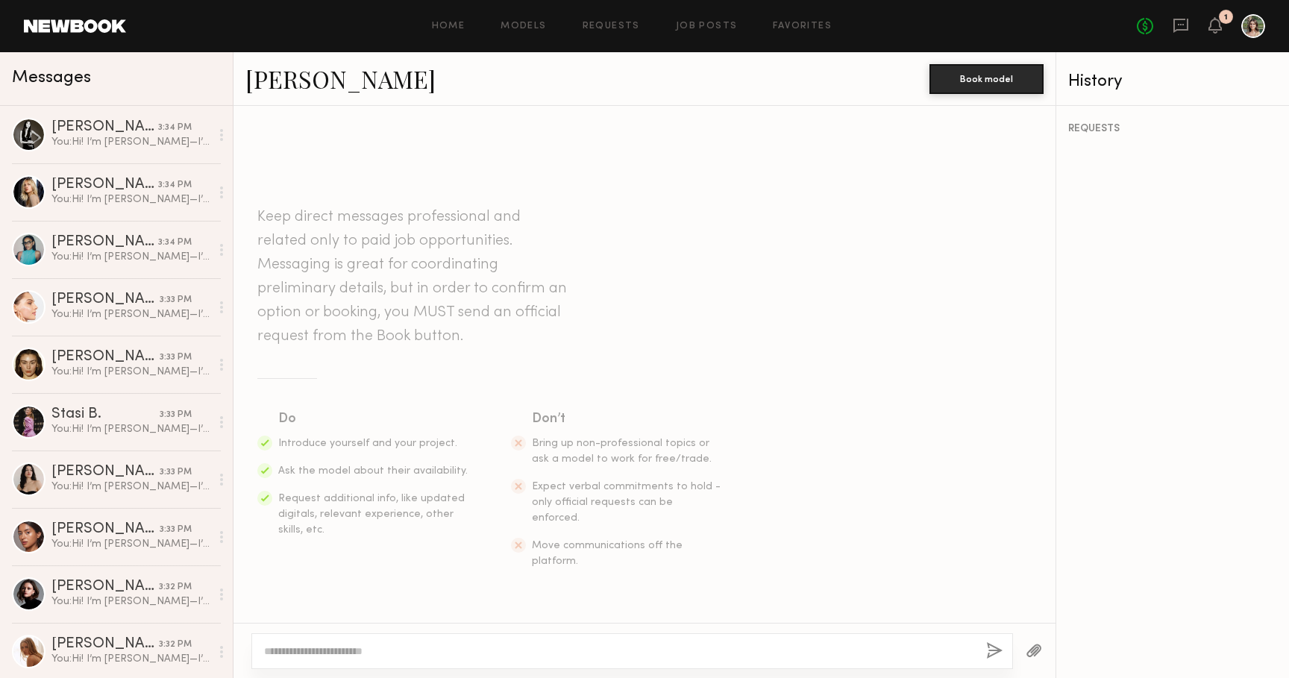
click at [706, 650] on textarea at bounding box center [619, 651] width 710 height 15
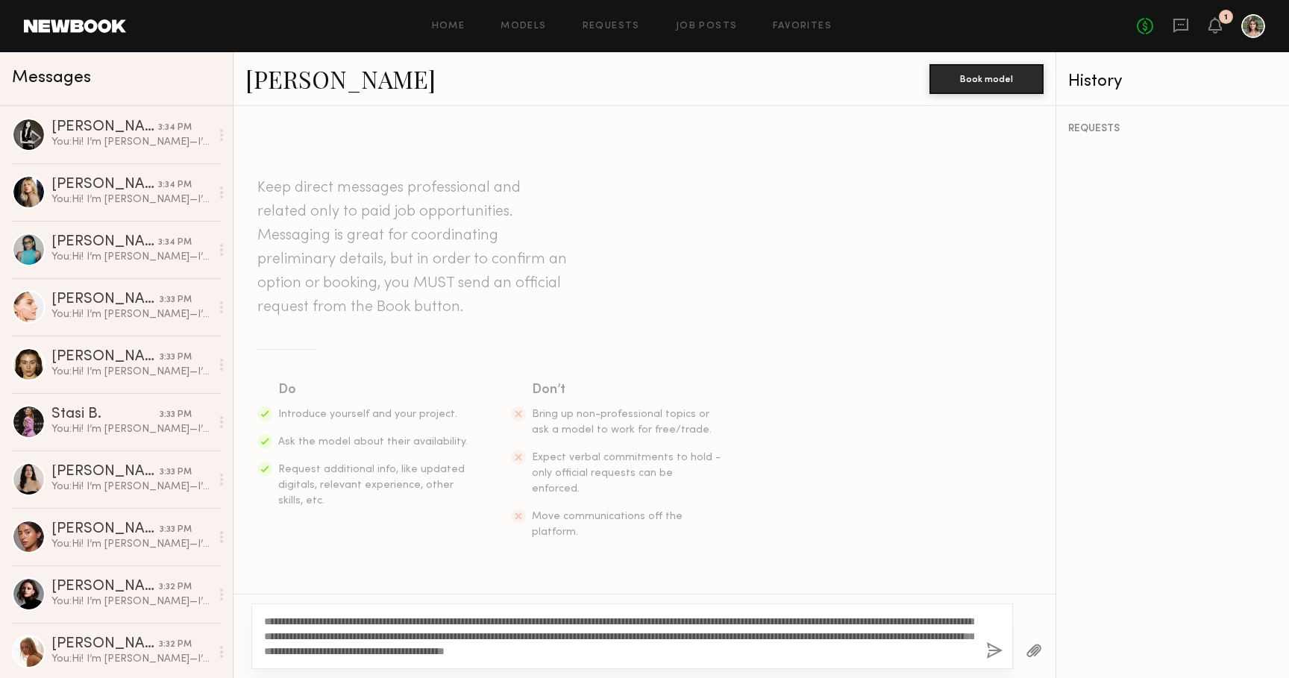
type textarea "**********"
click at [992, 645] on button "button" at bounding box center [994, 651] width 16 height 19
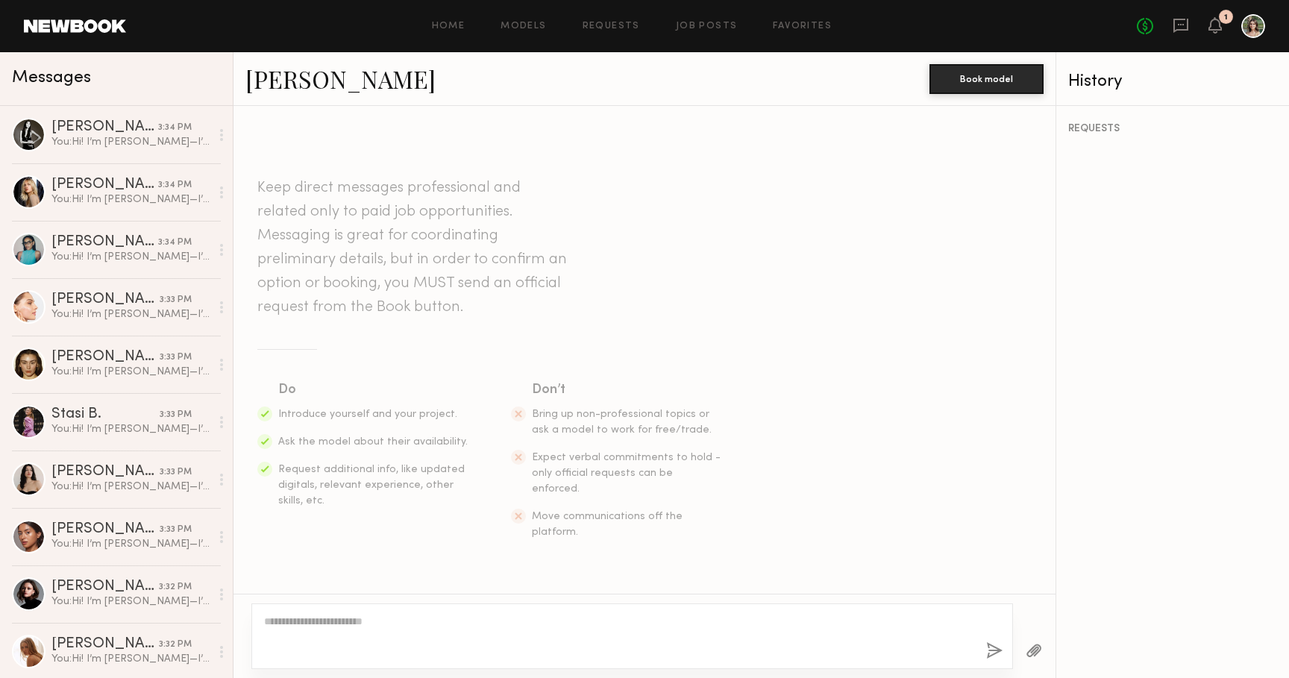
scroll to position [230, 0]
